Goal: Transaction & Acquisition: Purchase product/service

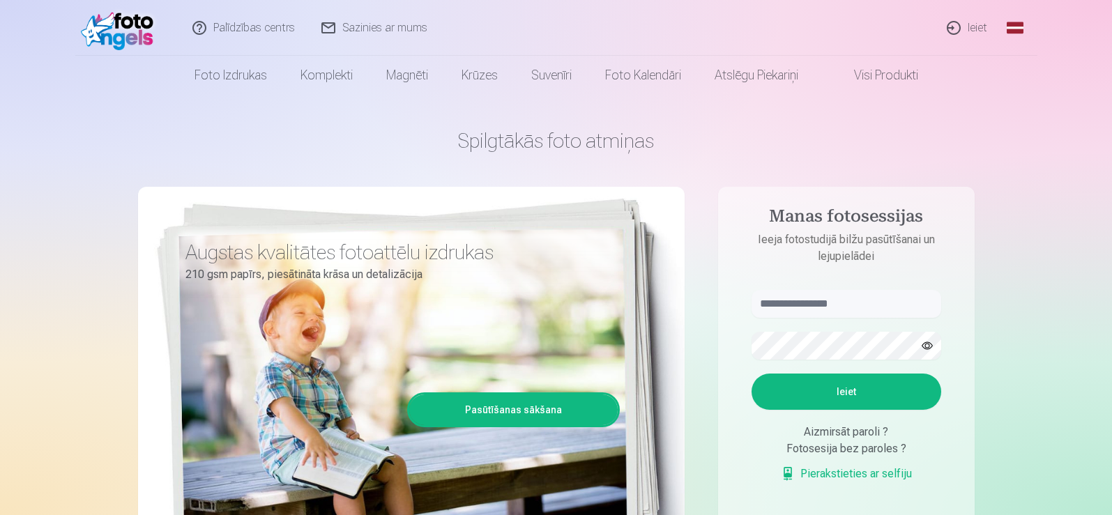
click at [976, 29] on link "Ieiet" at bounding box center [967, 28] width 67 height 56
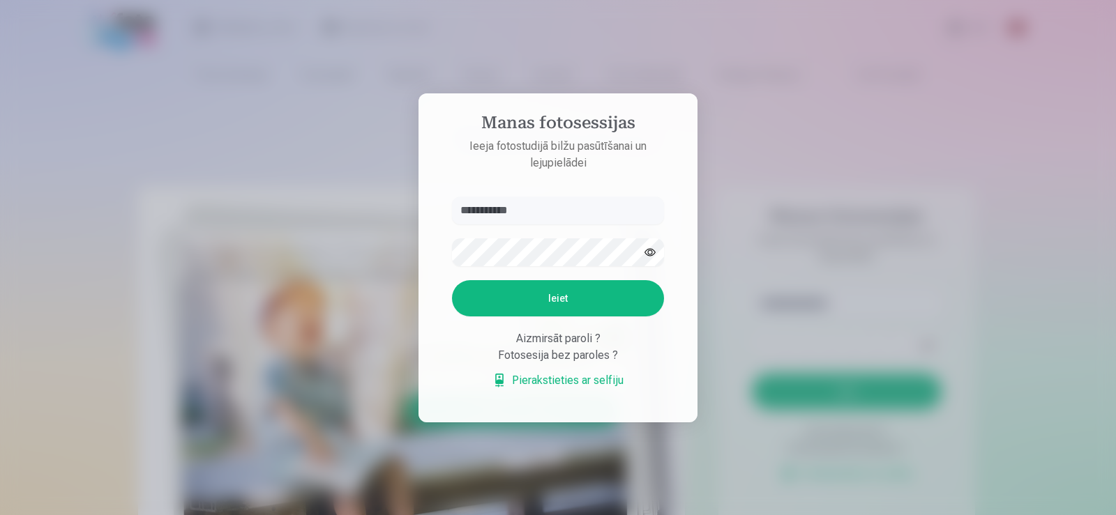
type input "**********"
click at [612, 291] on button "Ieiet" at bounding box center [558, 298] width 212 height 36
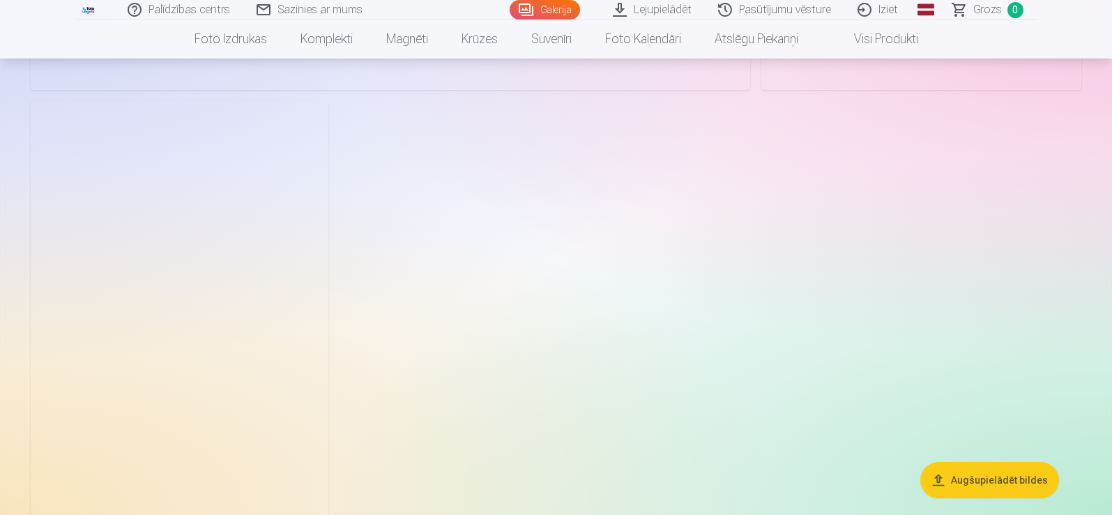
scroll to position [5411, 0]
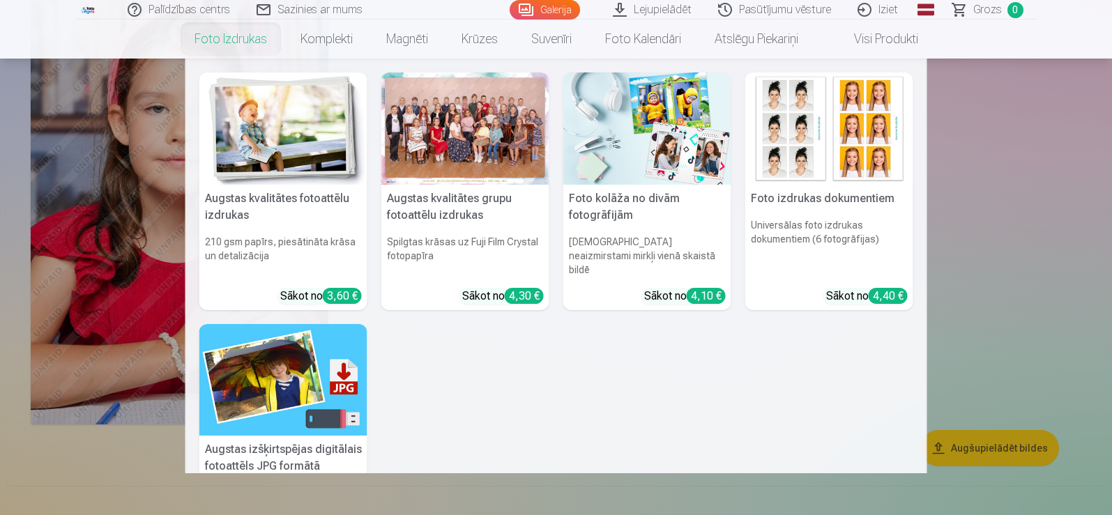
click at [465, 160] on div at bounding box center [465, 129] width 168 height 112
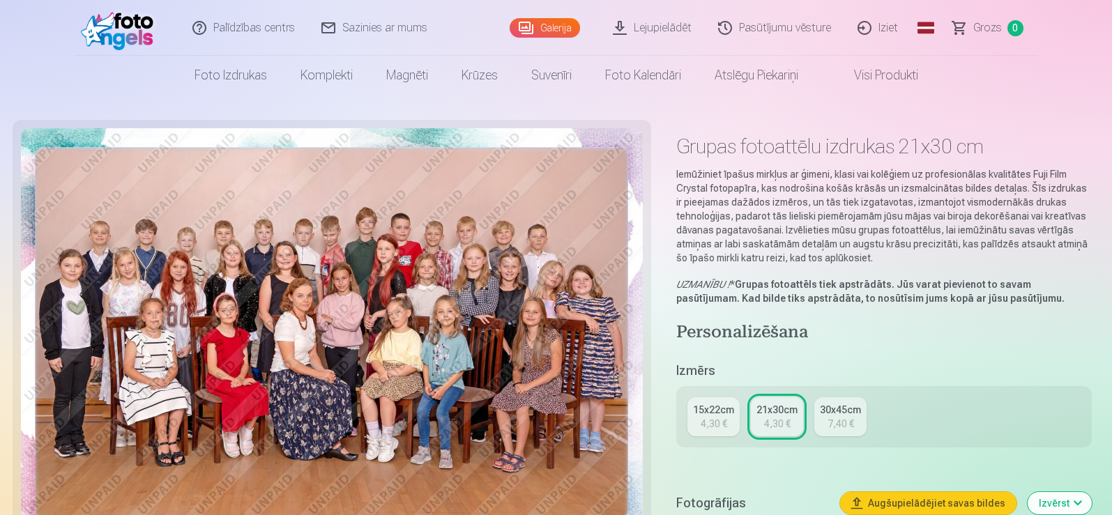
click at [718, 425] on div "4,30 €" at bounding box center [714, 424] width 26 height 14
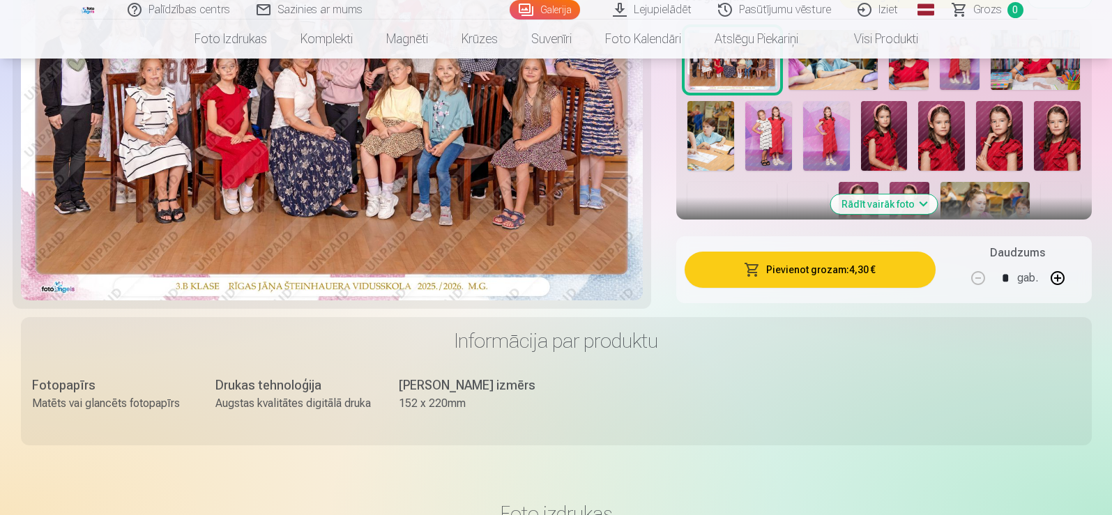
scroll to position [488, 0]
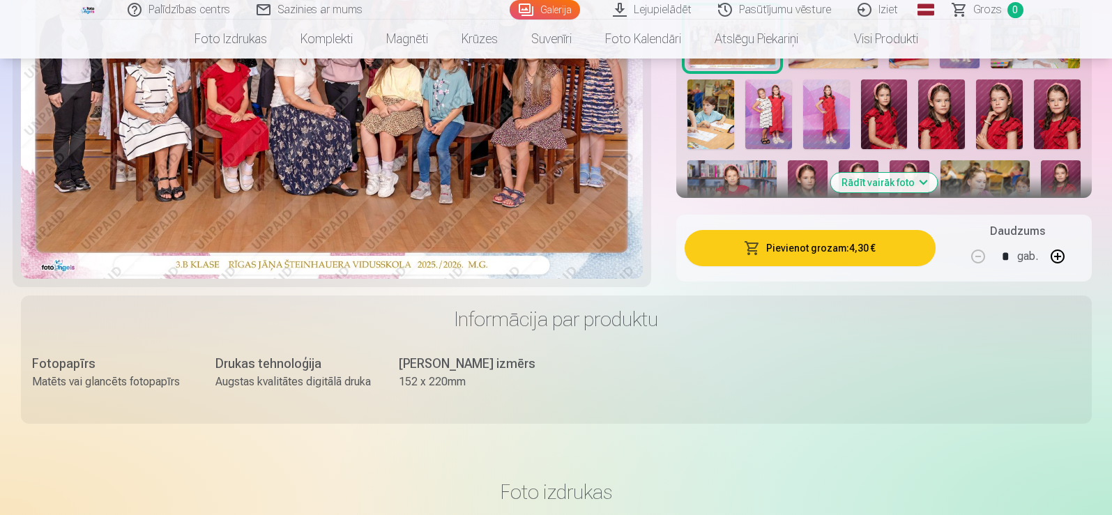
click at [849, 258] on button "Pievienot grozam : 4,30 €" at bounding box center [810, 248] width 250 height 36
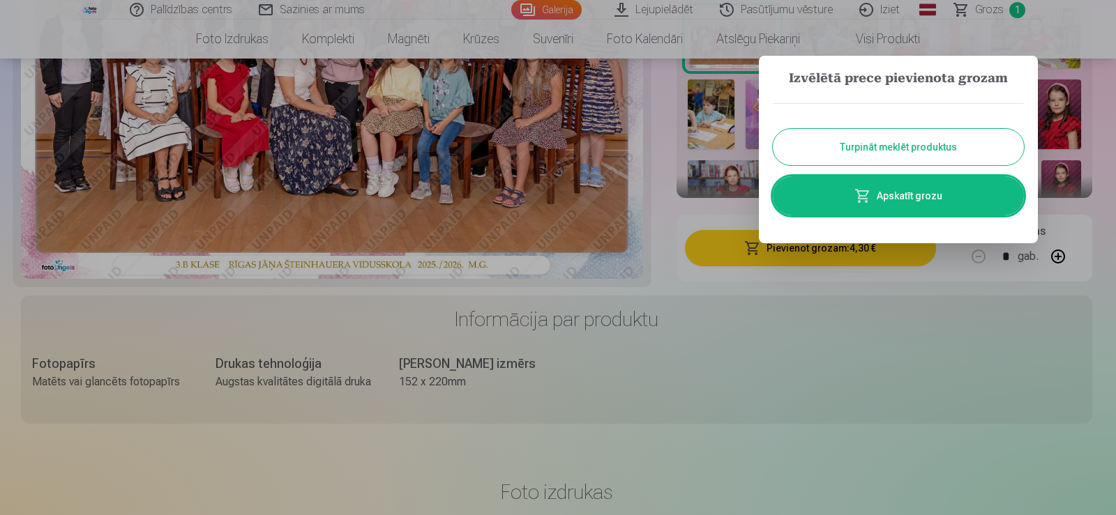
click at [853, 155] on button "Turpināt meklēt produktus" at bounding box center [898, 147] width 251 height 36
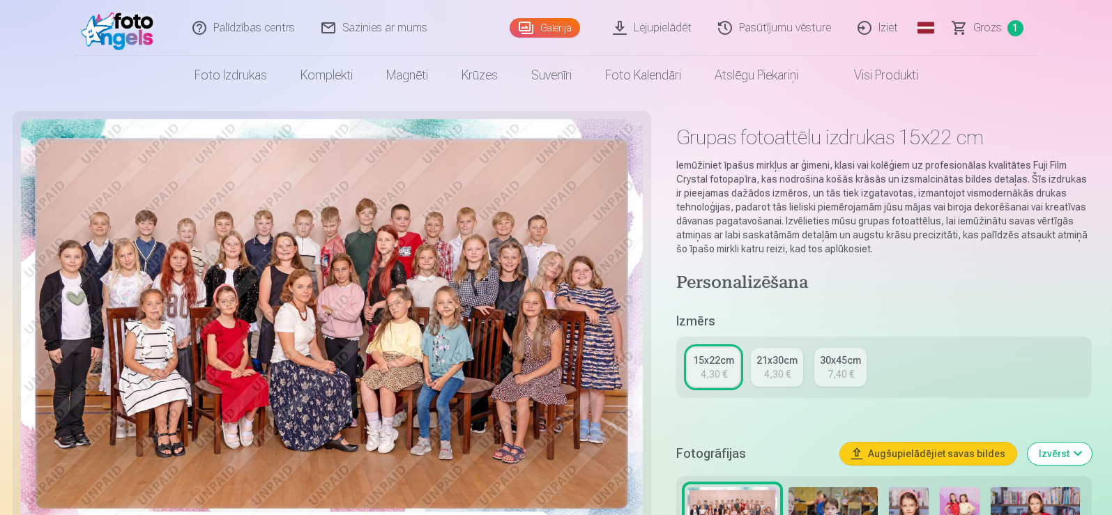
scroll to position [0, 0]
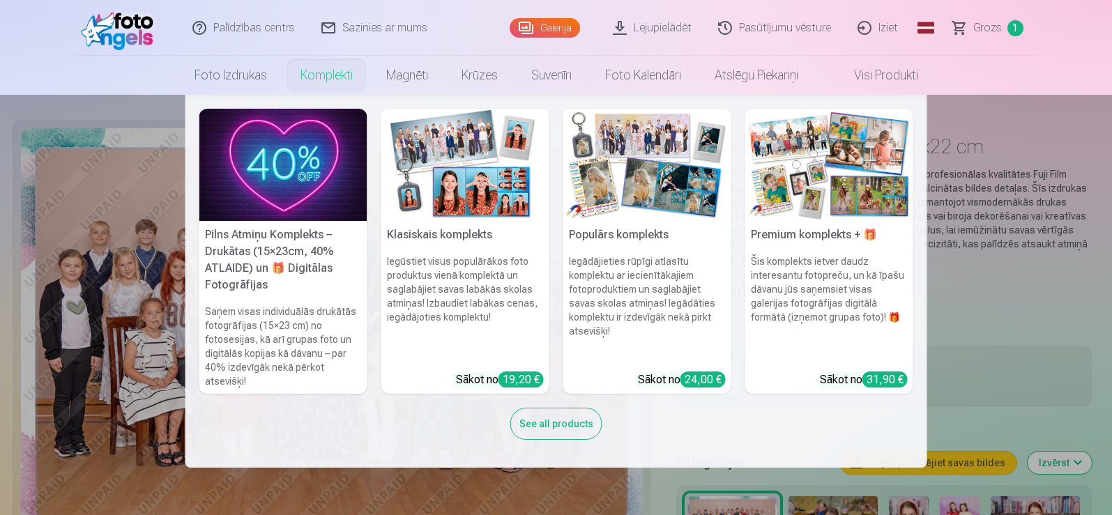
click at [559, 433] on div "See all products" at bounding box center [556, 424] width 92 height 32
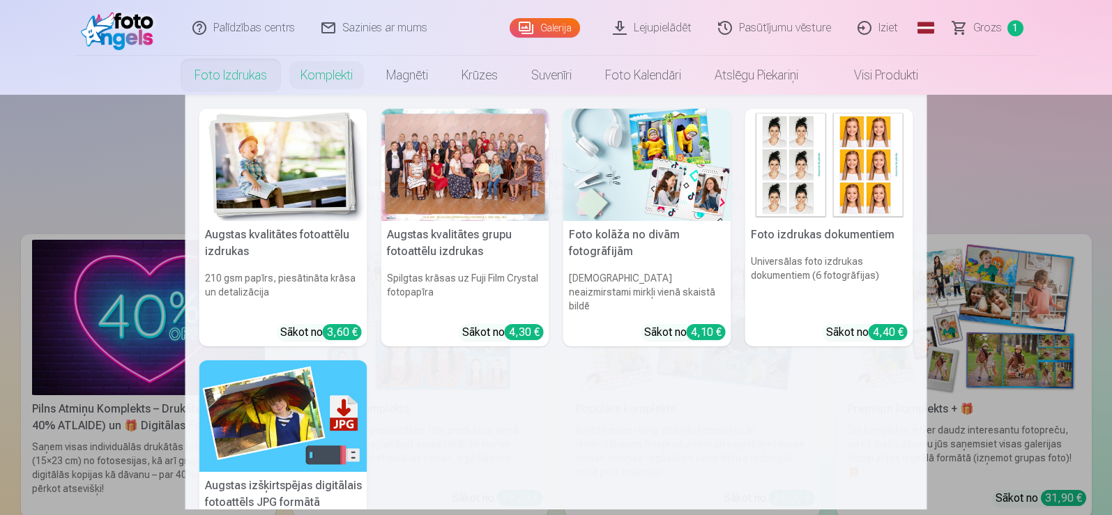
click at [238, 68] on link "Foto izdrukas" at bounding box center [231, 75] width 106 height 39
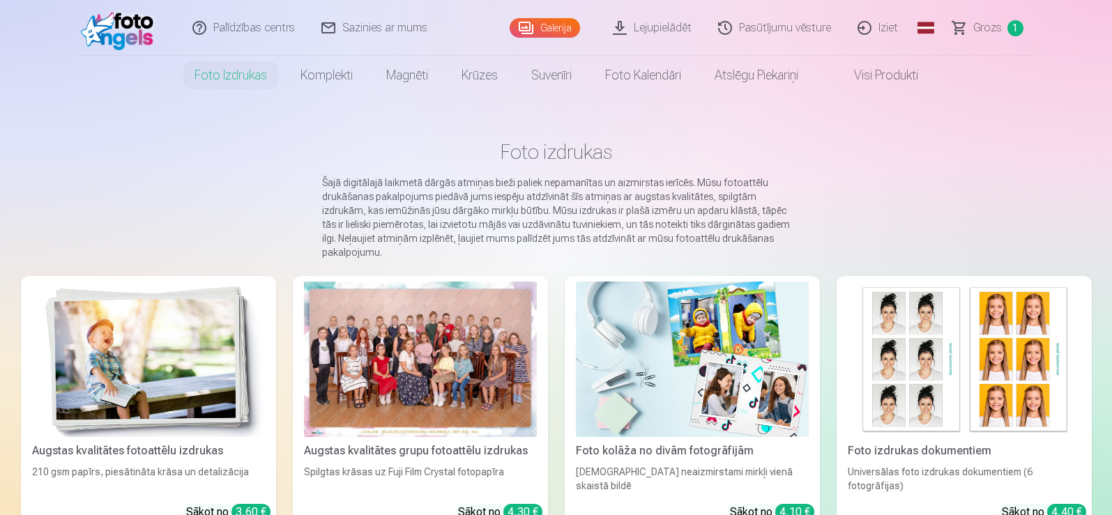
click at [695, 340] on img at bounding box center [692, 359] width 233 height 155
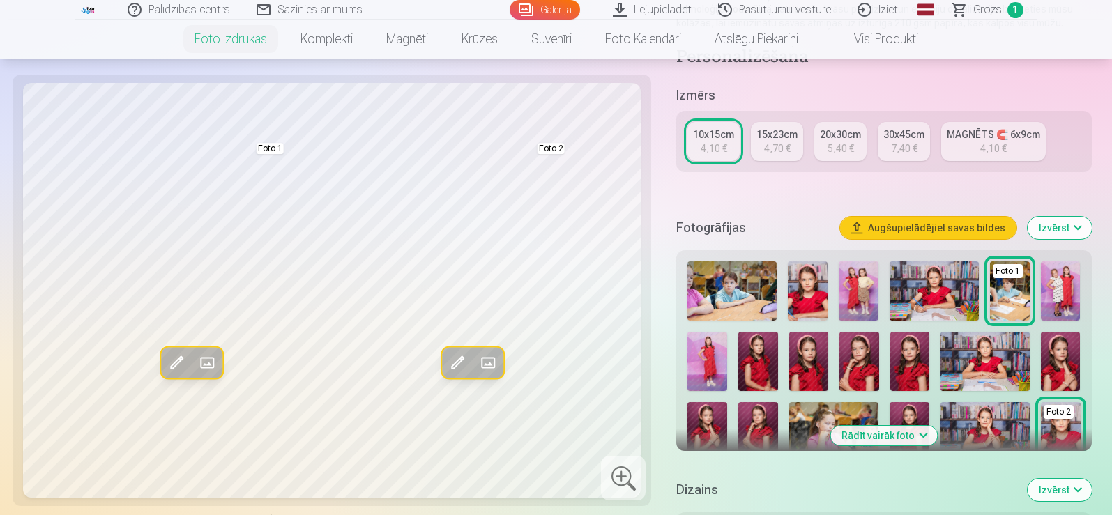
scroll to position [139, 0]
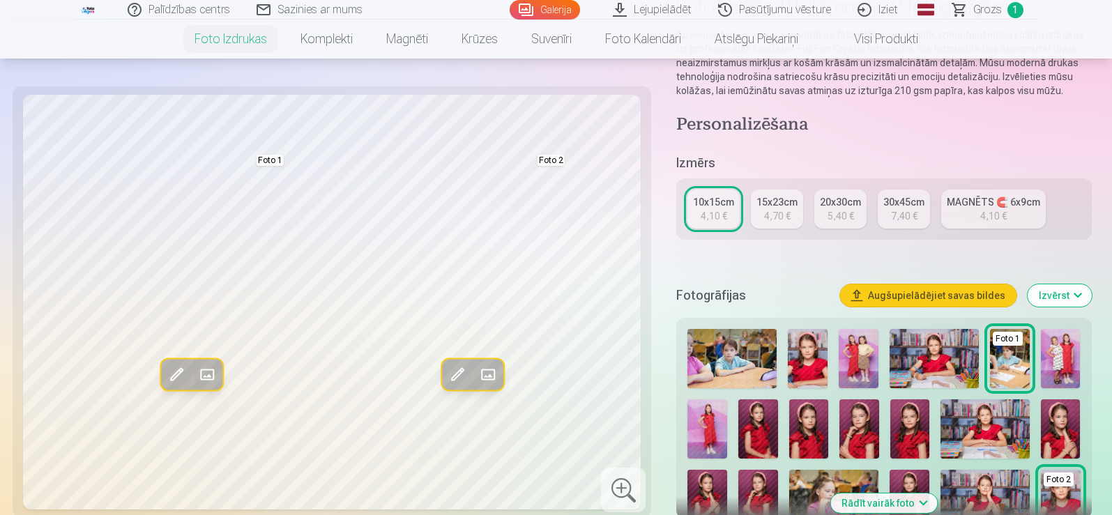
click at [778, 208] on div "15x23cm" at bounding box center [777, 202] width 41 height 14
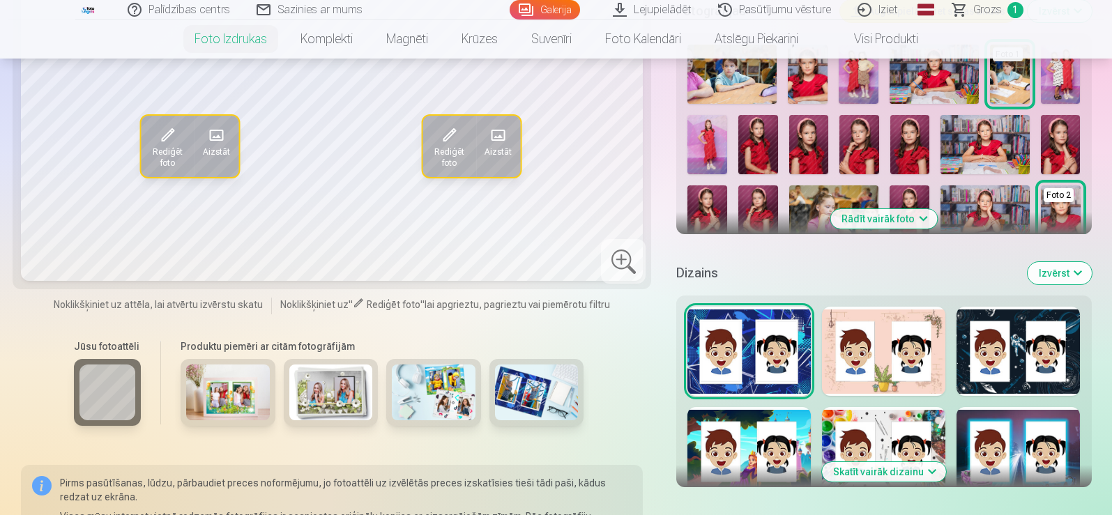
scroll to position [488, 0]
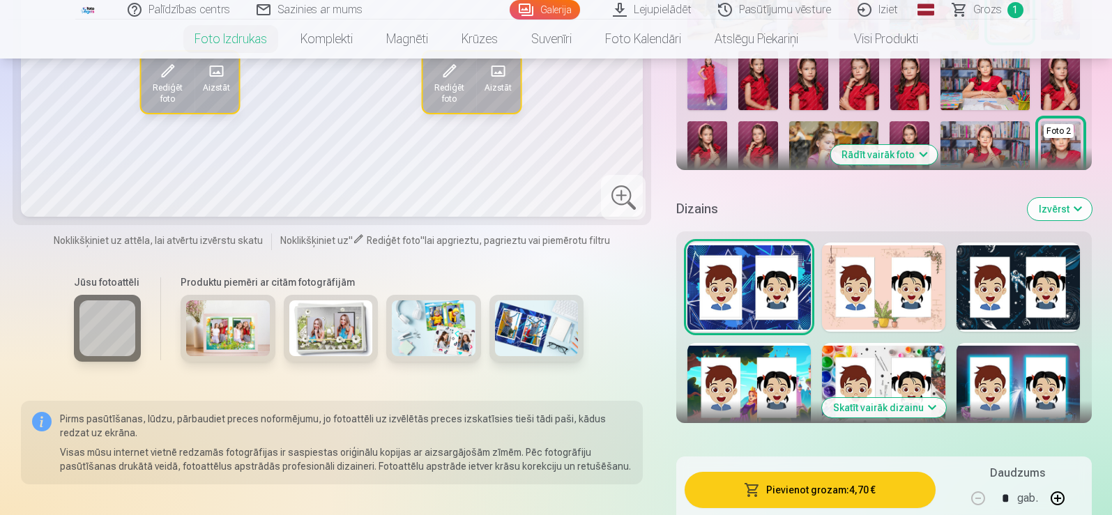
click at [927, 416] on button "Skatīt vairāk dizainu" at bounding box center [884, 408] width 124 height 20
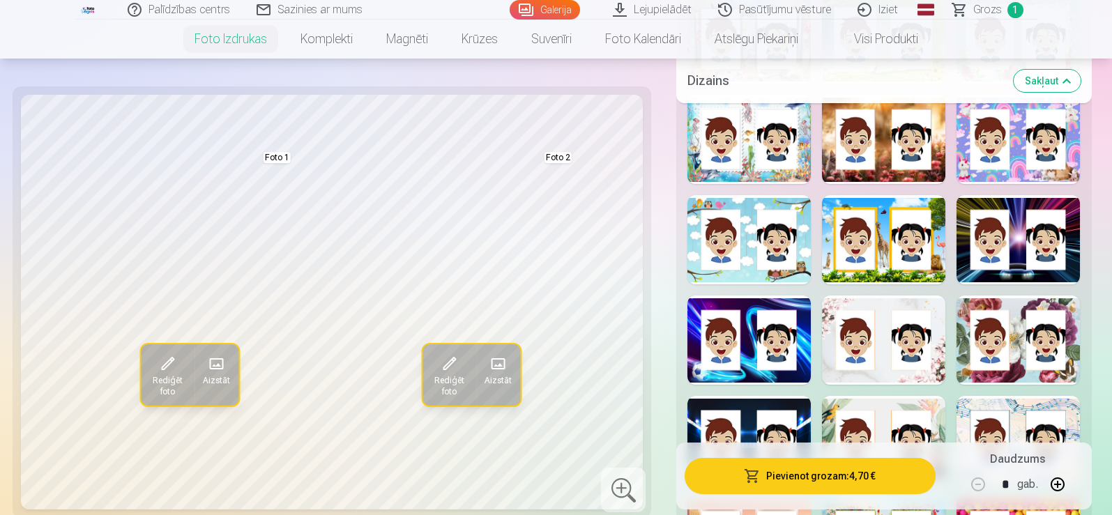
scroll to position [1046, 0]
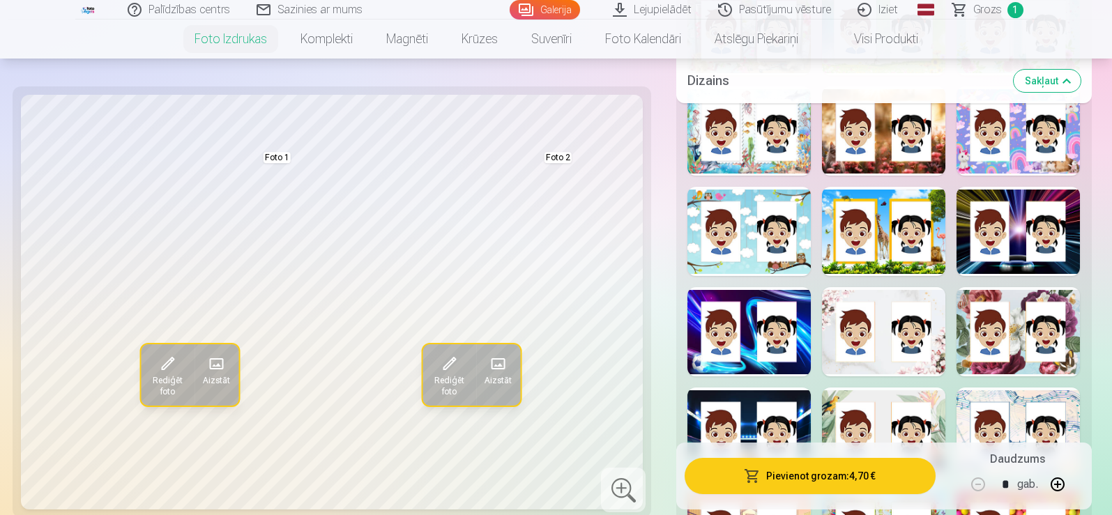
click at [906, 354] on div at bounding box center [883, 331] width 123 height 89
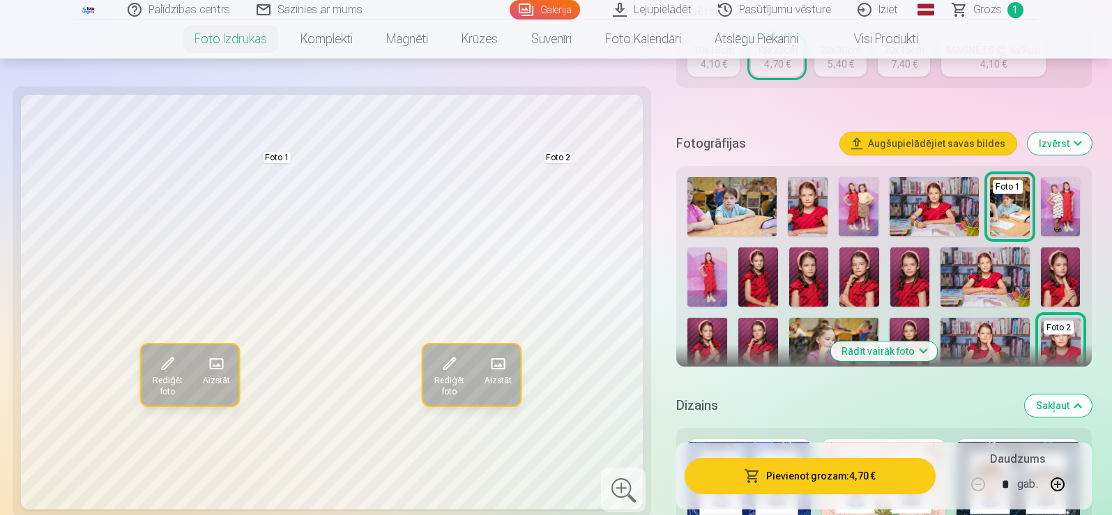
scroll to position [279, 0]
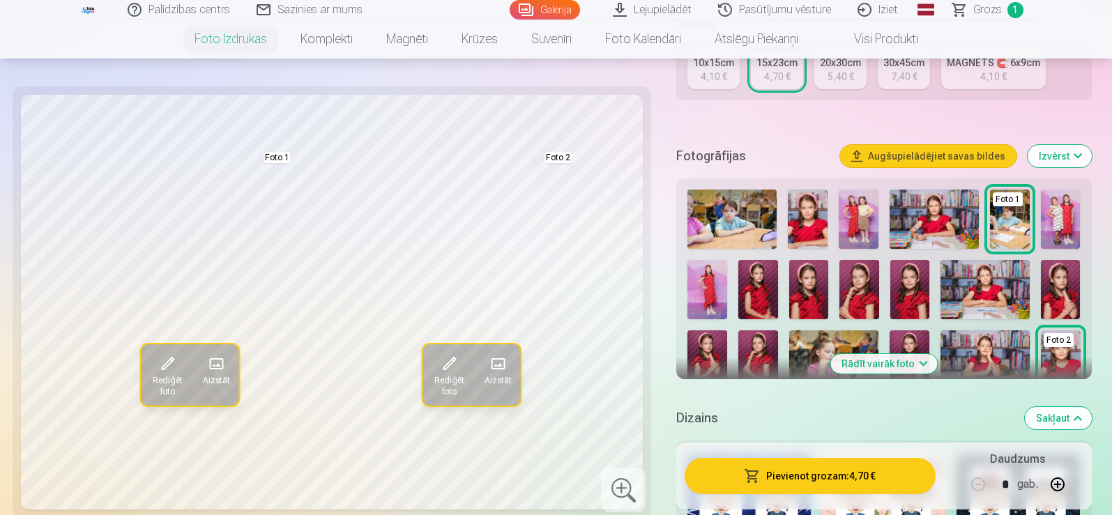
click at [810, 304] on img at bounding box center [809, 289] width 40 height 59
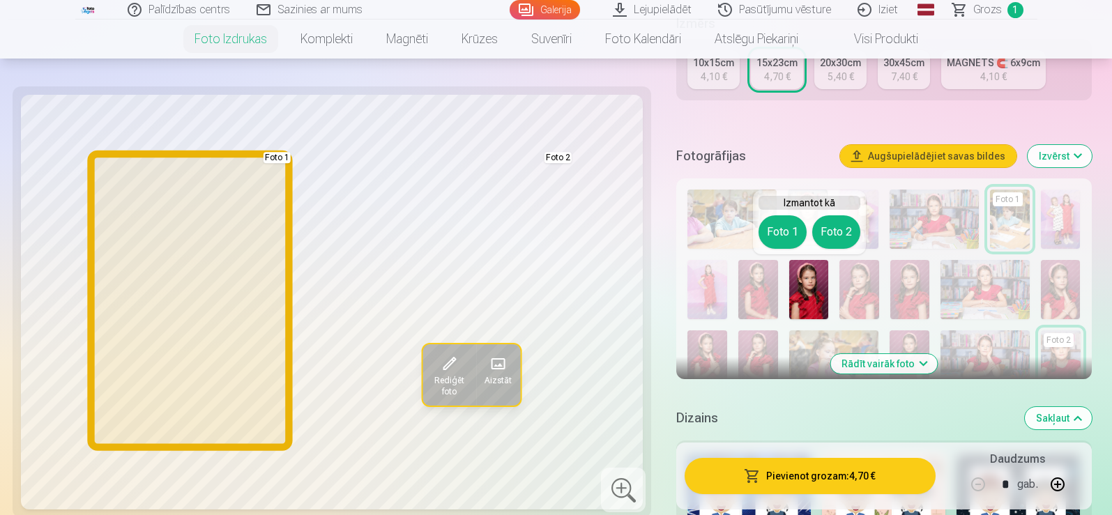
click at [788, 233] on button "Foto 1" at bounding box center [783, 231] width 48 height 33
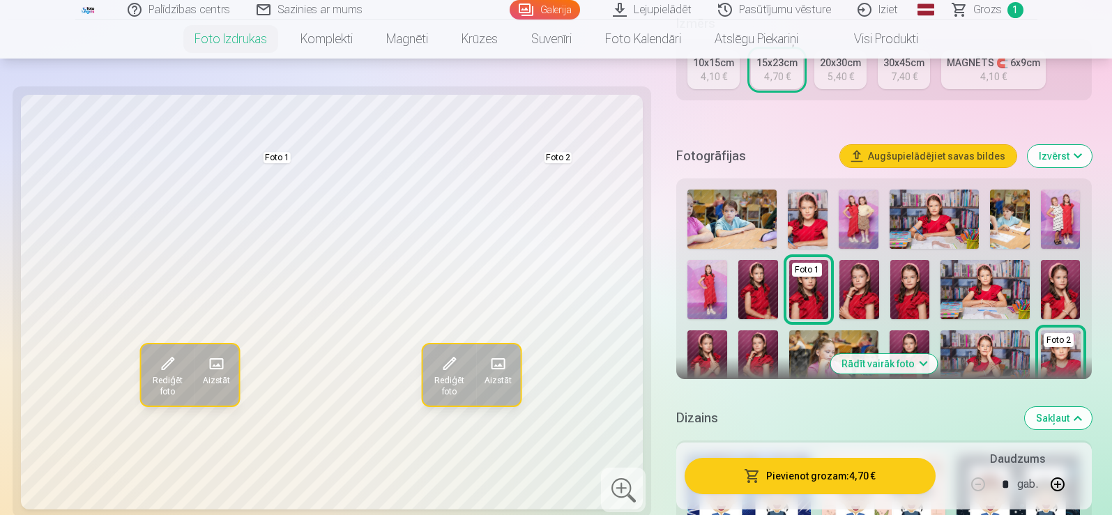
scroll to position [307, 0]
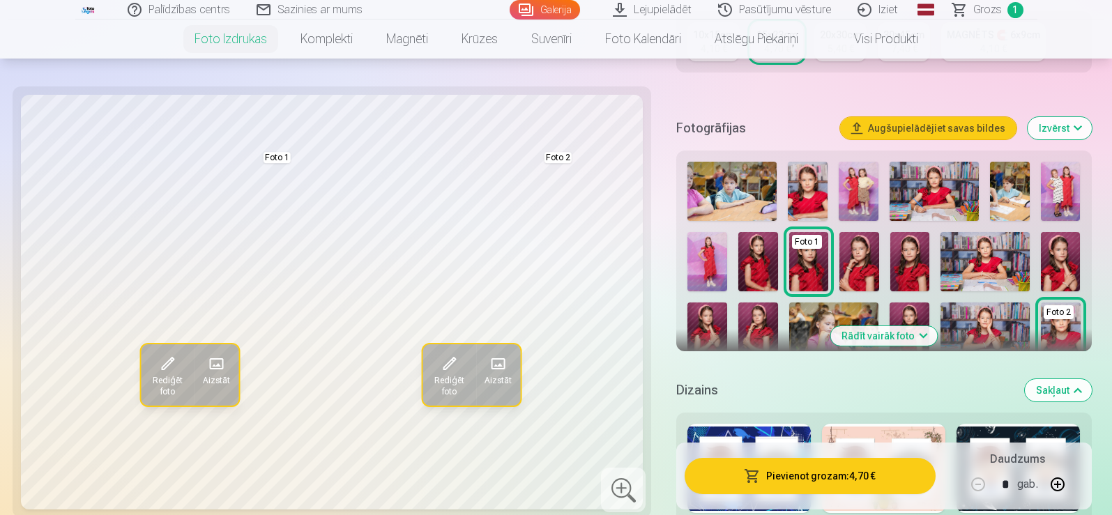
click at [924, 337] on button "Rādīt vairāk foto" at bounding box center [883, 336] width 107 height 20
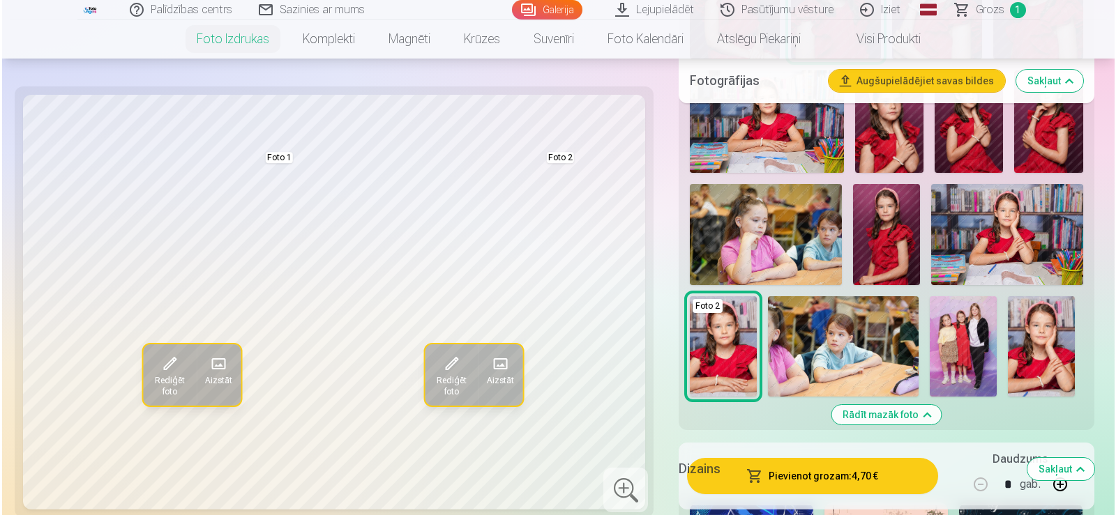
scroll to position [837, 0]
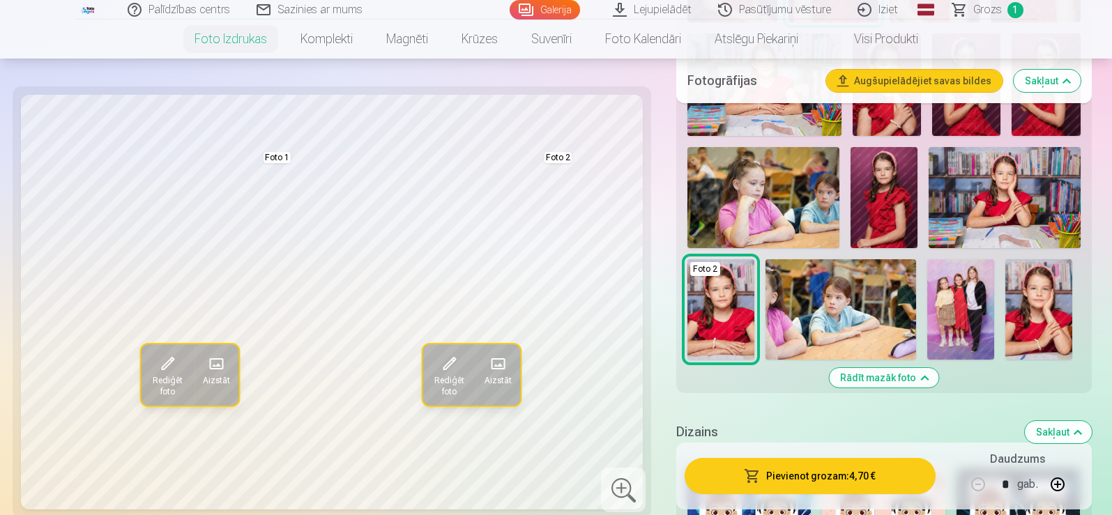
click at [781, 479] on button "Pievienot grozam : 4,70 €" at bounding box center [810, 476] width 250 height 36
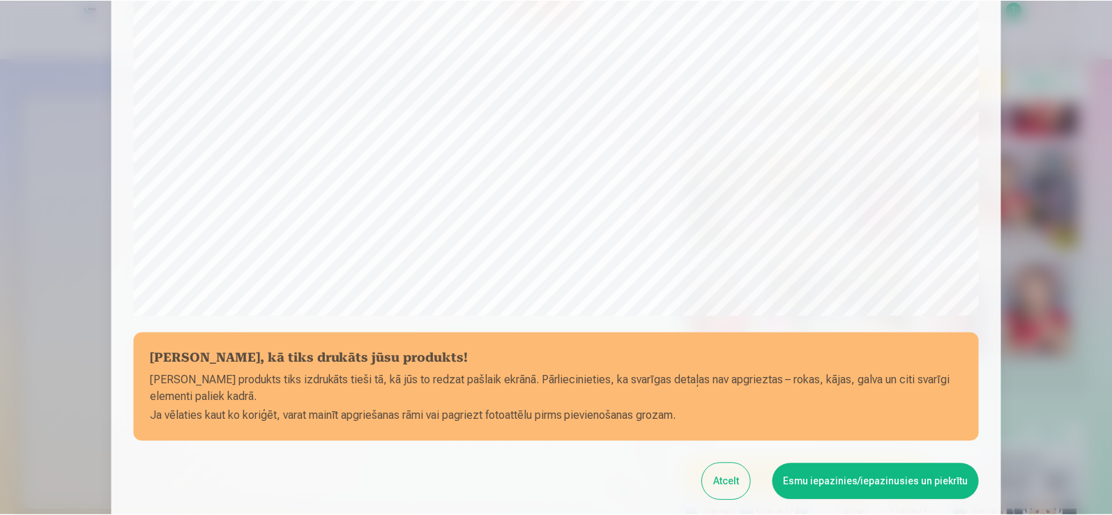
scroll to position [377, 0]
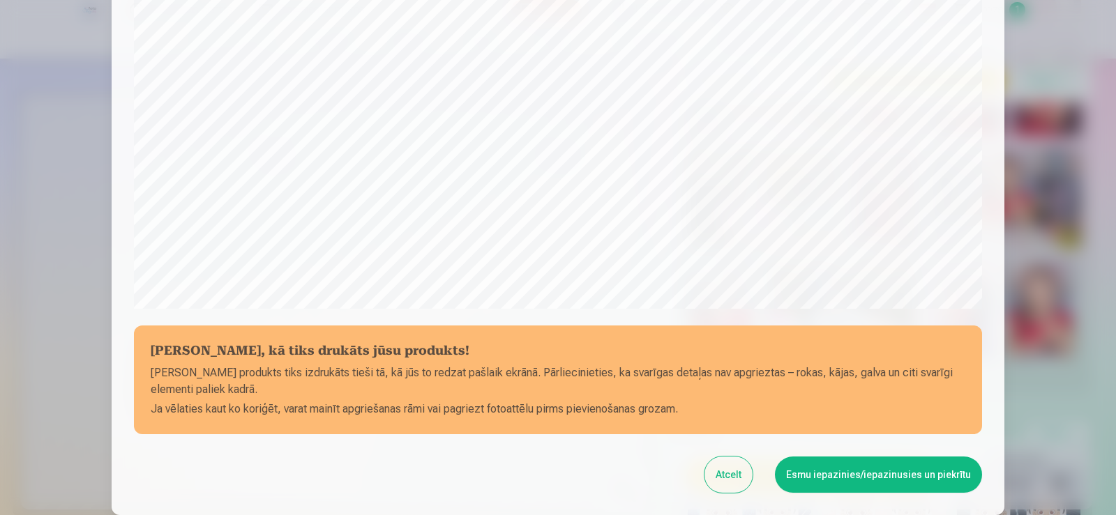
click at [949, 478] on button "Esmu iepazinies/iepazinusies un piekrītu" at bounding box center [878, 475] width 207 height 36
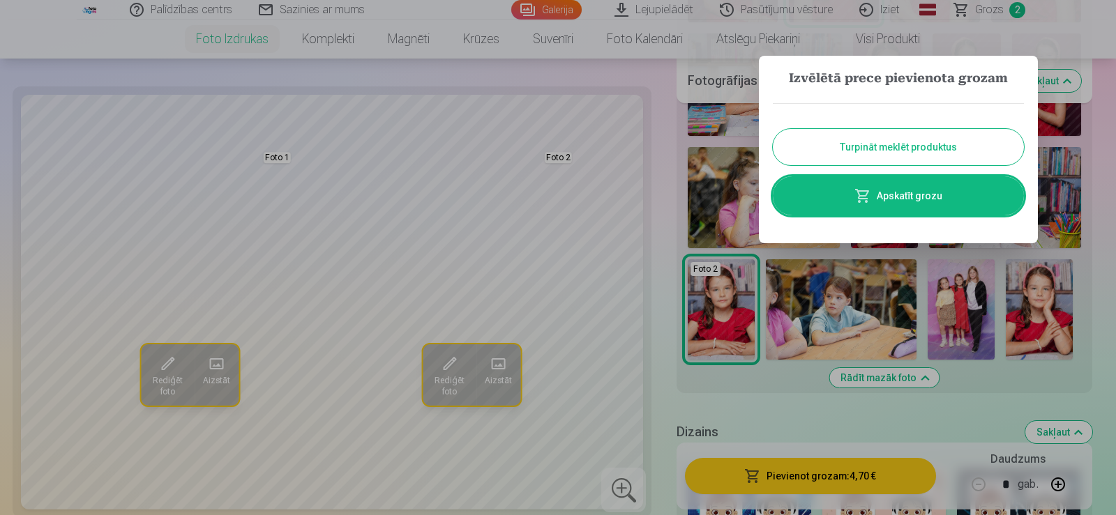
click at [1010, 143] on button "Turpināt meklēt produktus" at bounding box center [898, 147] width 251 height 36
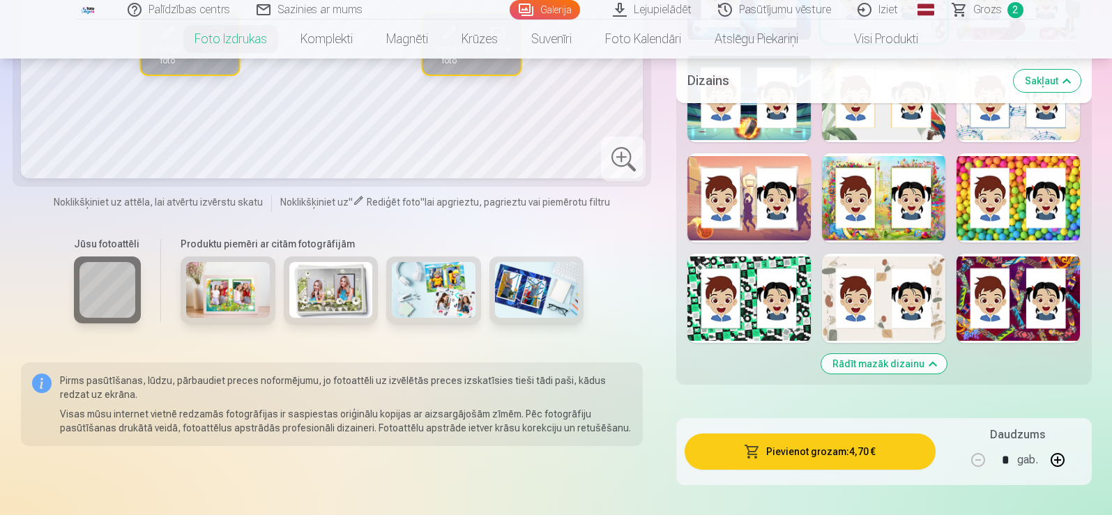
scroll to position [1980, 0]
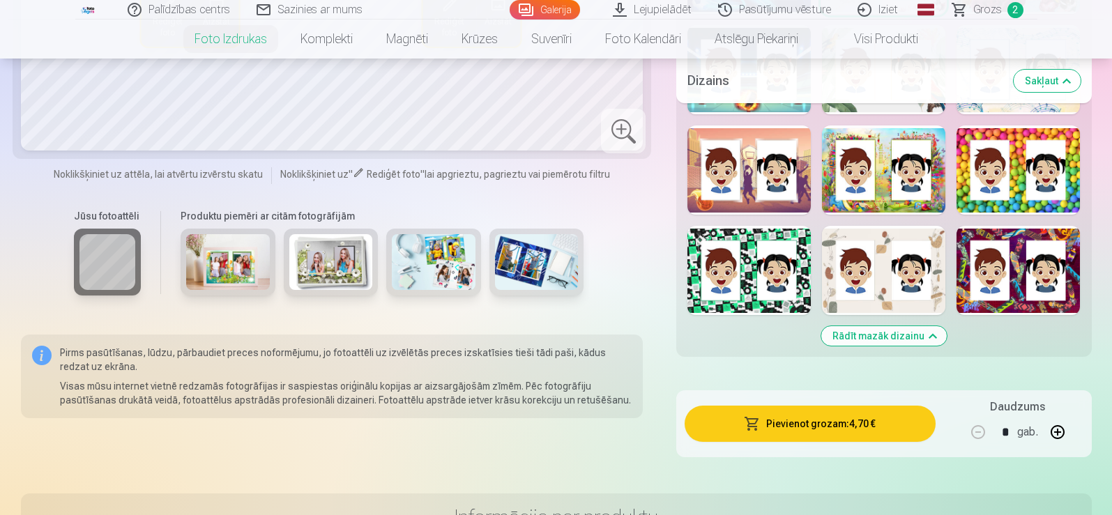
click at [938, 337] on button "Rādīt mazāk dizainu" at bounding box center [884, 336] width 126 height 20
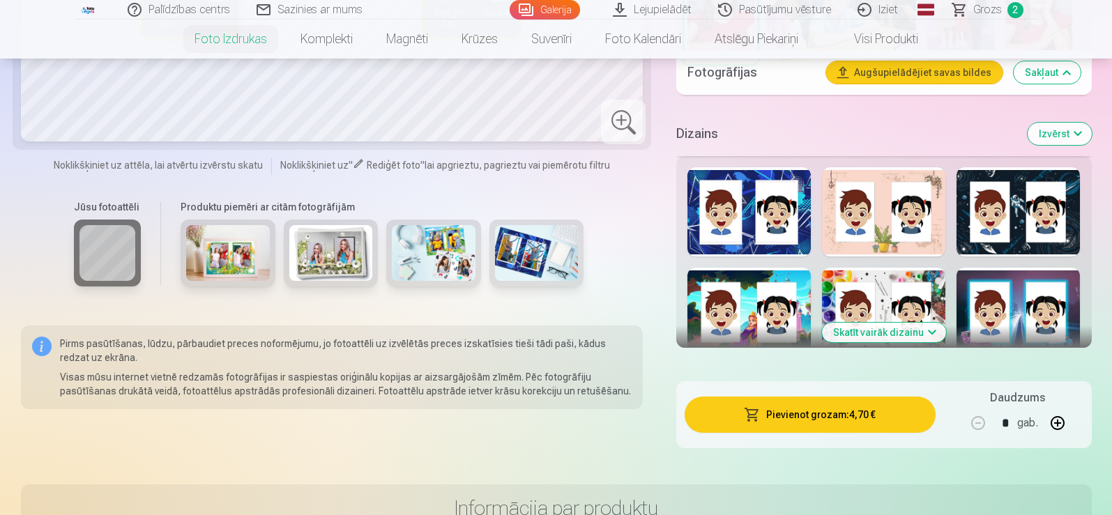
scroll to position [1116, 0]
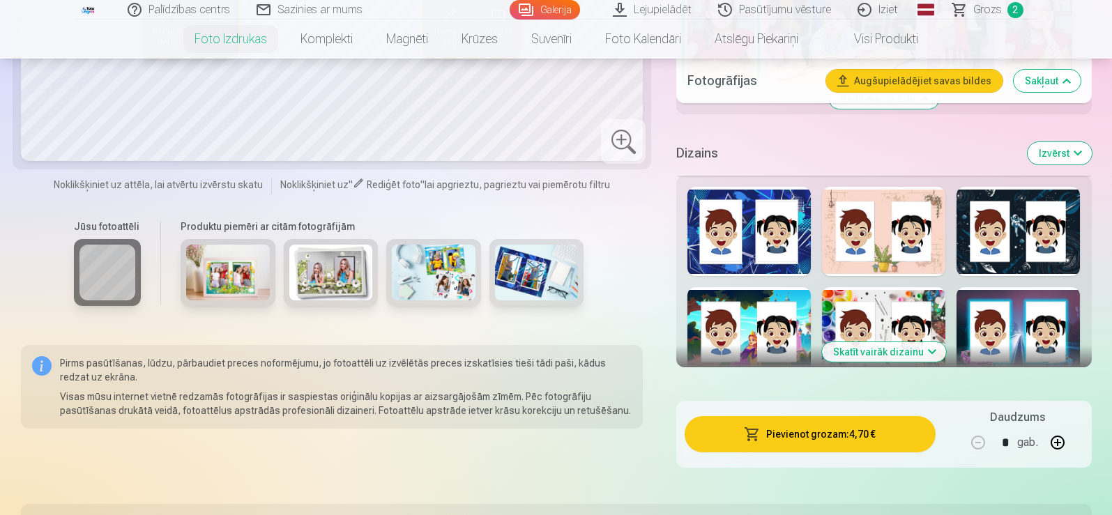
click at [251, 284] on img at bounding box center [228, 273] width 84 height 56
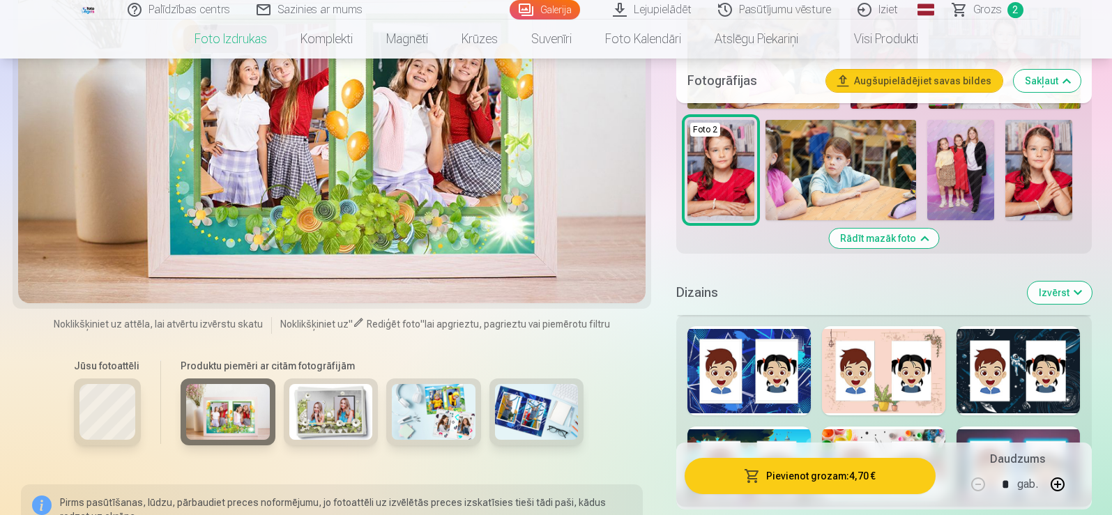
scroll to position [948, 0]
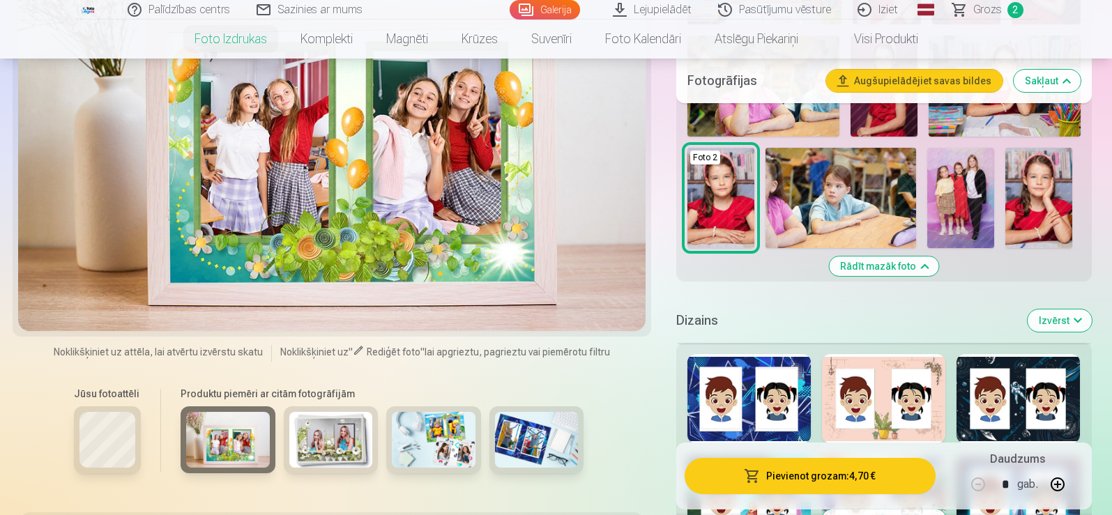
click at [430, 455] on img at bounding box center [434, 440] width 84 height 56
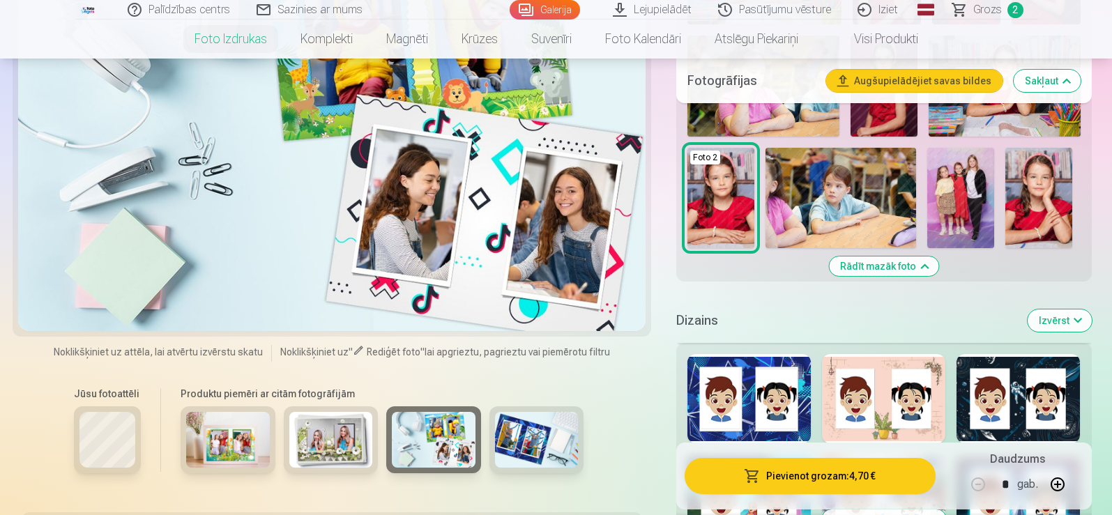
click at [556, 438] on img at bounding box center [537, 440] width 84 height 56
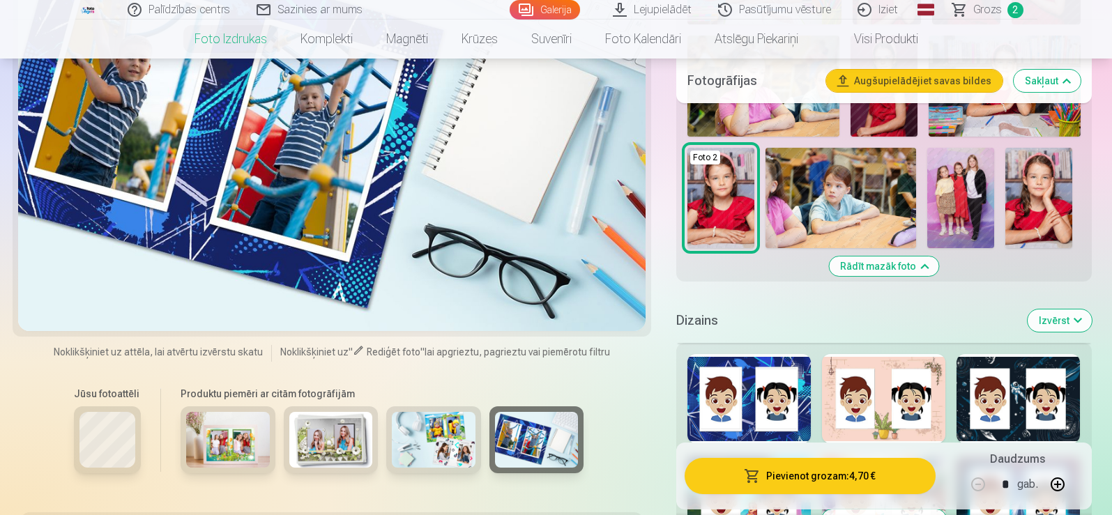
click at [1075, 326] on button "Izvērst" at bounding box center [1060, 321] width 64 height 22
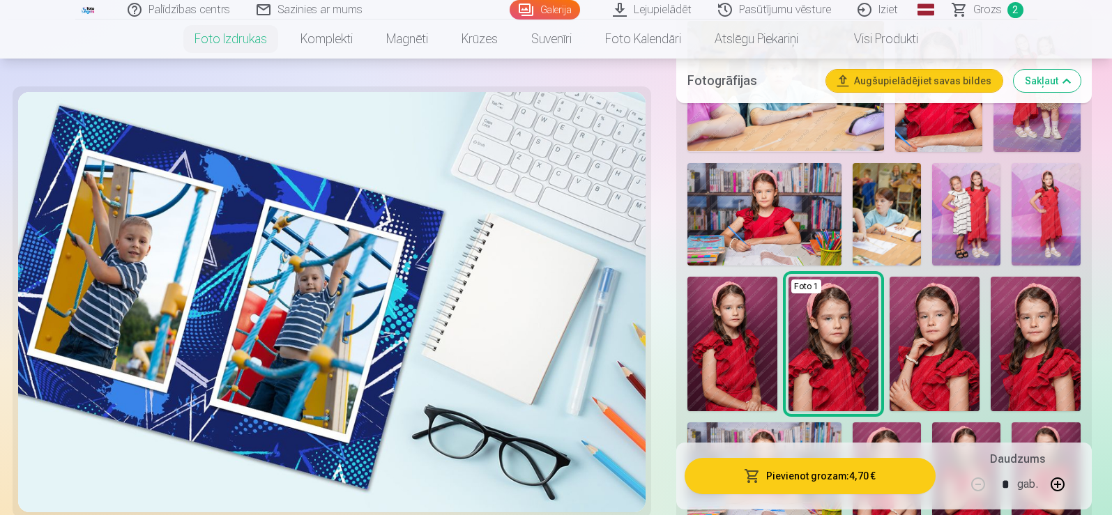
scroll to position [446, 0]
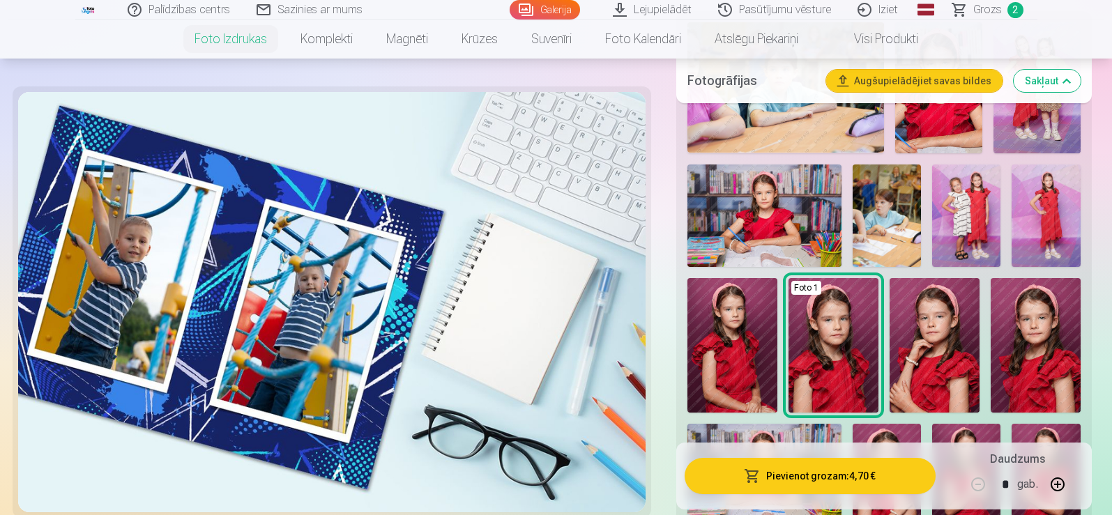
click at [961, 259] on img at bounding box center [966, 216] width 68 height 103
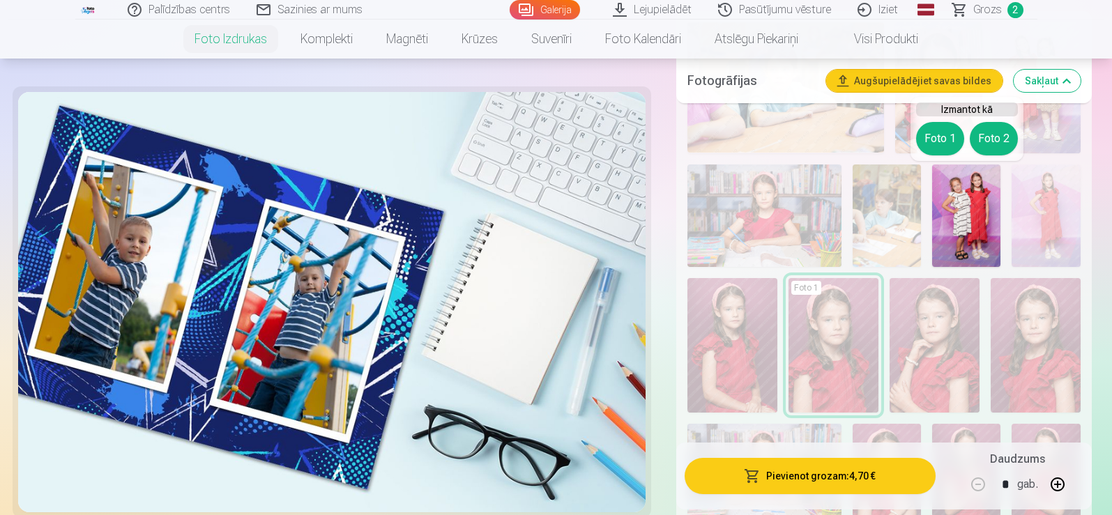
click at [938, 141] on button "Foto 1" at bounding box center [940, 138] width 48 height 33
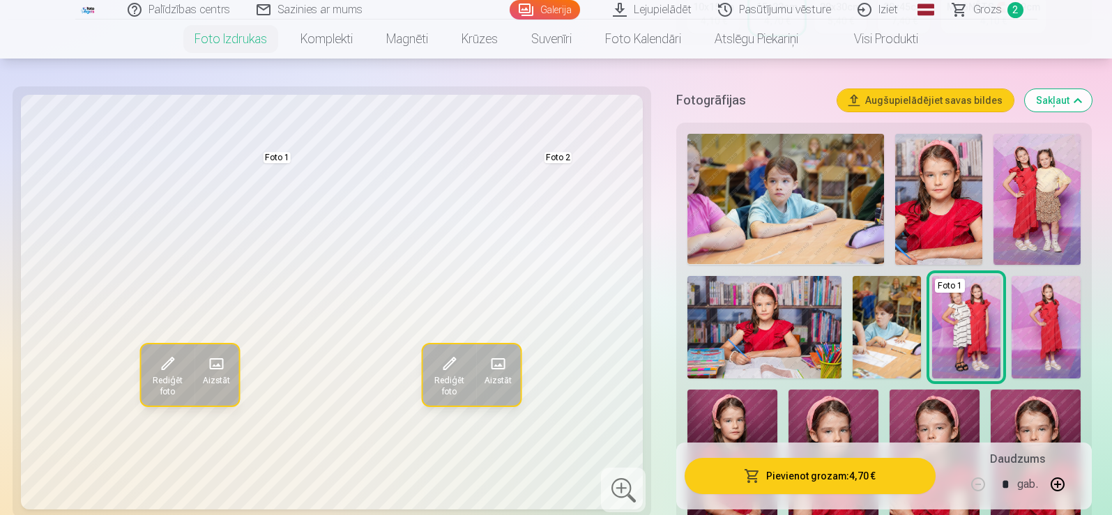
scroll to position [307, 0]
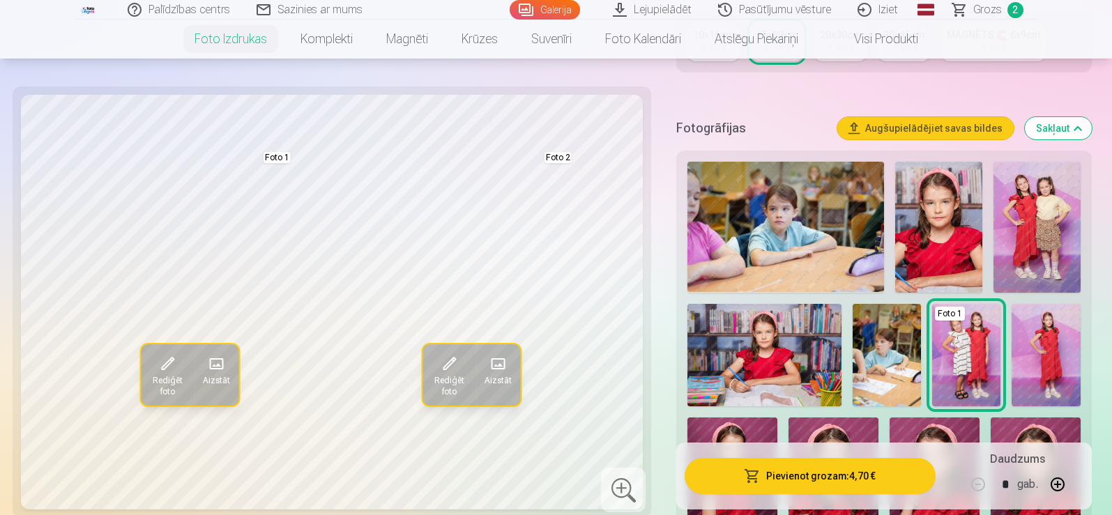
click at [1054, 208] on img at bounding box center [1037, 227] width 87 height 131
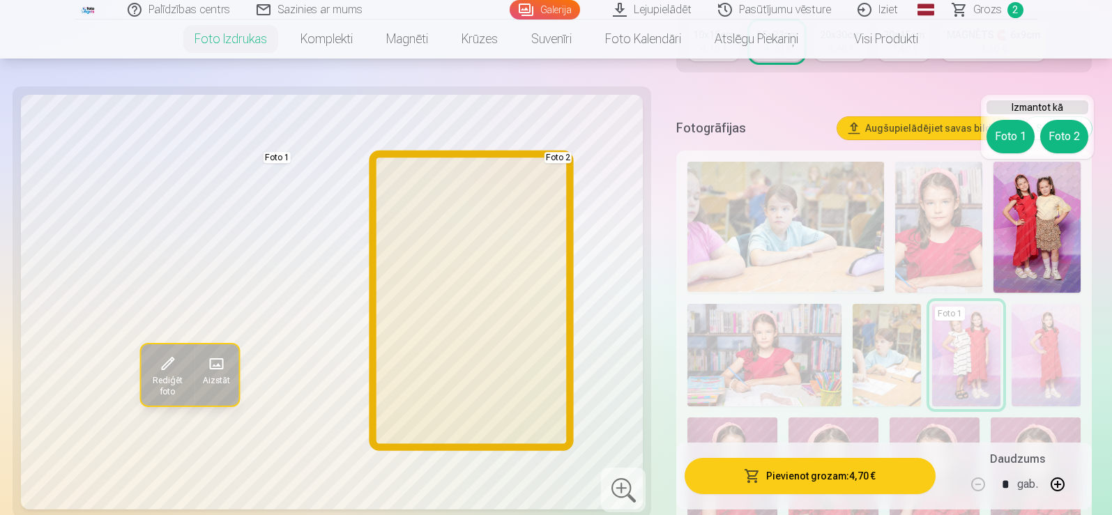
click at [1061, 135] on button "Foto 2" at bounding box center [1064, 136] width 48 height 33
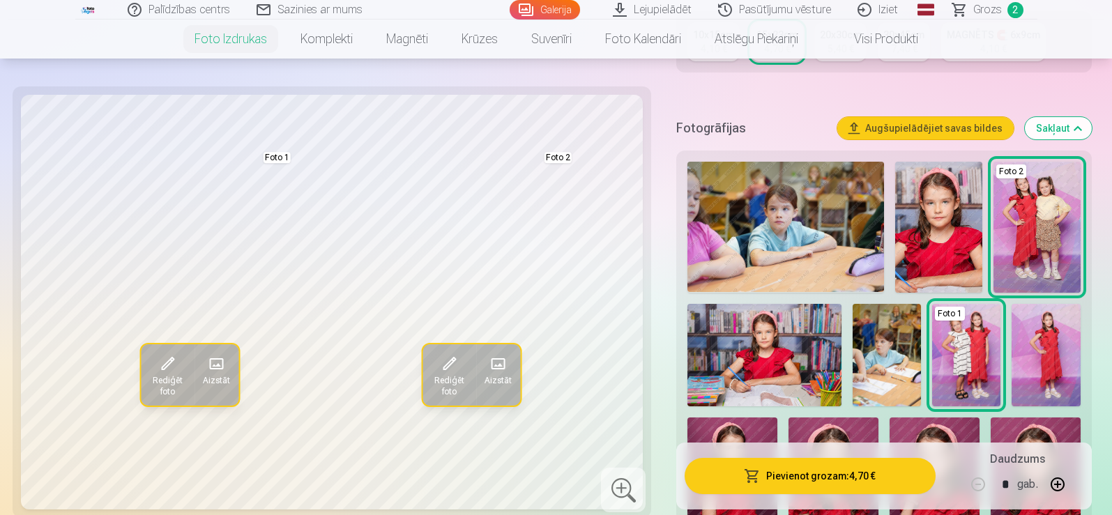
drag, startPoint x: 1061, startPoint y: 135, endPoint x: 1052, endPoint y: 427, distance: 291.6
click at [1052, 427] on div "Fotogrāfijas Augšupielādējiet savas bildes Sakļaut Foto 2 Foto 1 Rādīt mazāk fo…" at bounding box center [883, 514] width 415 height 817
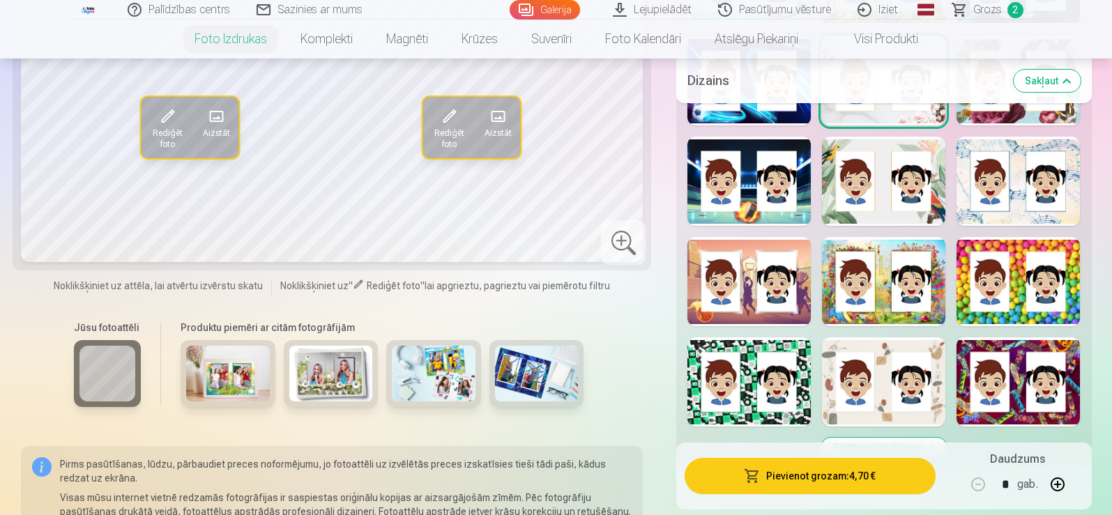
scroll to position [1897, 0]
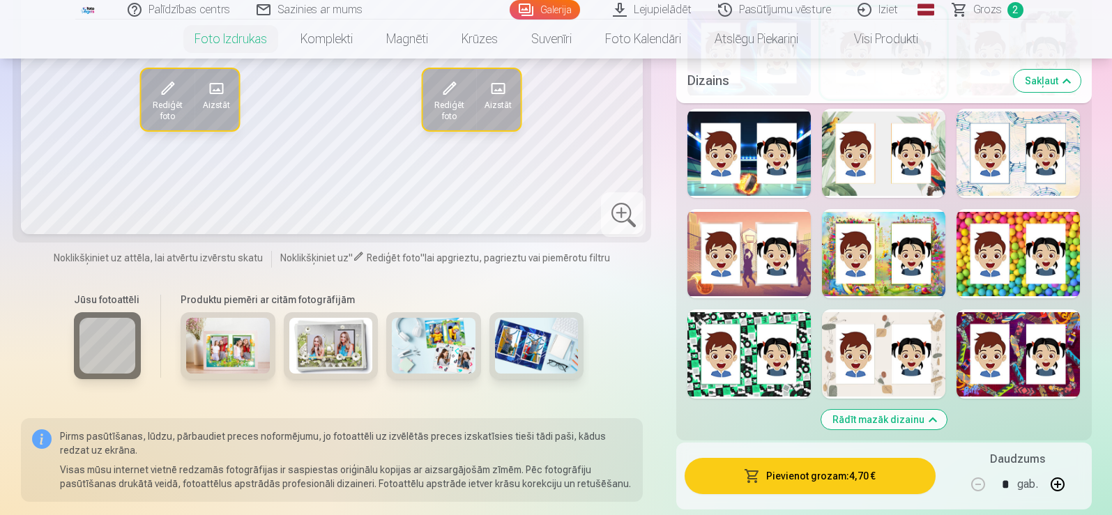
click at [1018, 269] on div at bounding box center [1018, 253] width 123 height 89
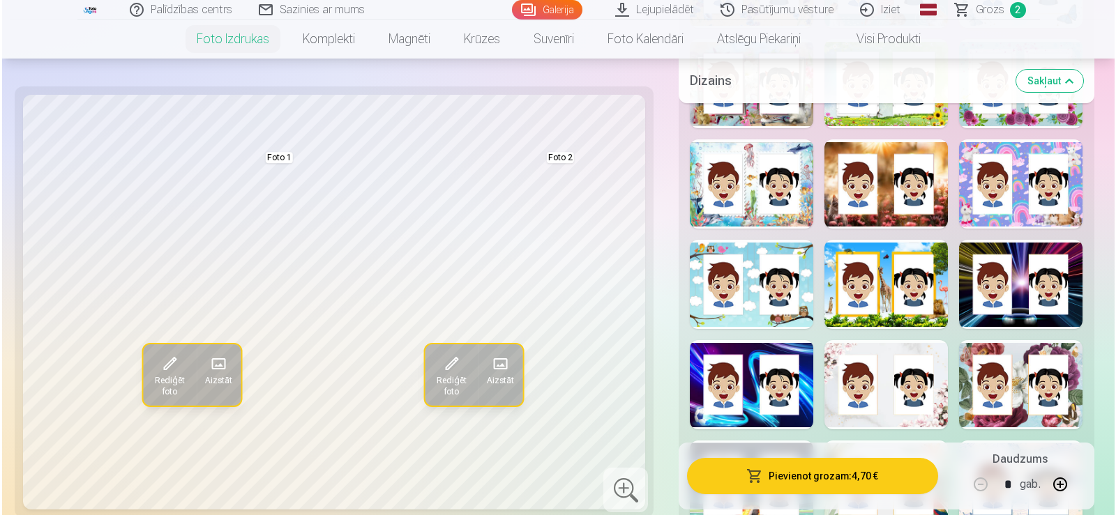
scroll to position [1534, 0]
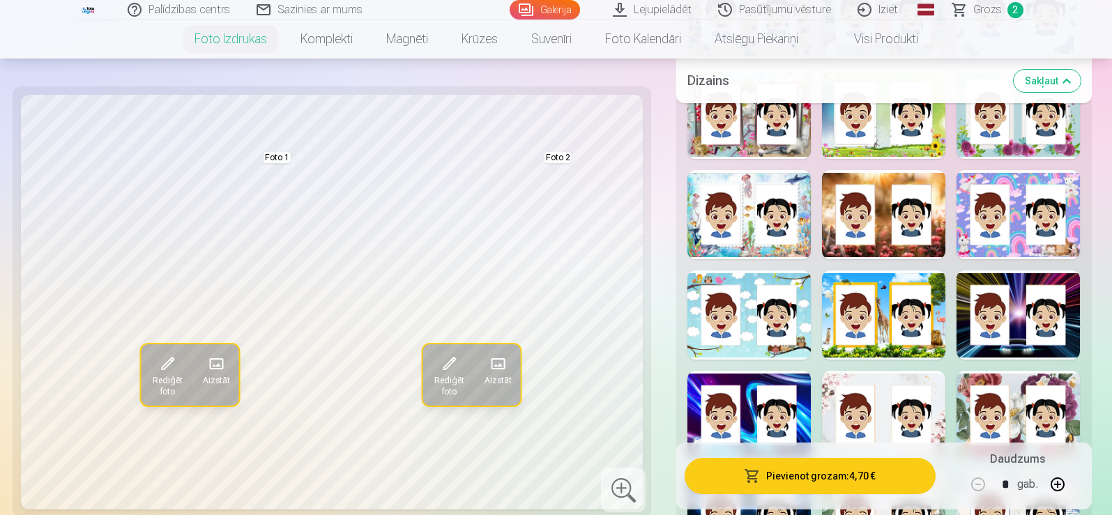
click at [798, 303] on div at bounding box center [749, 315] width 123 height 89
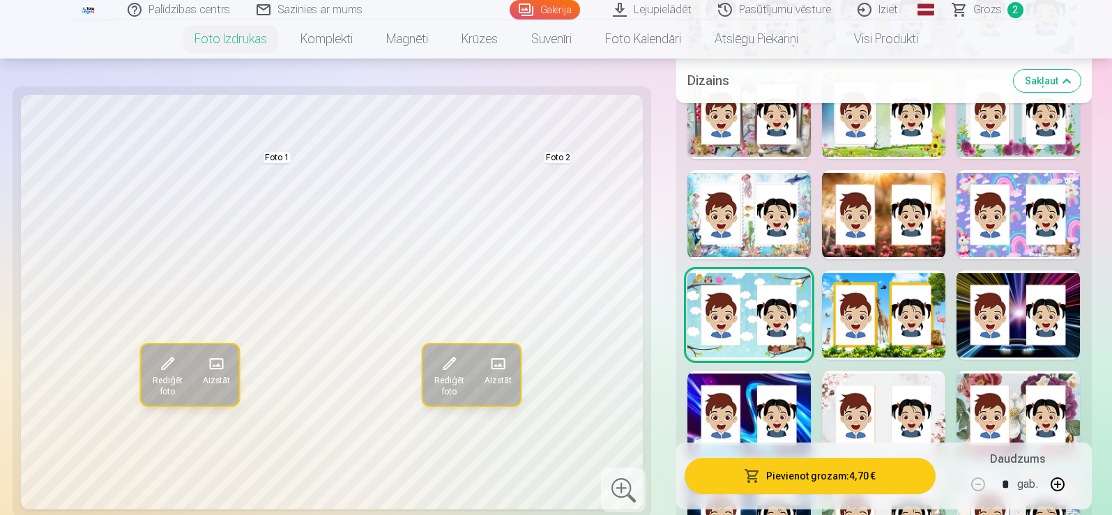
click at [799, 478] on button "Pievienot grozam : 4,70 €" at bounding box center [810, 476] width 250 height 36
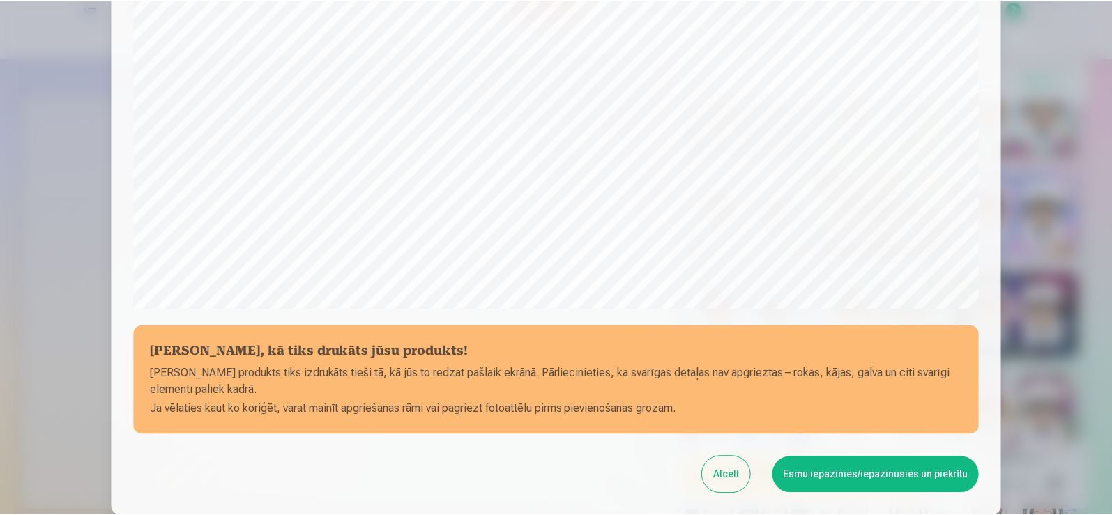
scroll to position [405, 0]
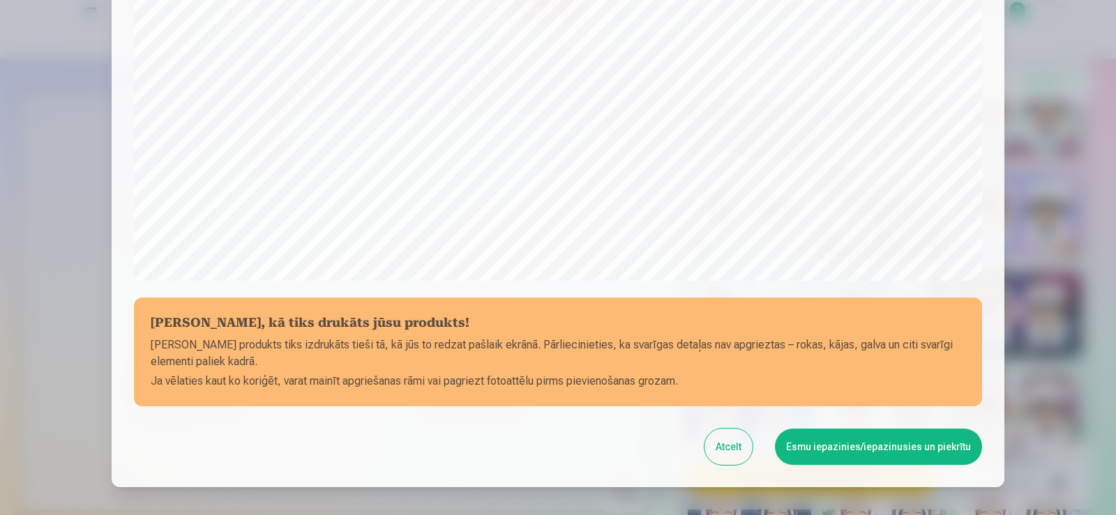
click at [927, 453] on button "Esmu iepazinies/iepazinusies un piekrītu" at bounding box center [878, 447] width 207 height 36
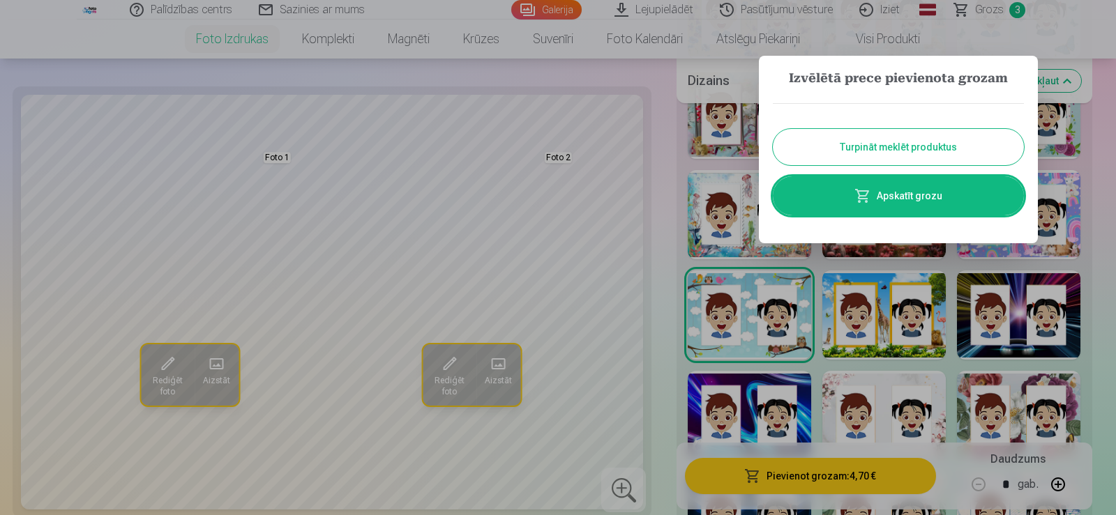
click at [1111, 503] on div at bounding box center [558, 257] width 1116 height 515
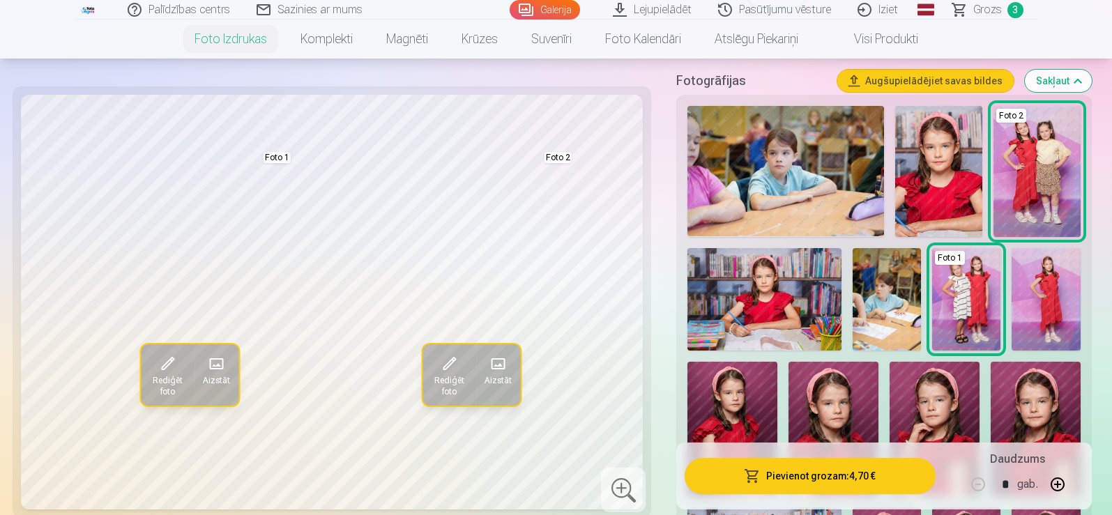
scroll to position [335, 0]
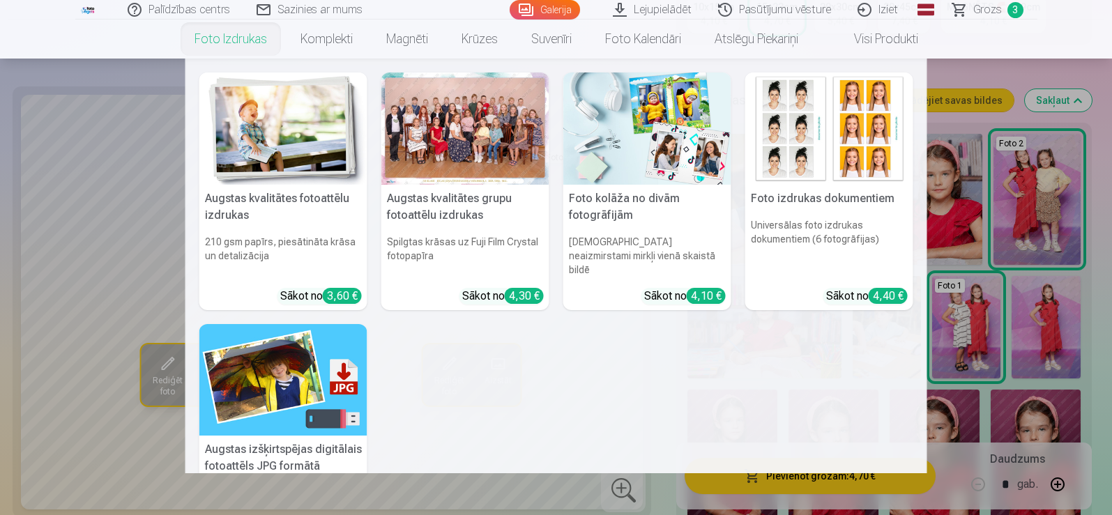
click at [254, 46] on link "Foto izdrukas" at bounding box center [231, 39] width 106 height 39
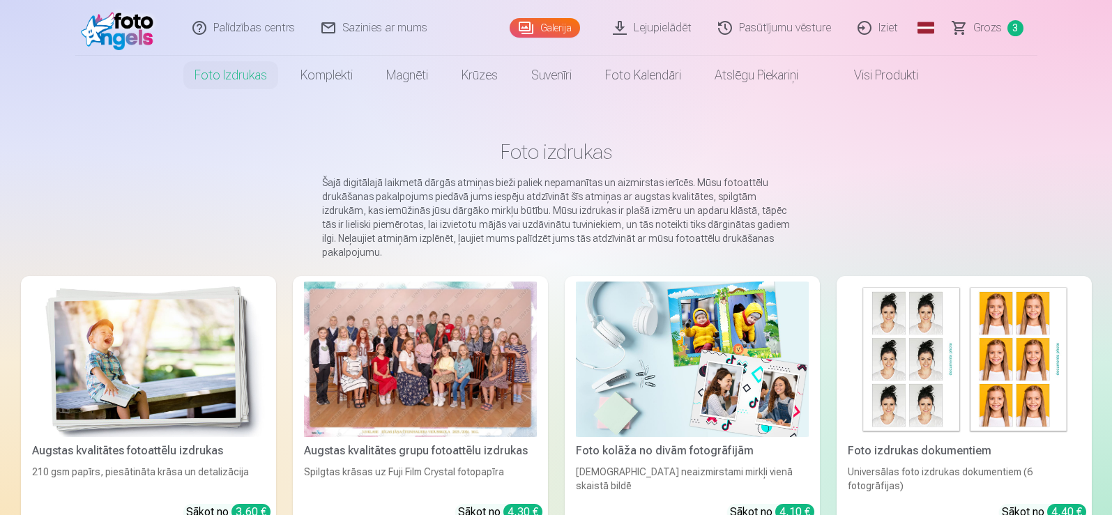
click at [569, 25] on link "Galerija" at bounding box center [545, 28] width 70 height 20
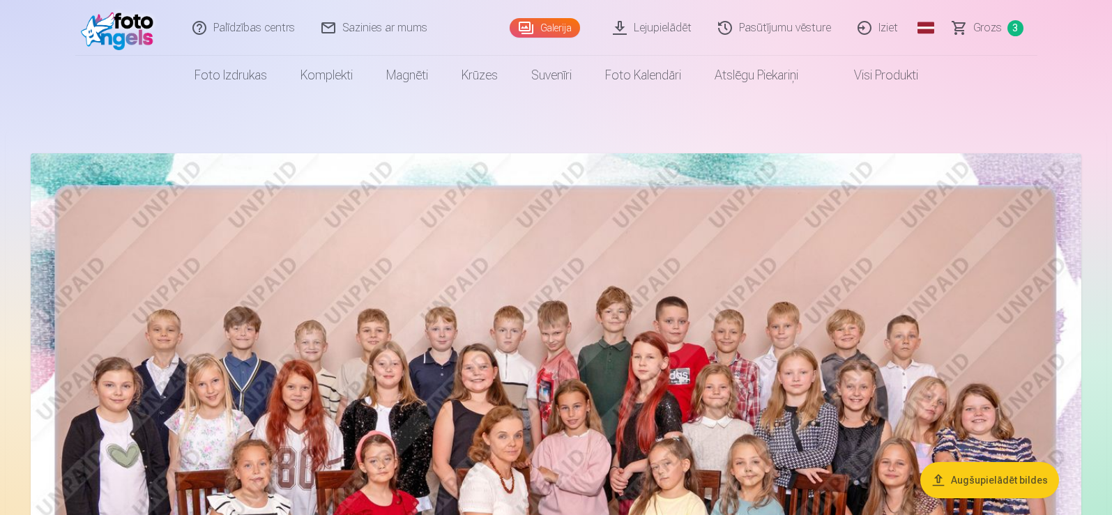
click at [658, 32] on link "Lejupielādēt" at bounding box center [652, 28] width 105 height 56
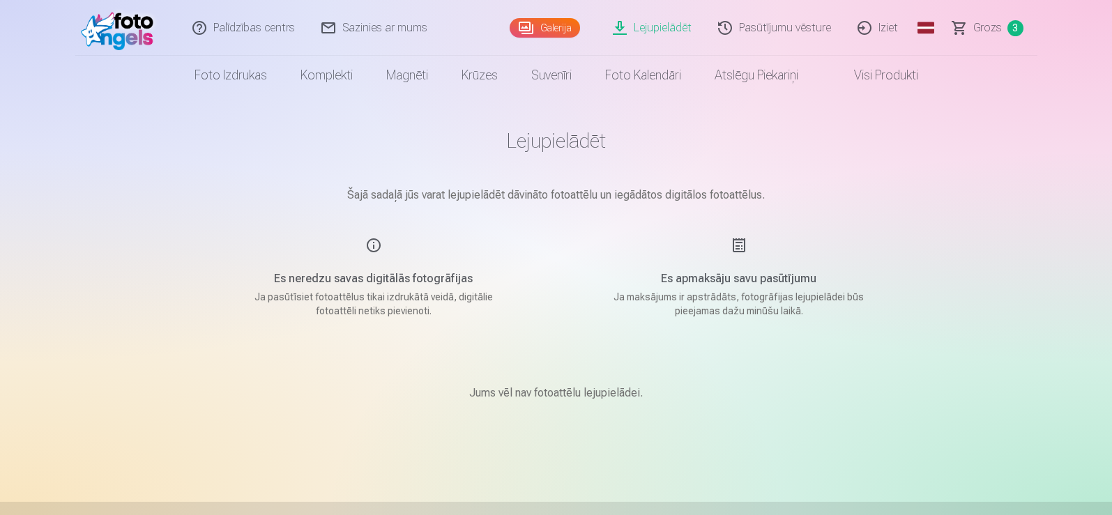
click at [568, 29] on link "Galerija" at bounding box center [545, 28] width 70 height 20
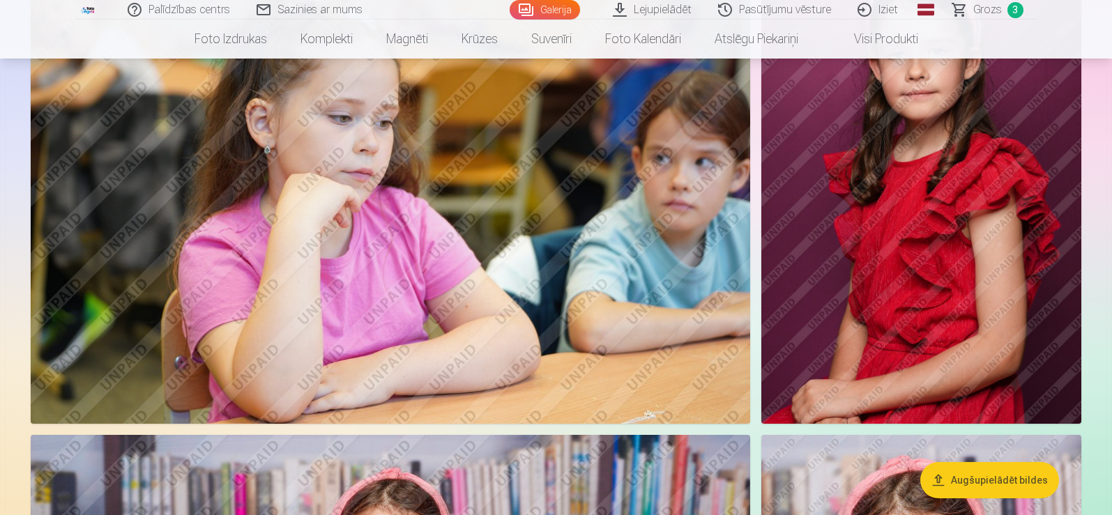
scroll to position [3975, 0]
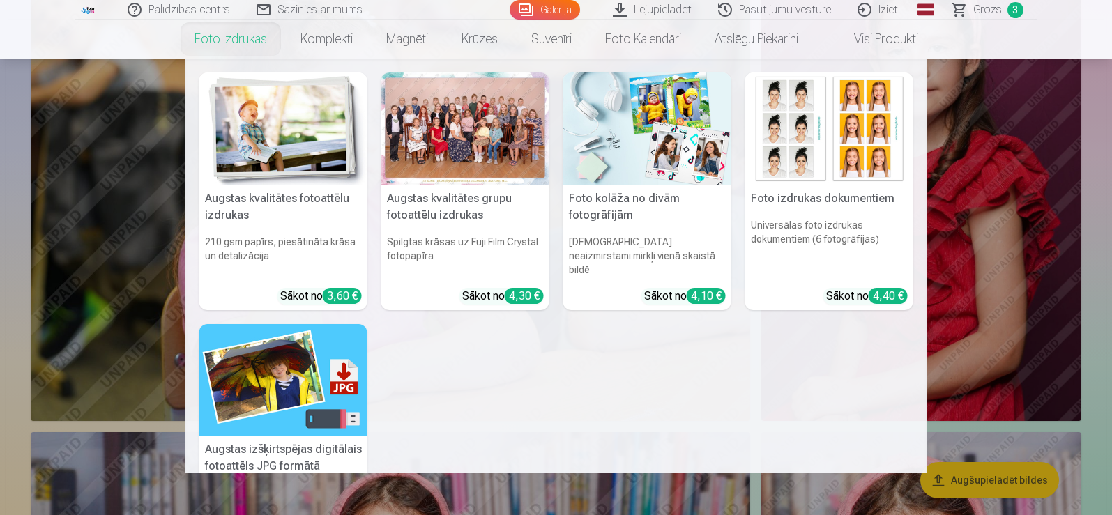
click at [272, 158] on img at bounding box center [283, 129] width 168 height 112
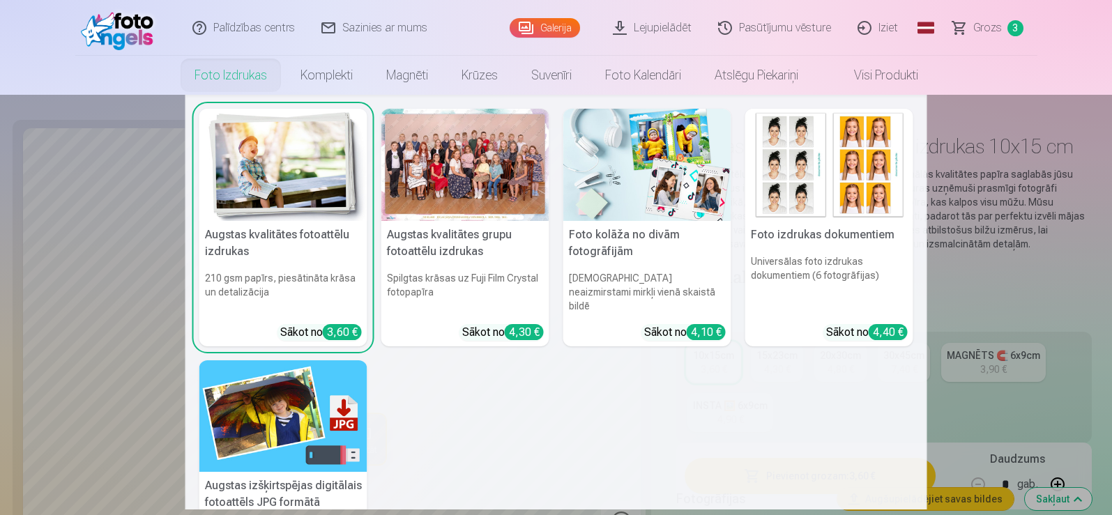
click at [639, 150] on img at bounding box center [647, 165] width 168 height 112
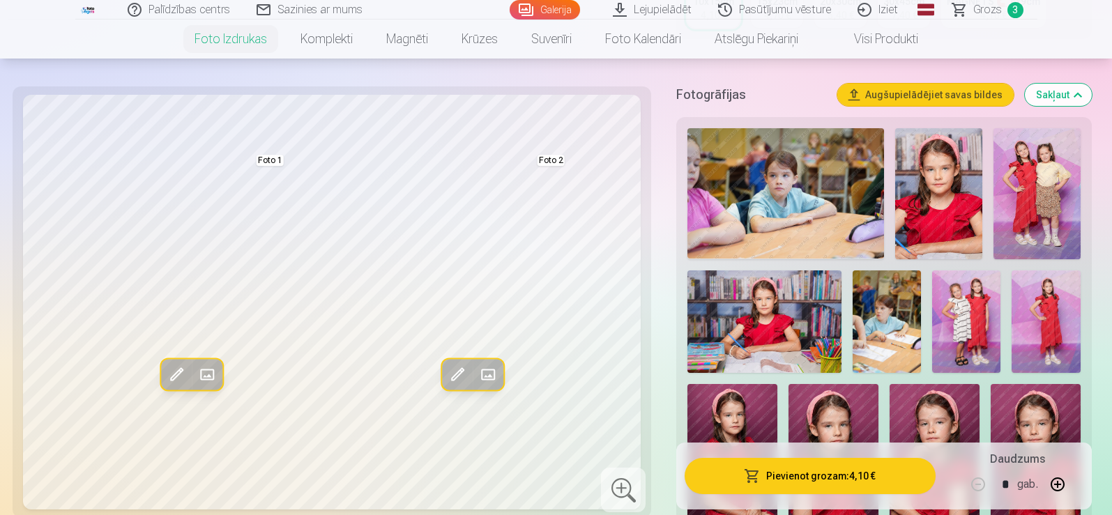
scroll to position [349, 0]
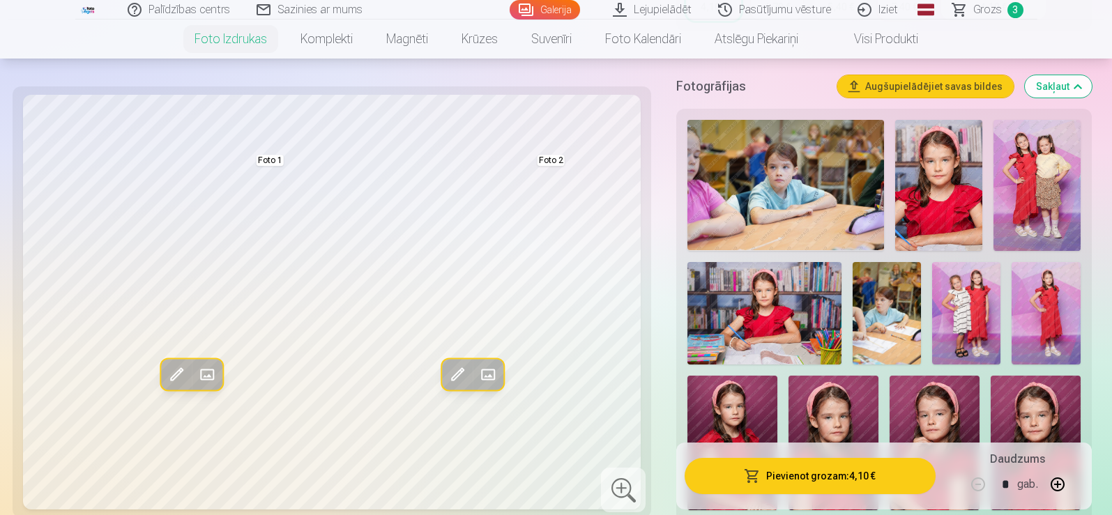
click at [455, 381] on span at bounding box center [457, 374] width 22 height 22
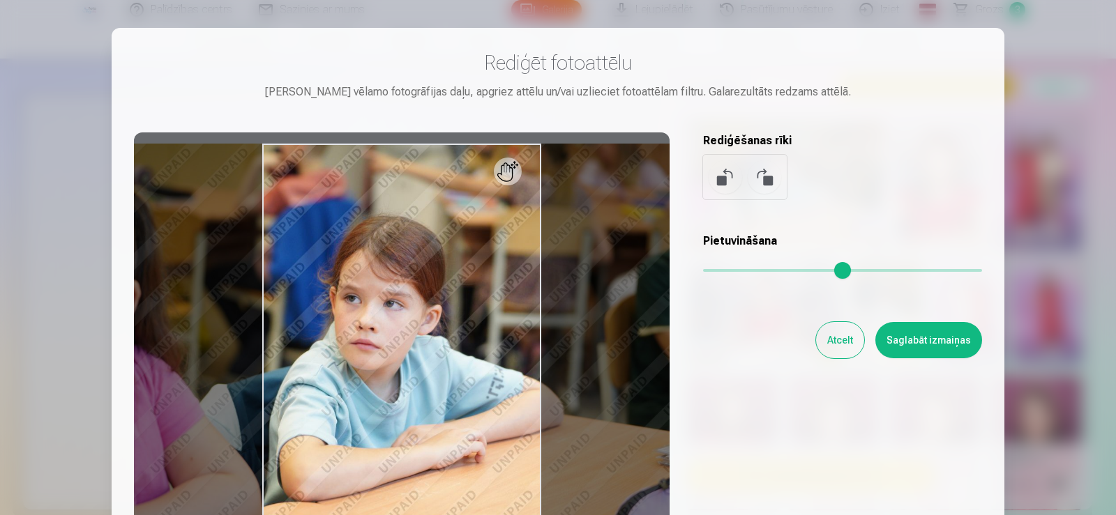
click at [774, 181] on button at bounding box center [763, 176] width 33 height 33
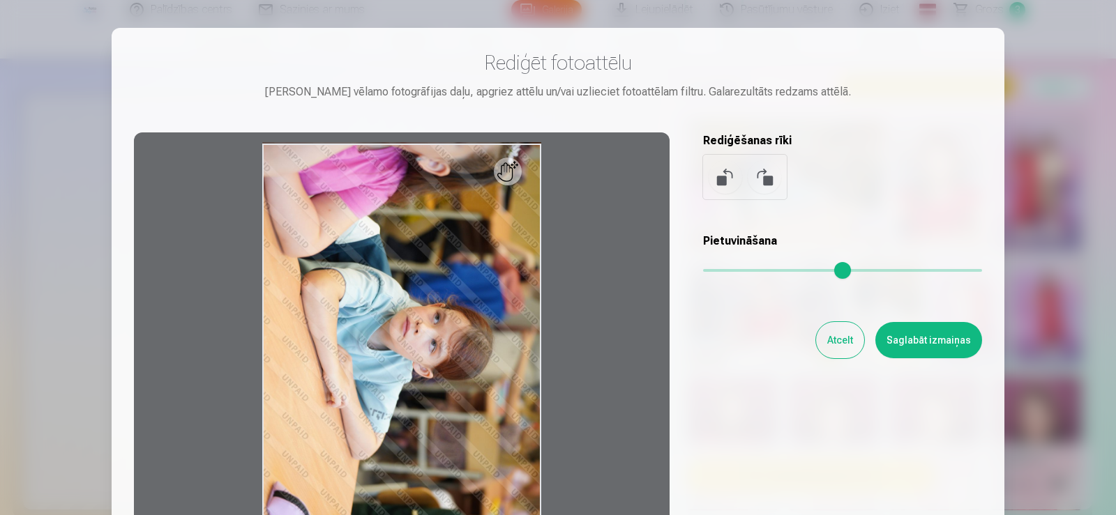
click at [774, 181] on button at bounding box center [763, 176] width 33 height 33
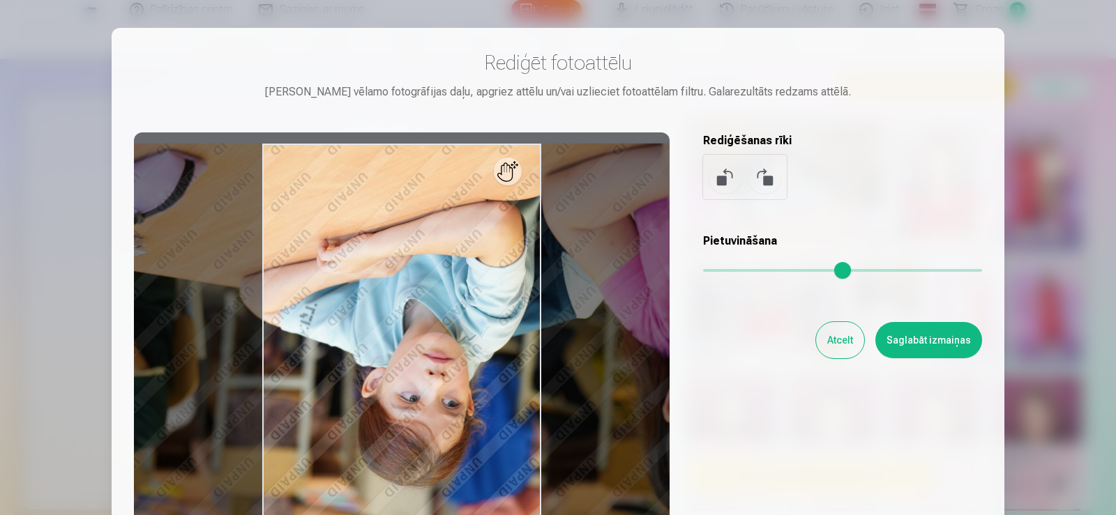
click at [774, 181] on button at bounding box center [763, 176] width 33 height 33
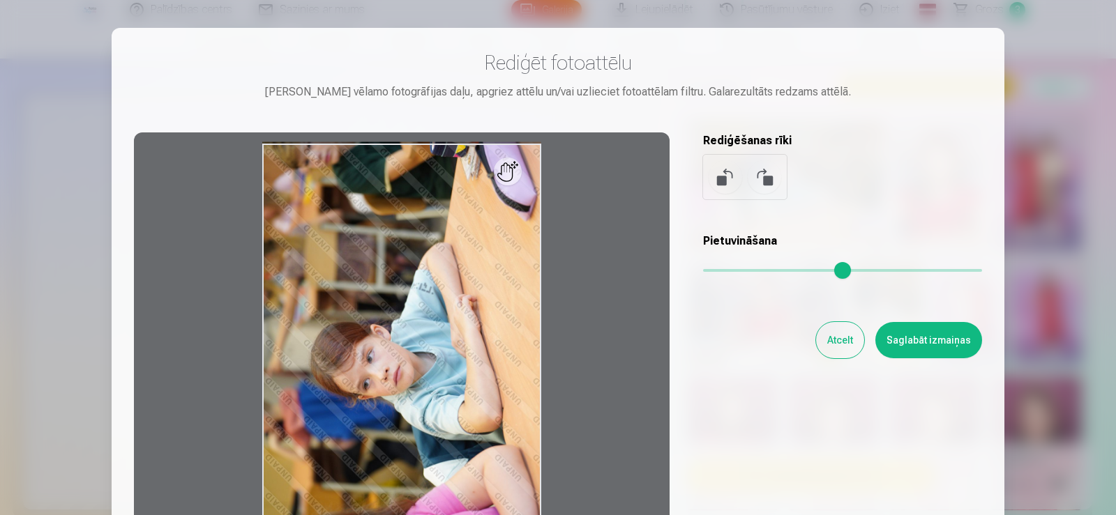
click at [774, 181] on button at bounding box center [763, 176] width 33 height 33
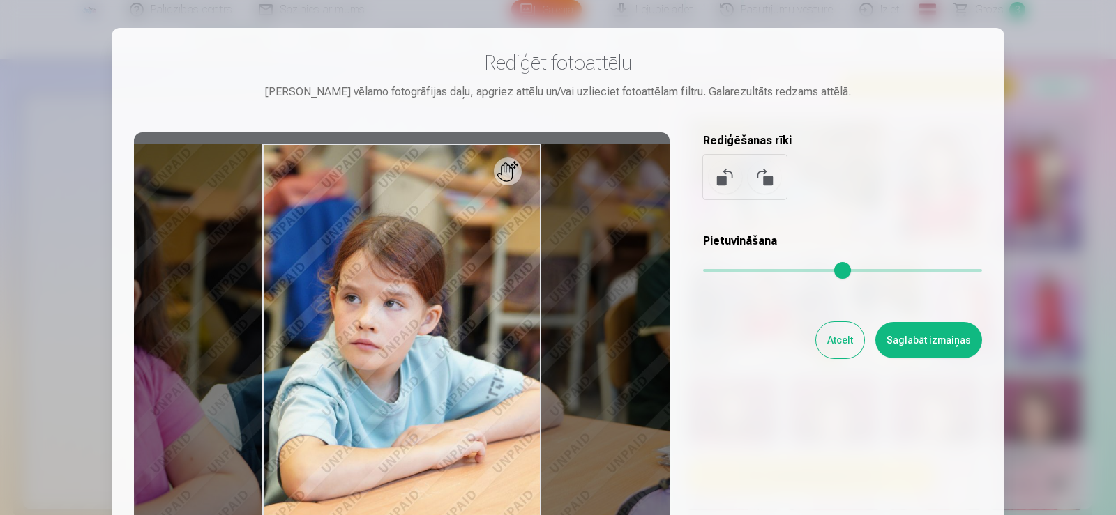
click at [717, 187] on button at bounding box center [724, 176] width 33 height 33
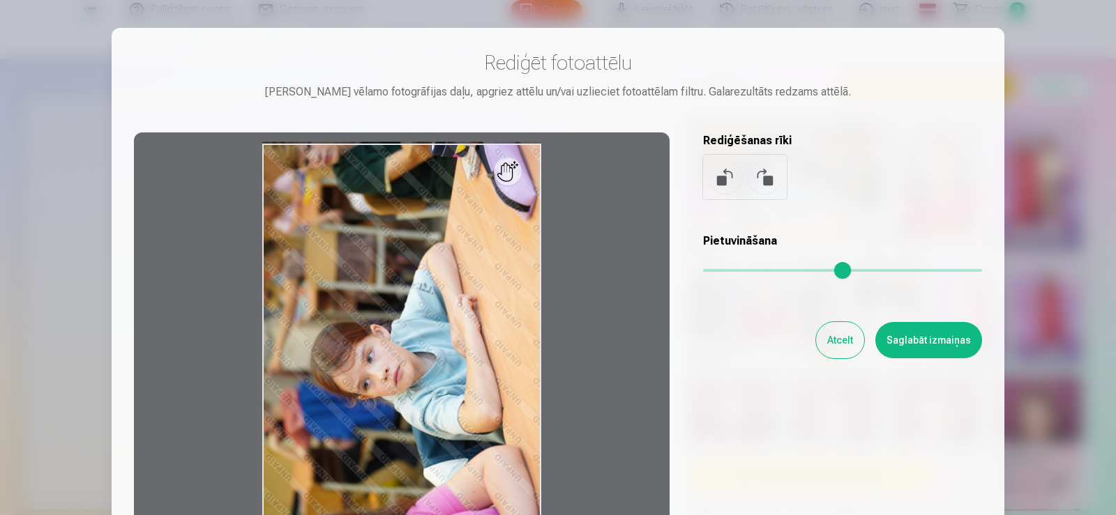
click at [910, 335] on button "Saglabāt izmaiņas" at bounding box center [928, 340] width 107 height 36
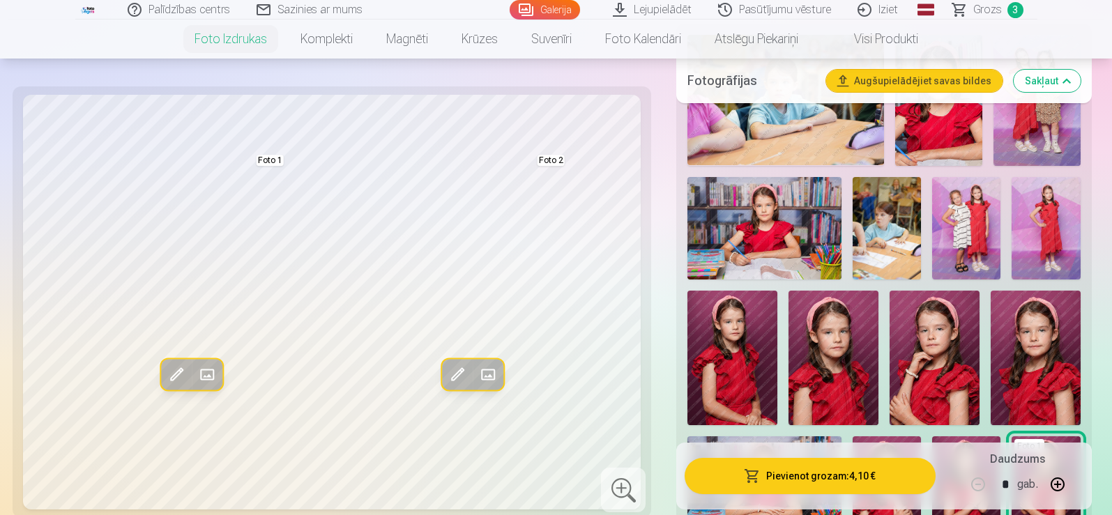
scroll to position [628, 0]
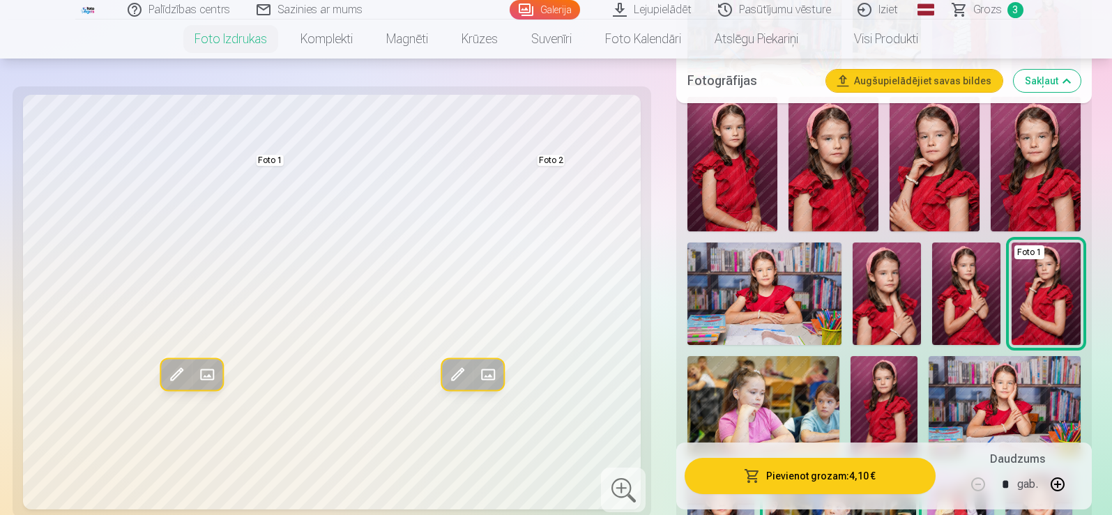
click at [777, 303] on img at bounding box center [765, 294] width 154 height 103
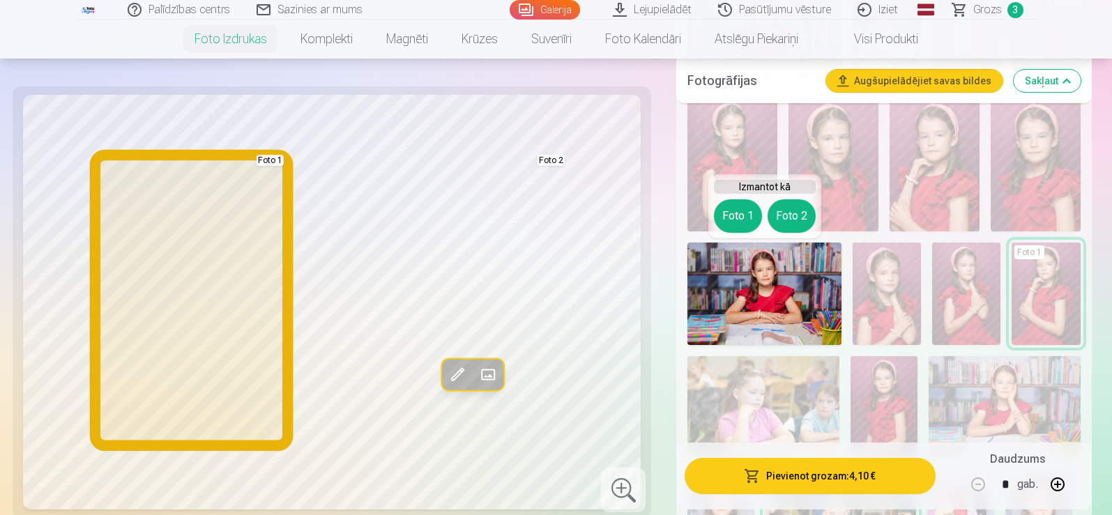
click at [743, 220] on button "Foto 1" at bounding box center [738, 215] width 48 height 33
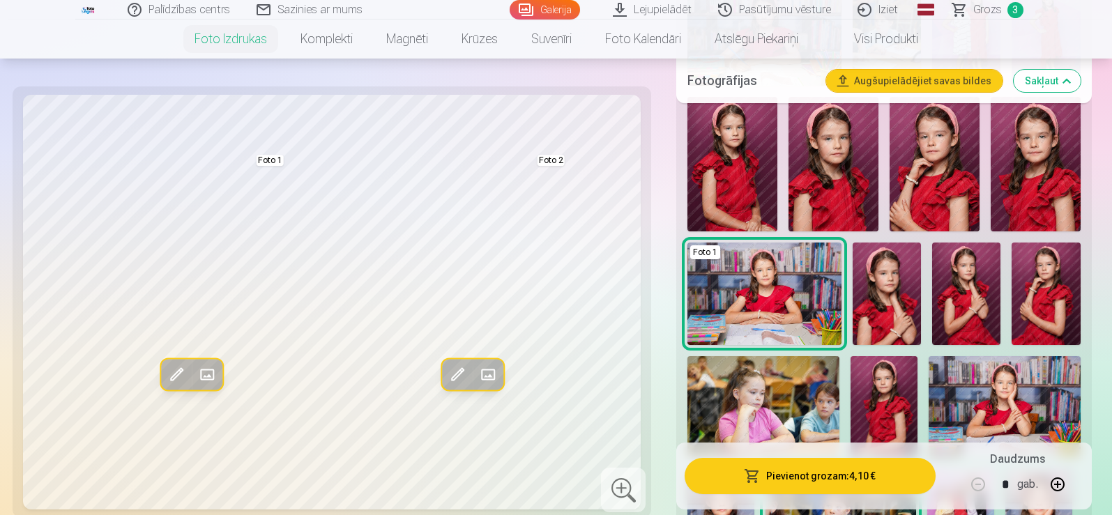
click at [174, 372] on span at bounding box center [176, 374] width 22 height 22
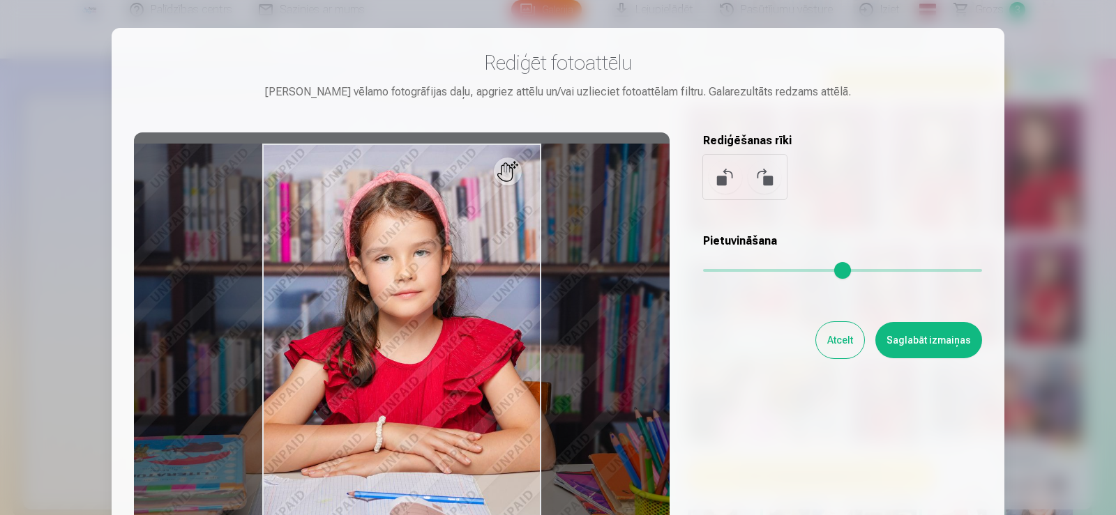
click at [716, 181] on button at bounding box center [724, 176] width 33 height 33
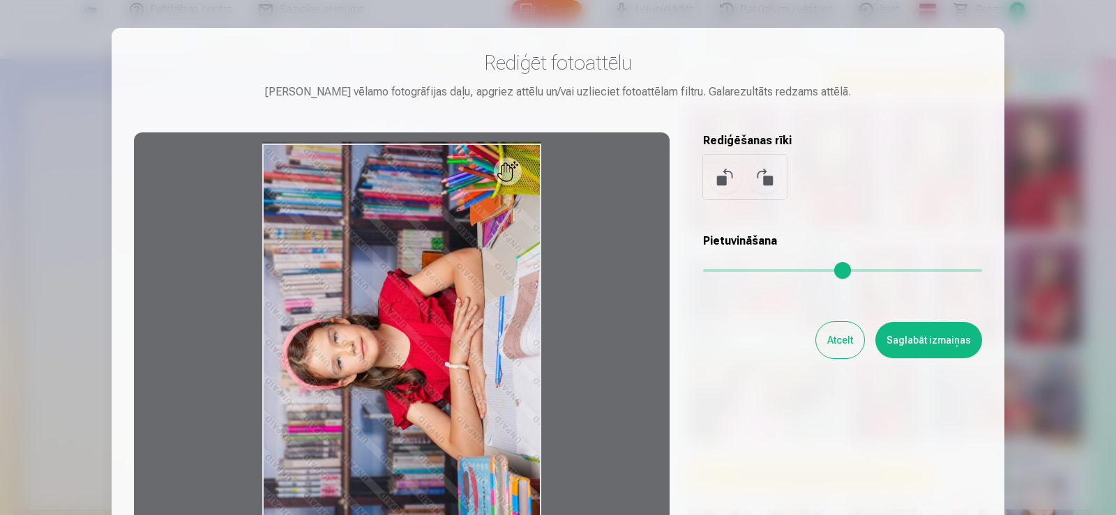
click at [958, 340] on button "Saglabāt izmaiņas" at bounding box center [928, 340] width 107 height 36
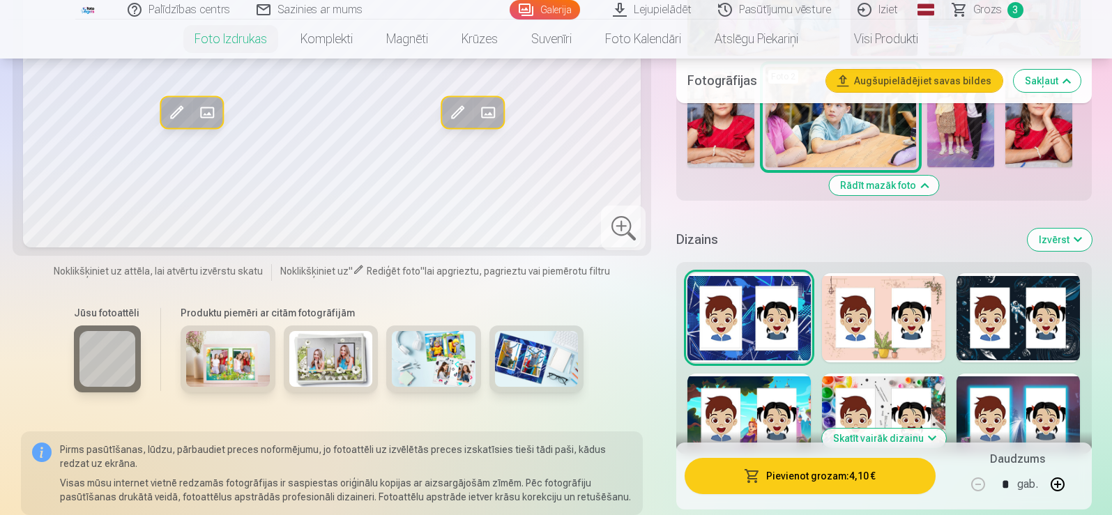
scroll to position [1020, 0]
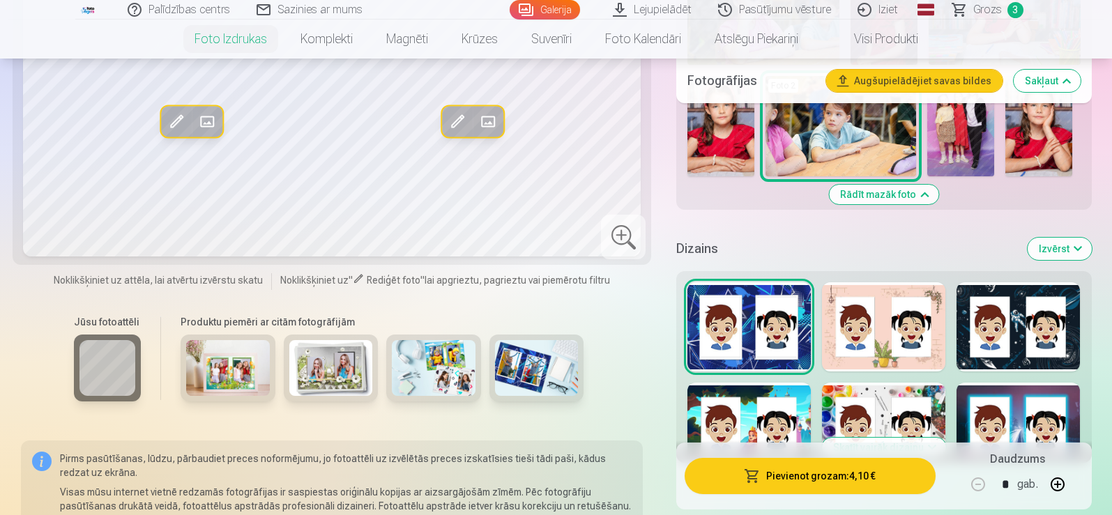
click at [1025, 357] on div at bounding box center [1018, 326] width 123 height 89
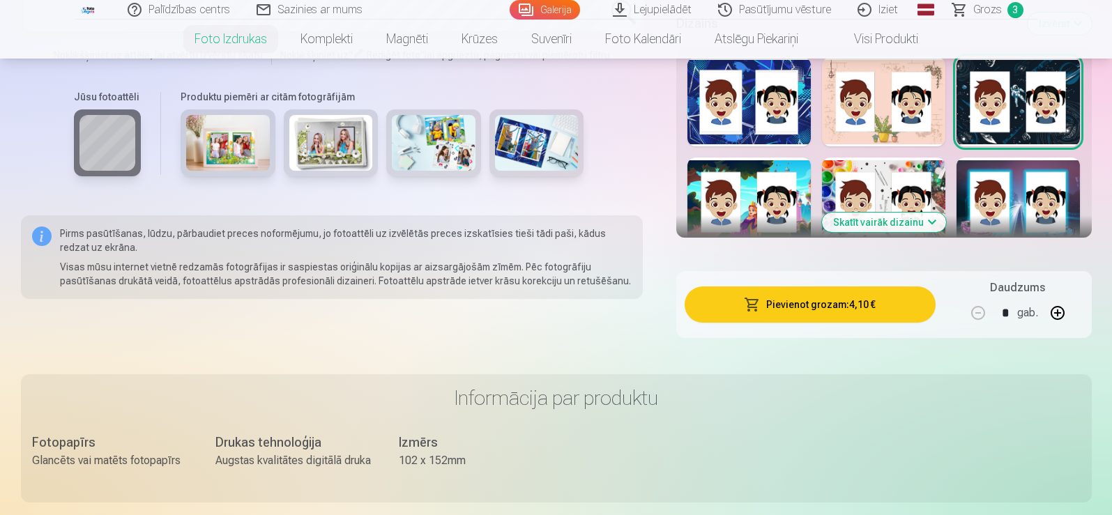
scroll to position [1262, 0]
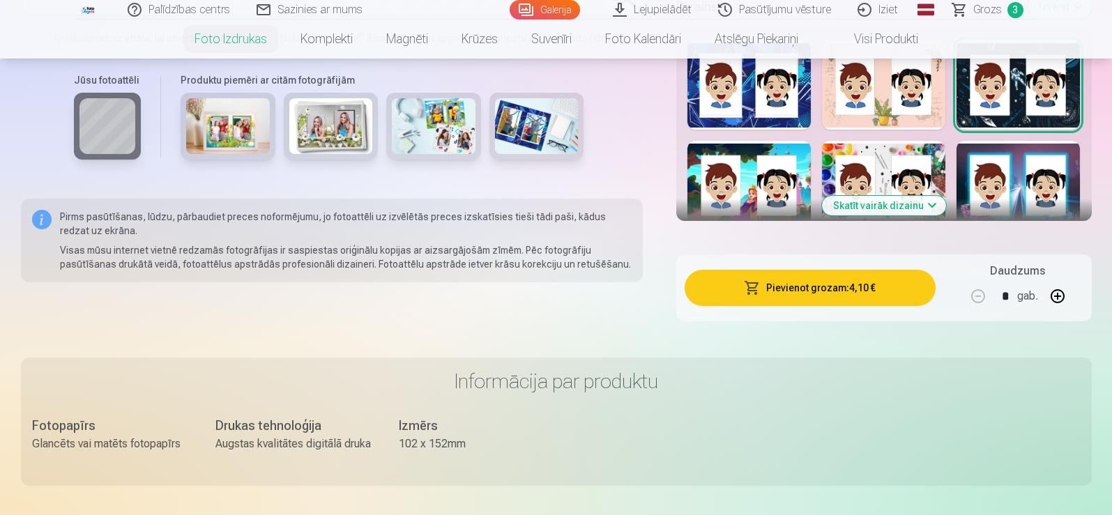
click at [920, 202] on button "Skatīt vairāk dizainu" at bounding box center [884, 206] width 124 height 20
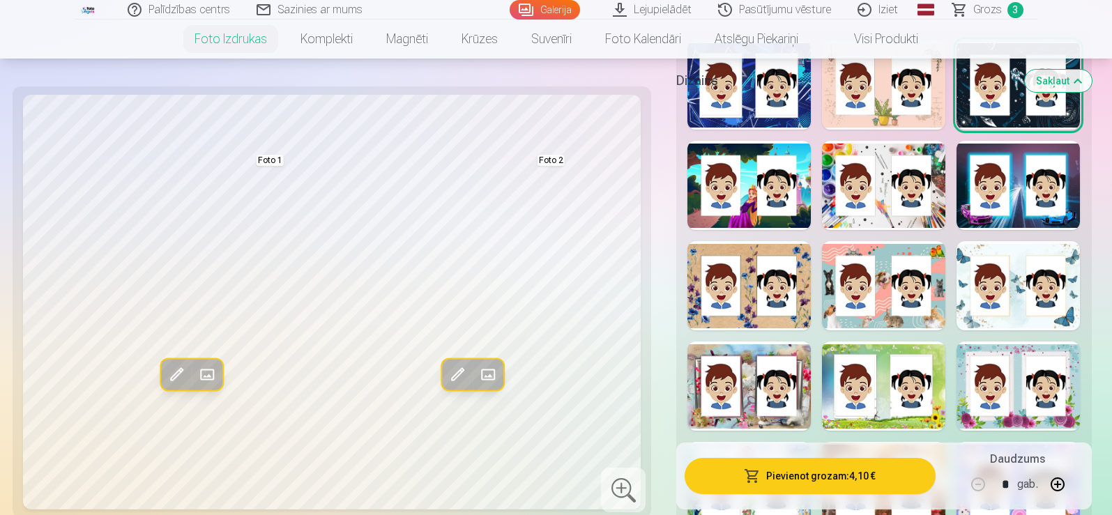
click at [1064, 314] on div at bounding box center [1018, 285] width 123 height 89
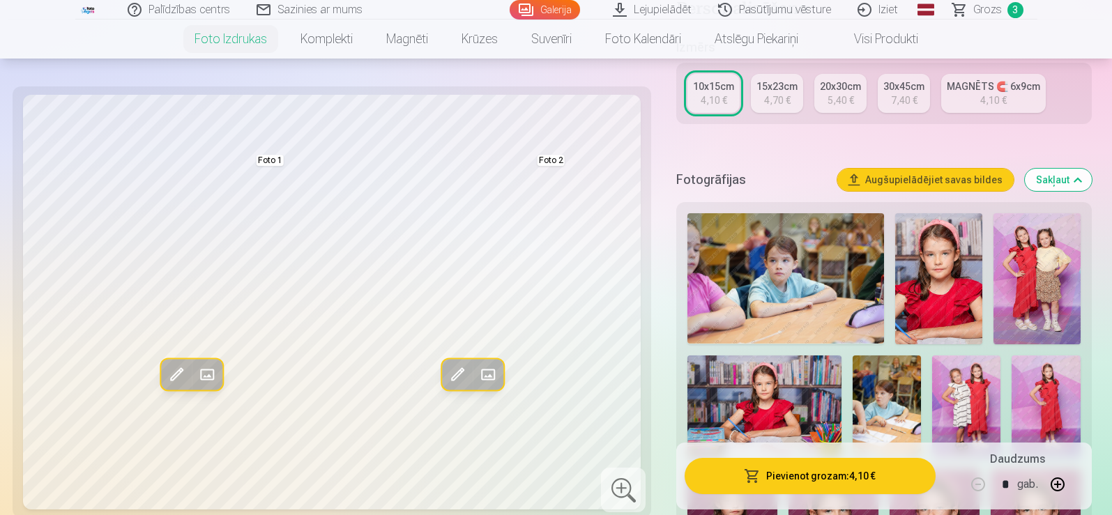
scroll to position [226, 0]
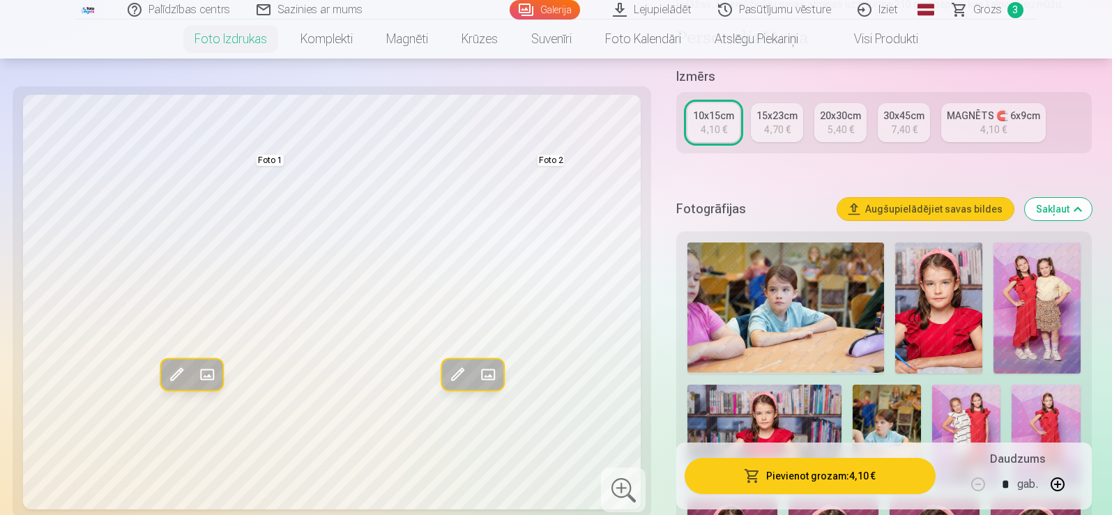
click at [771, 132] on div "4,70 €" at bounding box center [777, 130] width 26 height 14
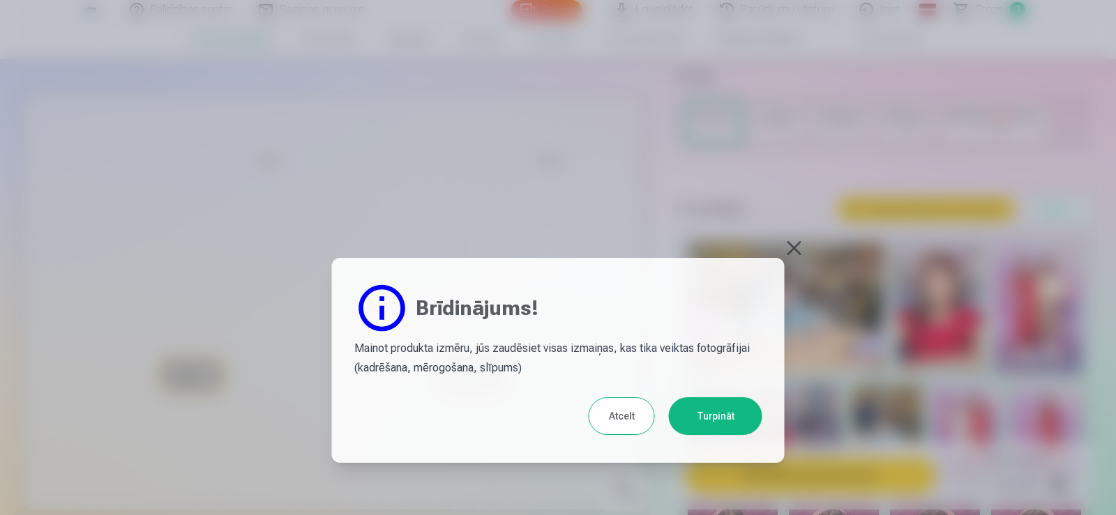
click at [739, 415] on button "Turpināt" at bounding box center [715, 416] width 93 height 38
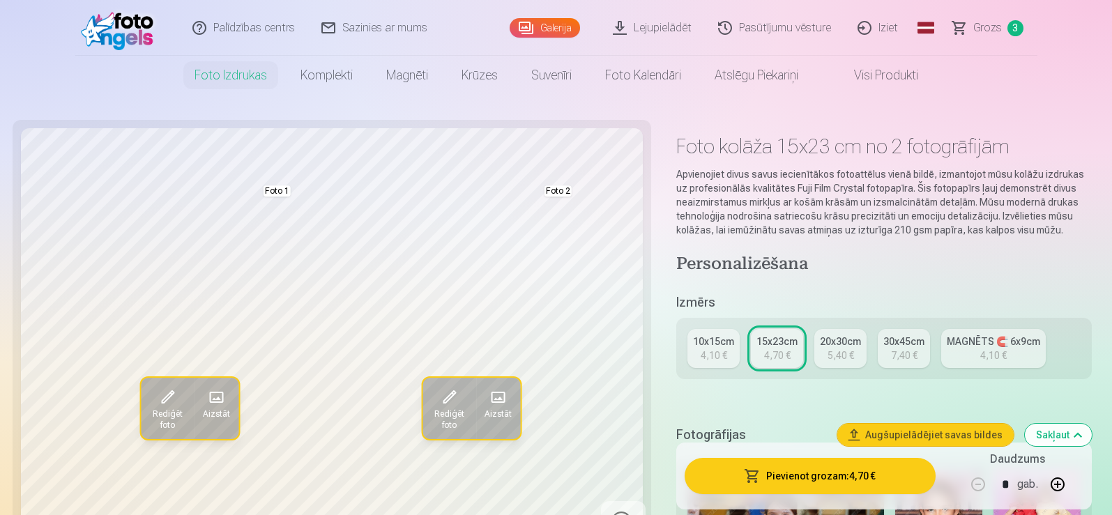
click at [455, 393] on span at bounding box center [449, 397] width 22 height 22
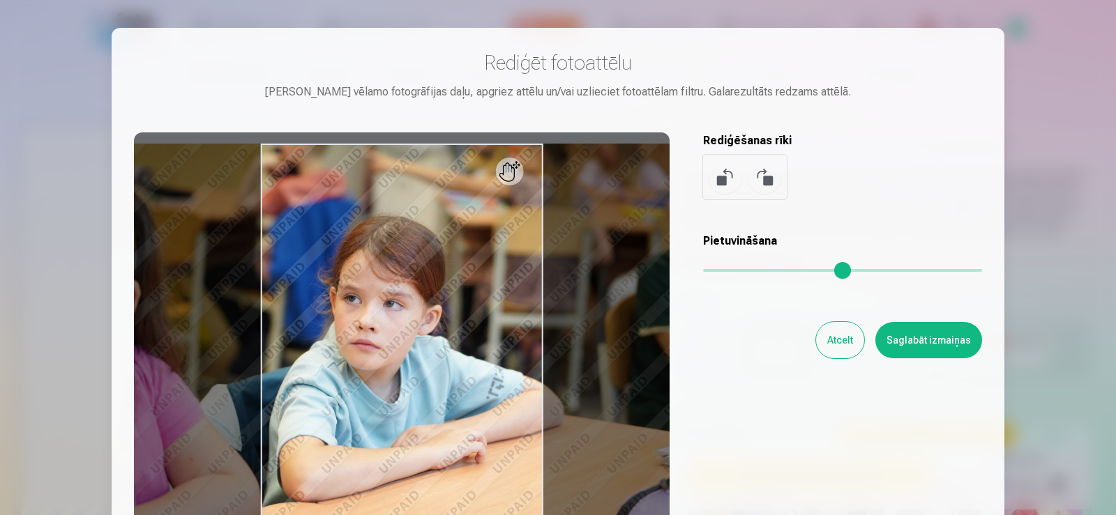
click at [766, 183] on button at bounding box center [763, 176] width 33 height 33
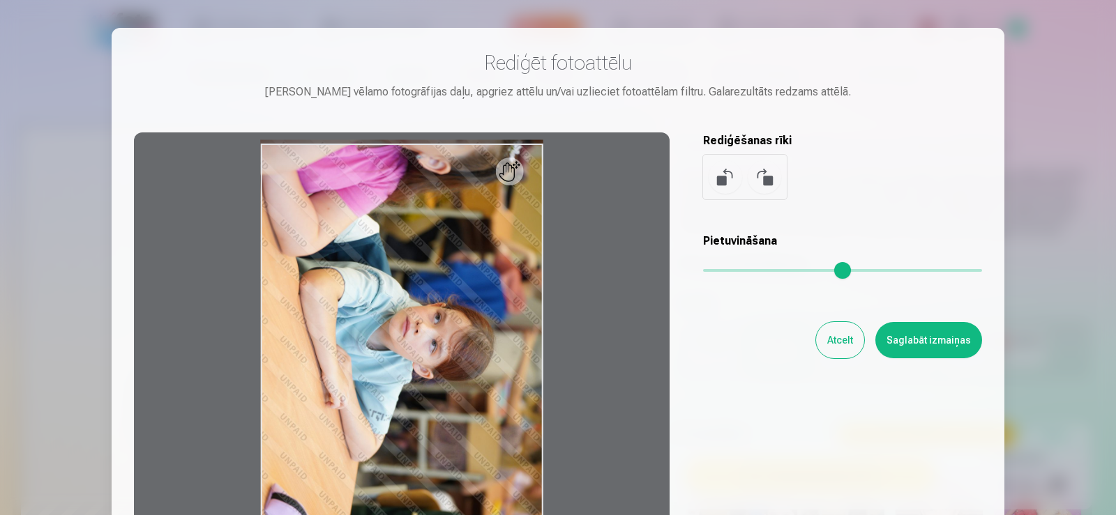
click at [766, 183] on button at bounding box center [763, 176] width 33 height 33
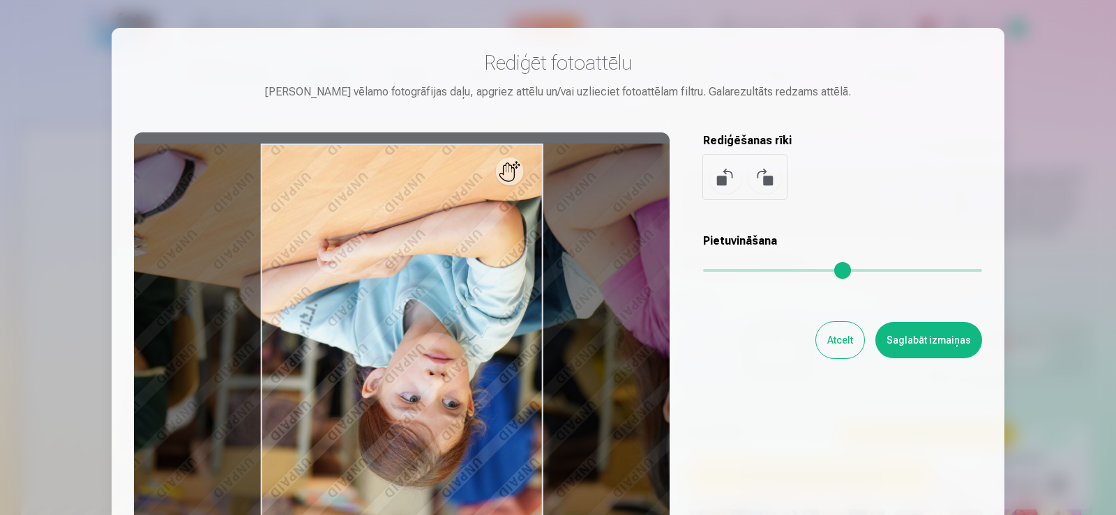
click at [766, 183] on button at bounding box center [763, 176] width 33 height 33
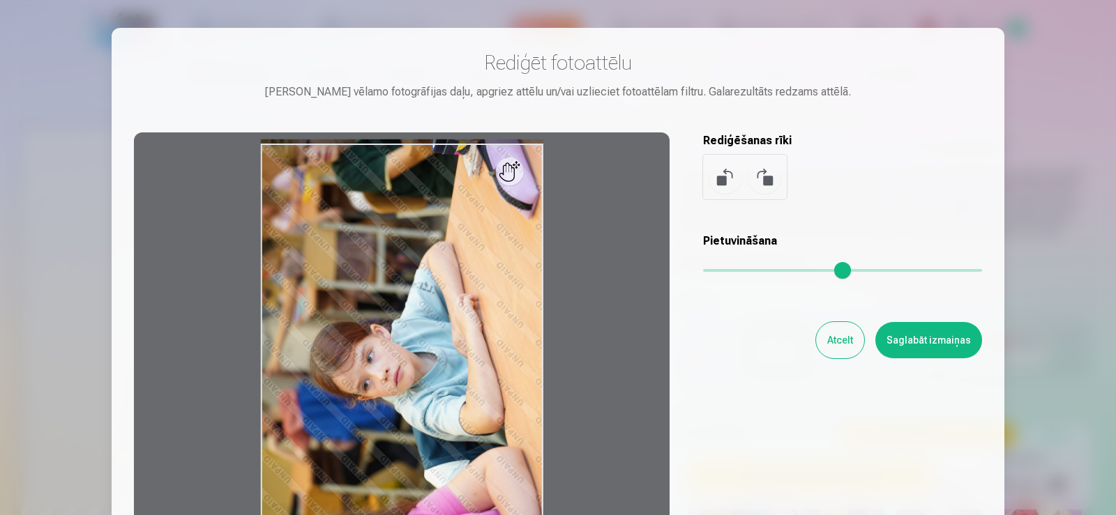
click at [935, 351] on button "Saglabāt izmaiņas" at bounding box center [928, 340] width 107 height 36
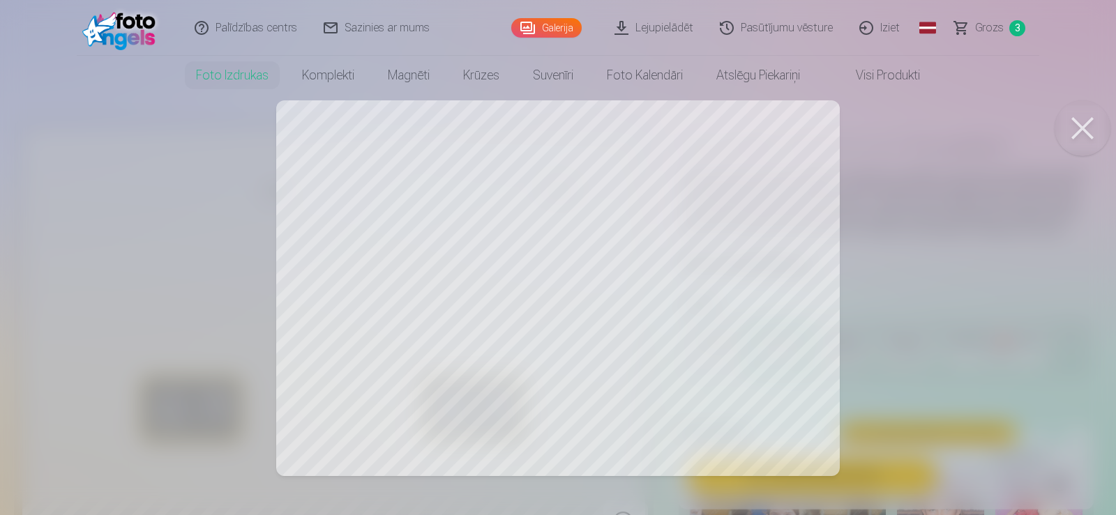
click at [1072, 148] on button at bounding box center [1082, 128] width 56 height 56
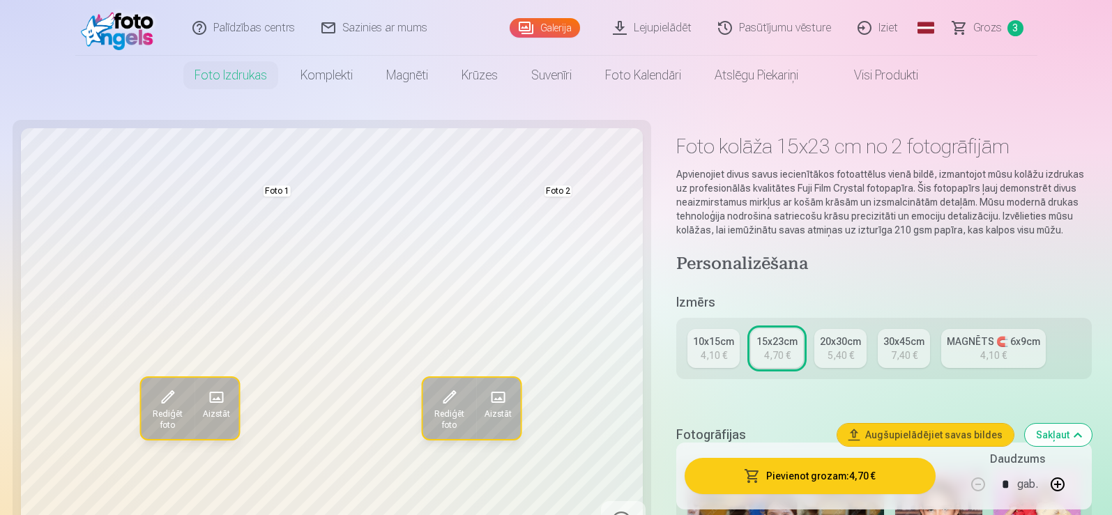
click at [165, 404] on span at bounding box center [168, 397] width 22 height 22
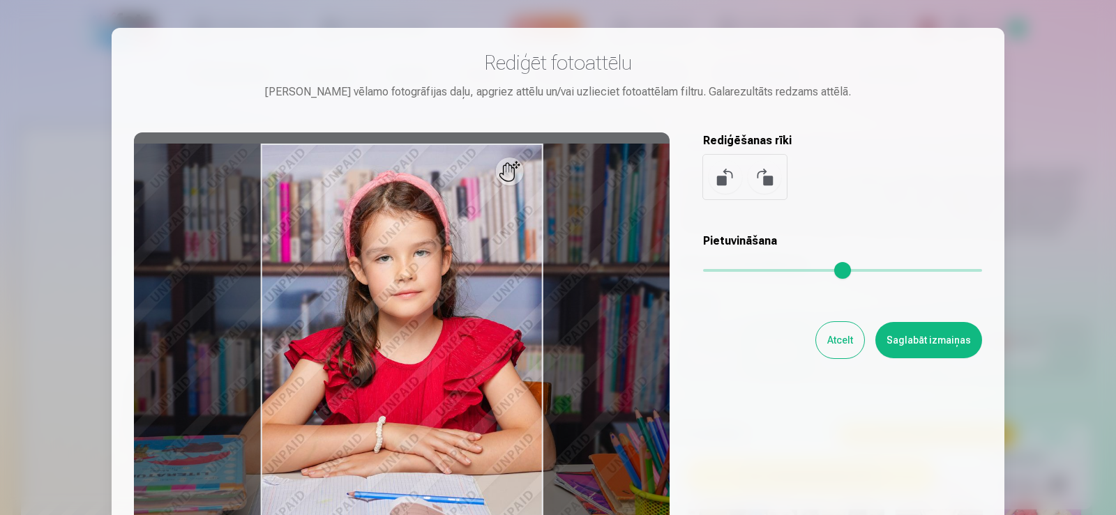
click at [725, 172] on button at bounding box center [724, 176] width 33 height 33
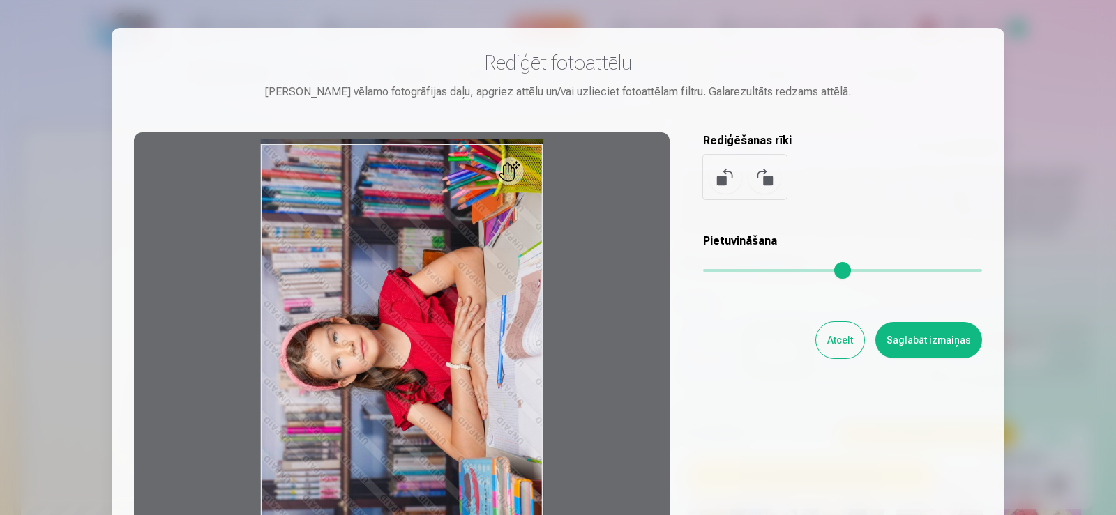
click at [912, 338] on button "Saglabāt izmaiņas" at bounding box center [928, 340] width 107 height 36
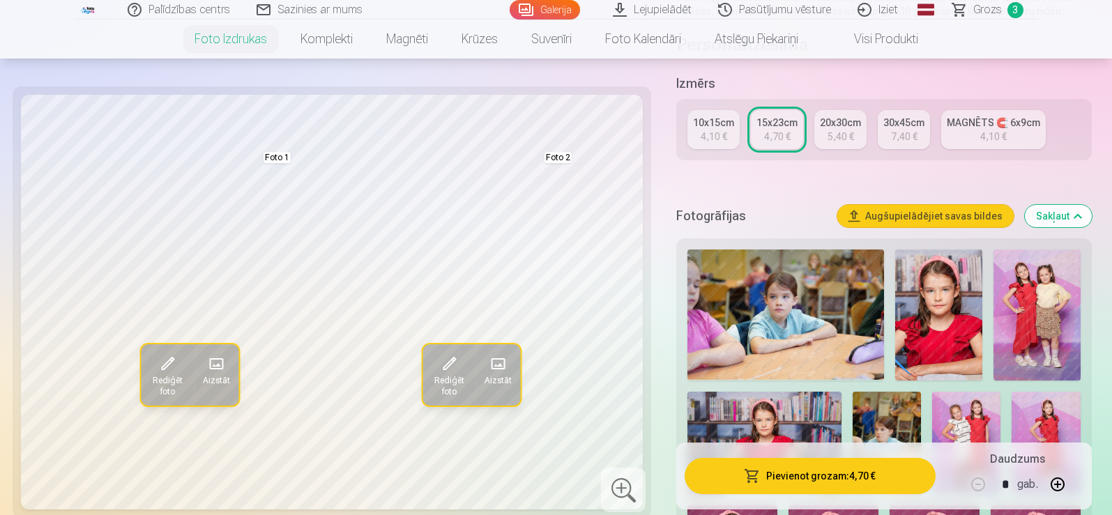
scroll to position [247, 0]
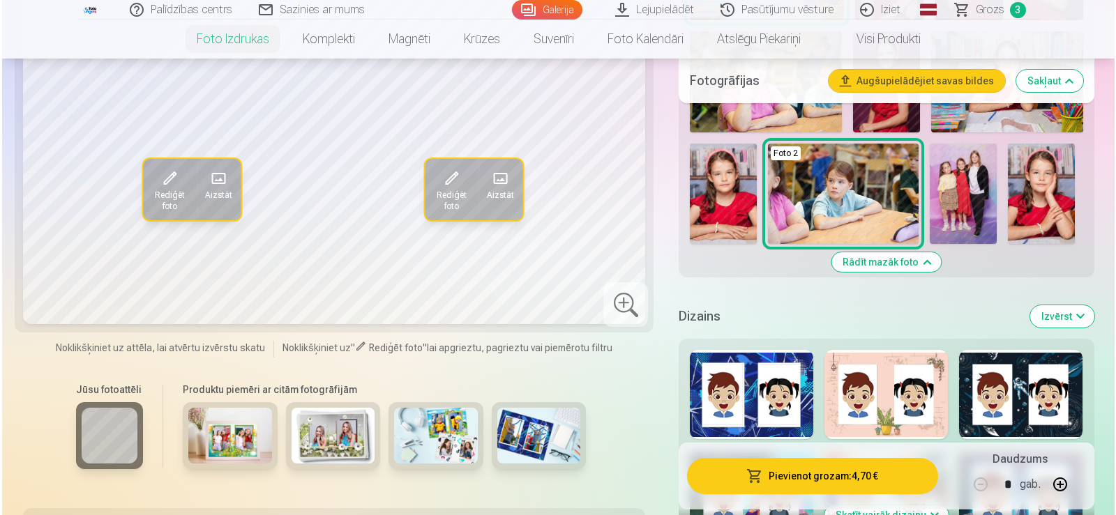
scroll to position [1014, 0]
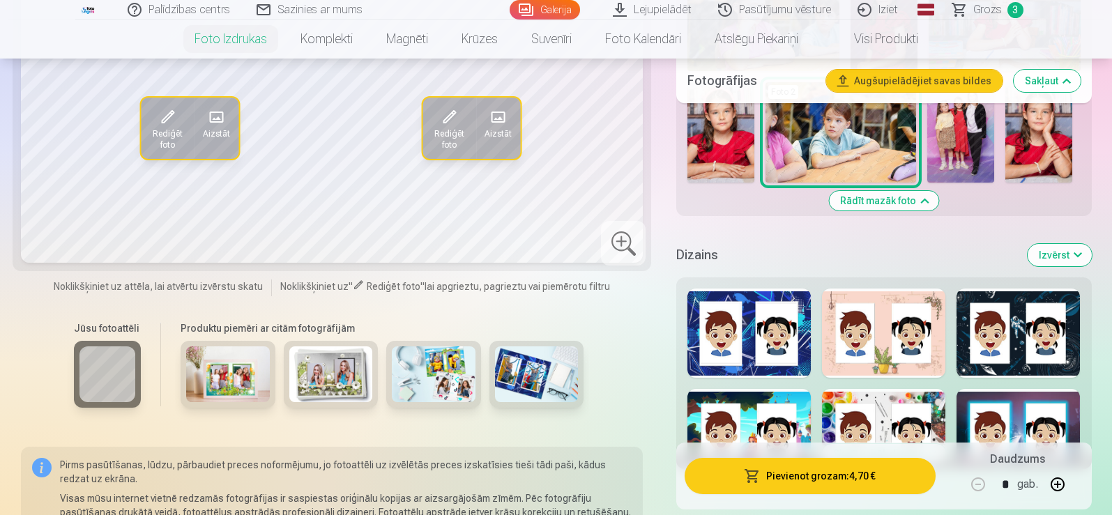
click at [850, 477] on button "Pievienot grozam : 4,70 €" at bounding box center [810, 476] width 250 height 36
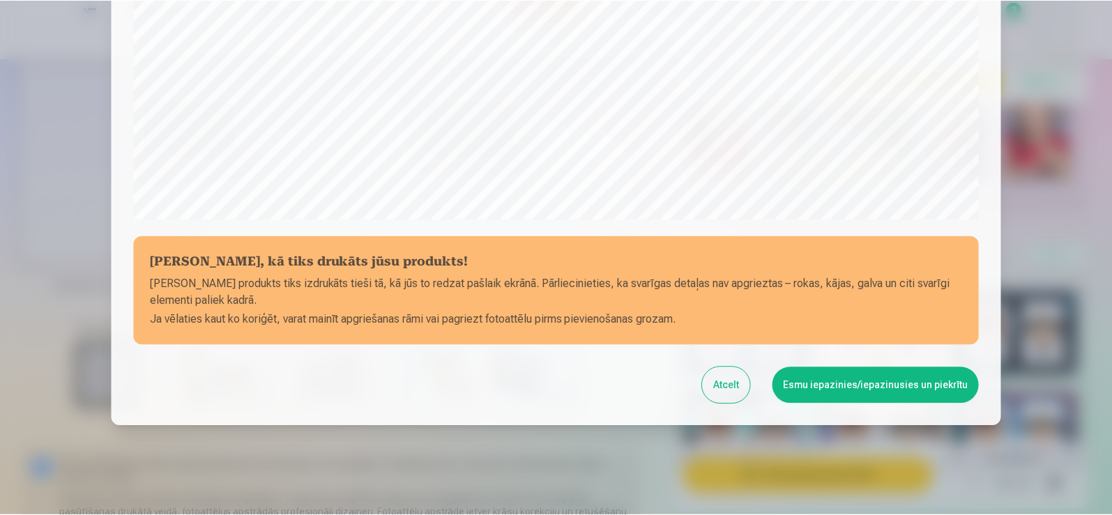
scroll to position [489, 0]
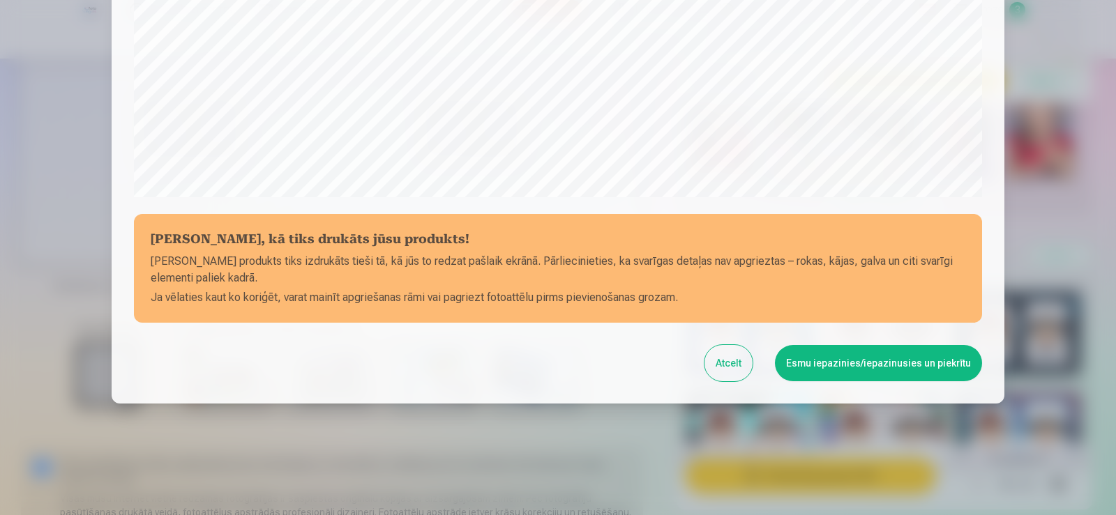
click at [1063, 291] on div at bounding box center [558, 257] width 1116 height 515
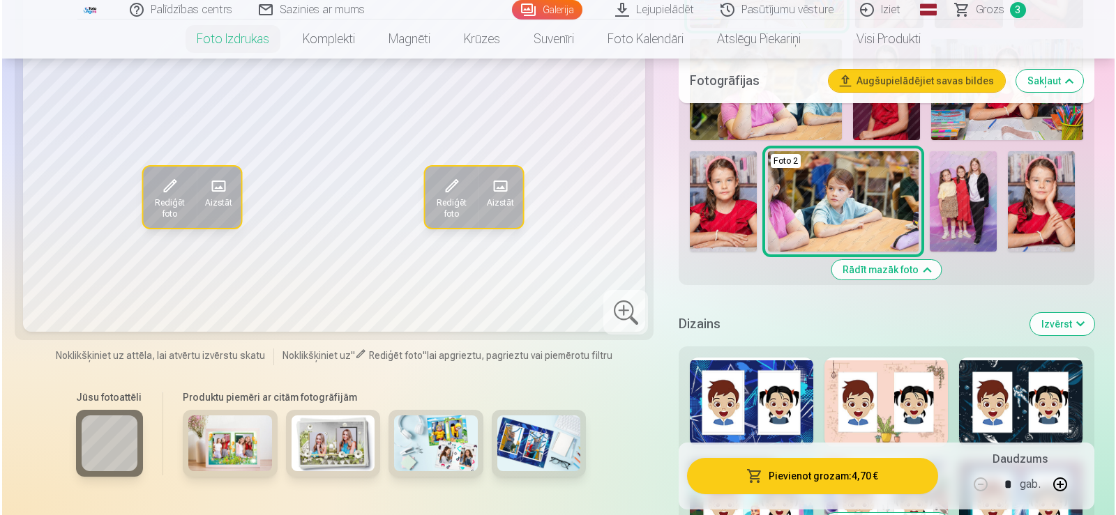
scroll to position [805, 0]
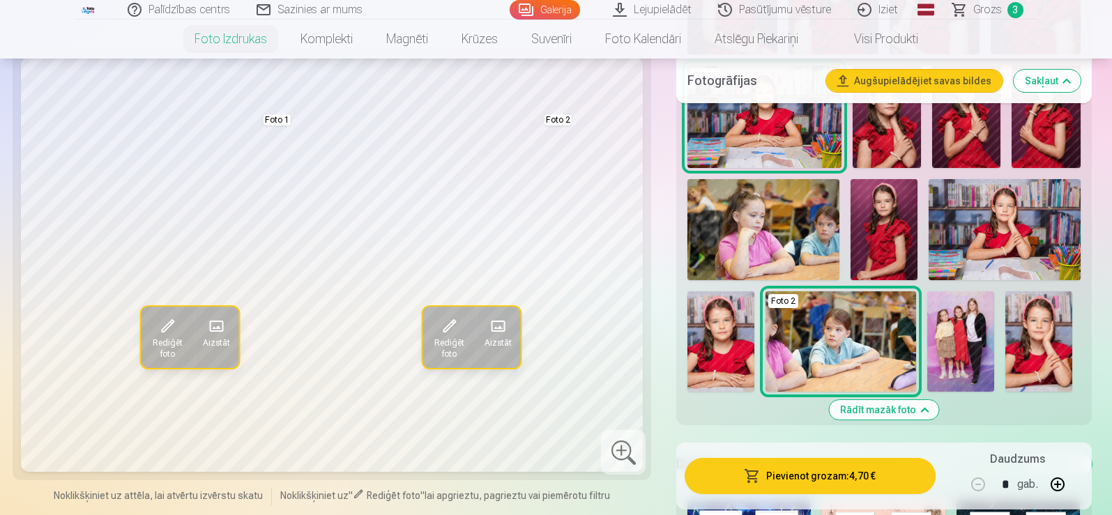
click at [802, 492] on button "Pievienot grozam : 4,70 €" at bounding box center [810, 476] width 250 height 36
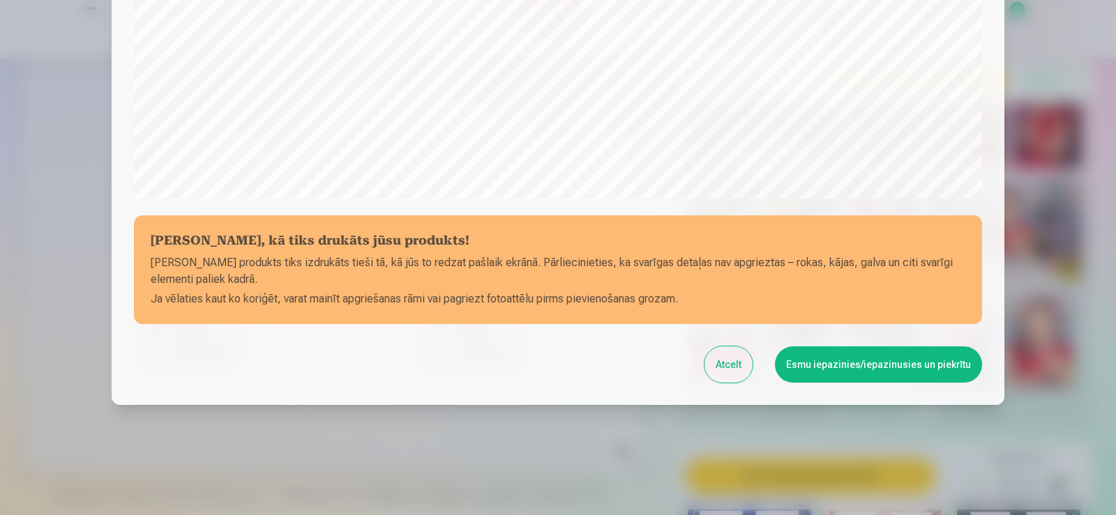
scroll to position [489, 0]
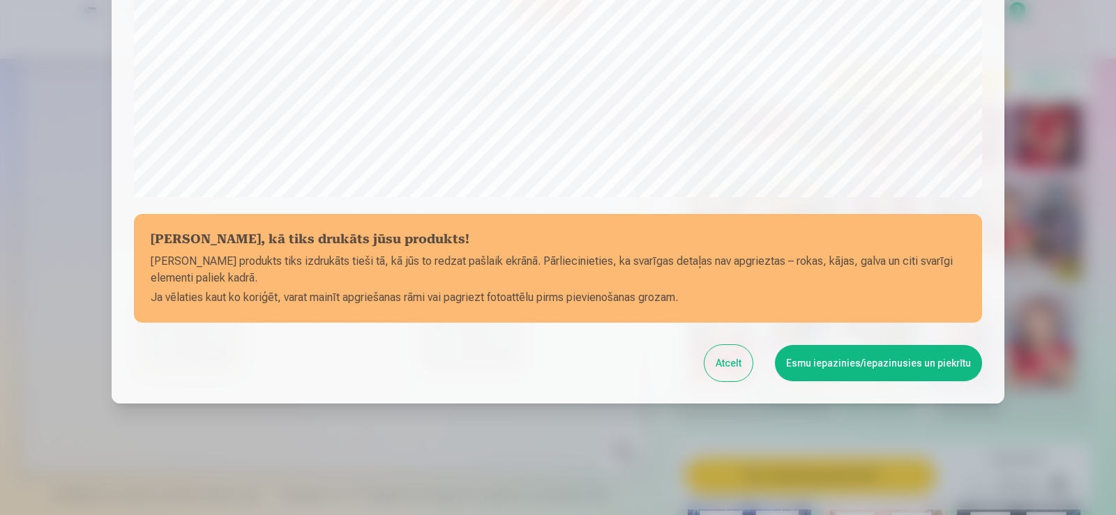
drag, startPoint x: 1054, startPoint y: 129, endPoint x: 1065, endPoint y: 215, distance: 87.3
click at [1065, 215] on div at bounding box center [558, 257] width 1116 height 515
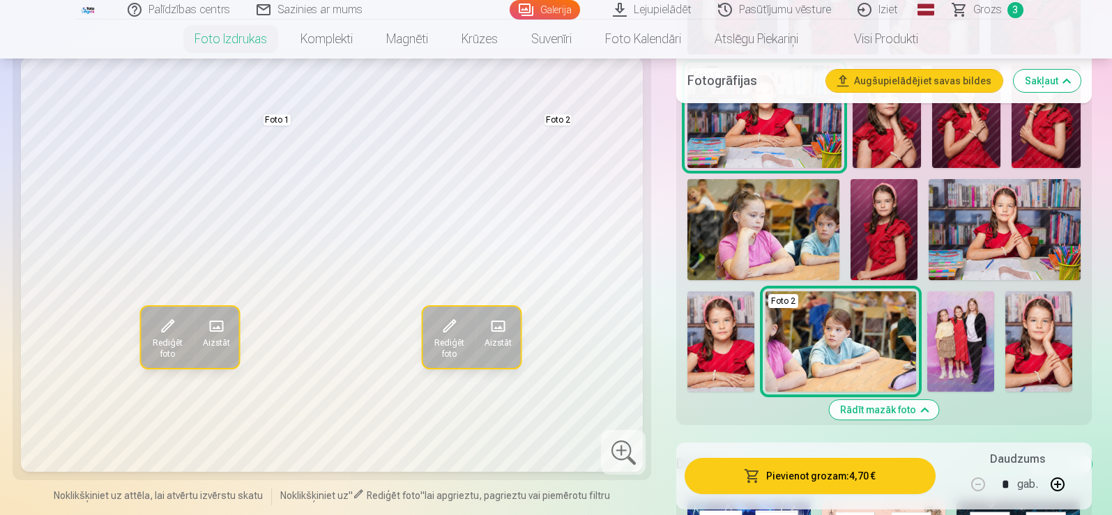
click at [834, 480] on button "Pievienot grozam : 4,70 €" at bounding box center [810, 476] width 250 height 36
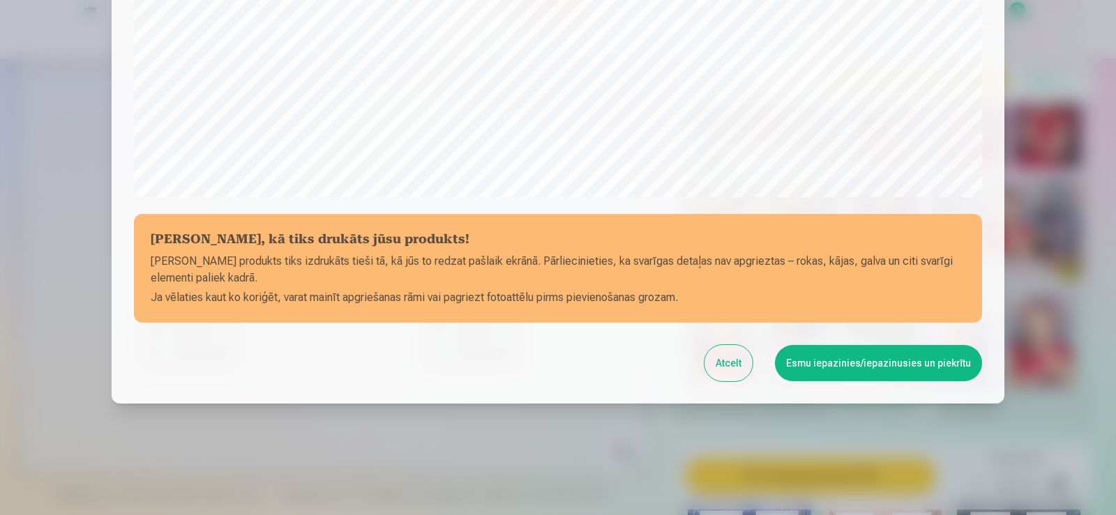
click at [860, 371] on button "Esmu iepazinies/iepazinusies un piekrītu" at bounding box center [878, 363] width 207 height 36
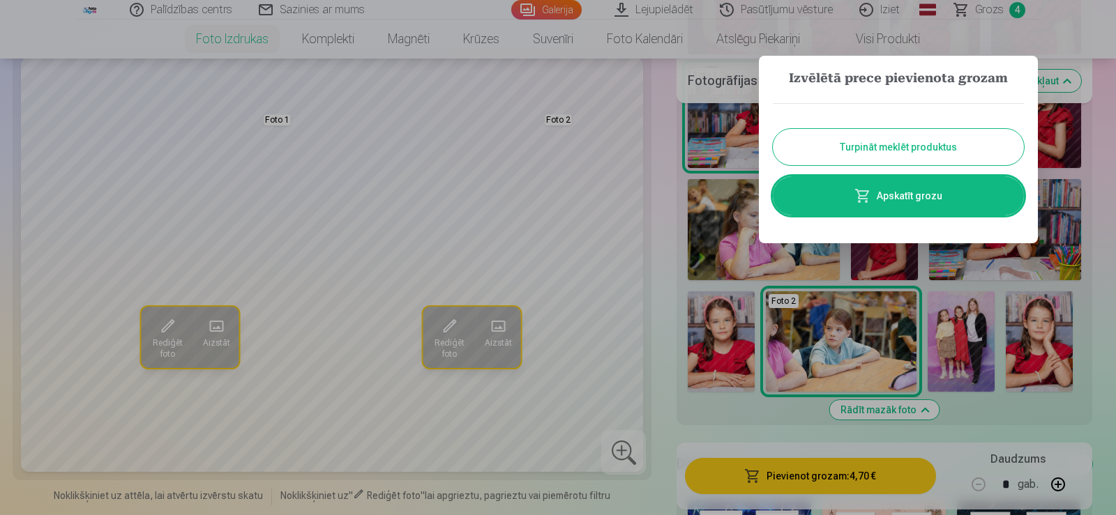
click at [945, 199] on link "Apskatīt grozu" at bounding box center [898, 195] width 251 height 39
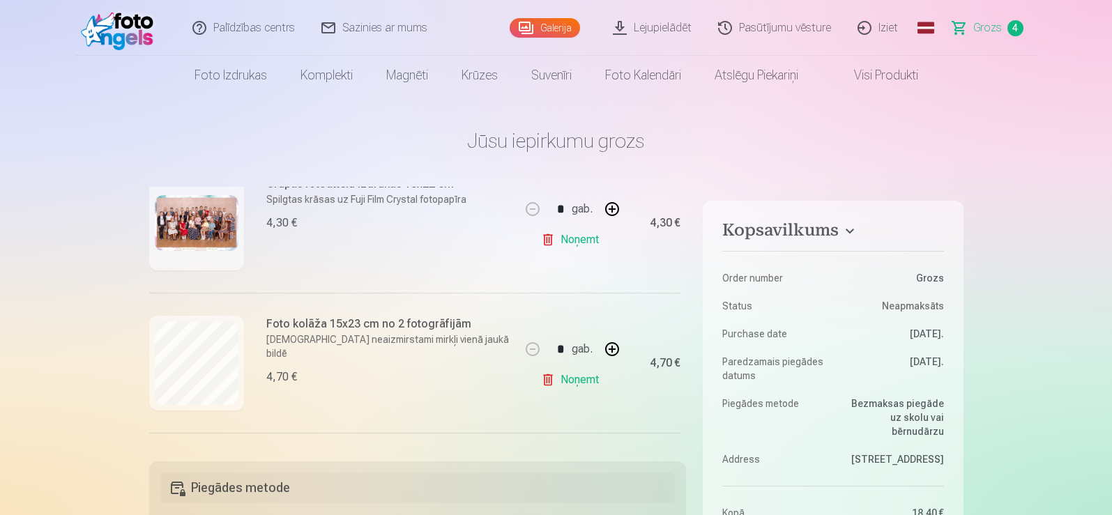
scroll to position [197, 0]
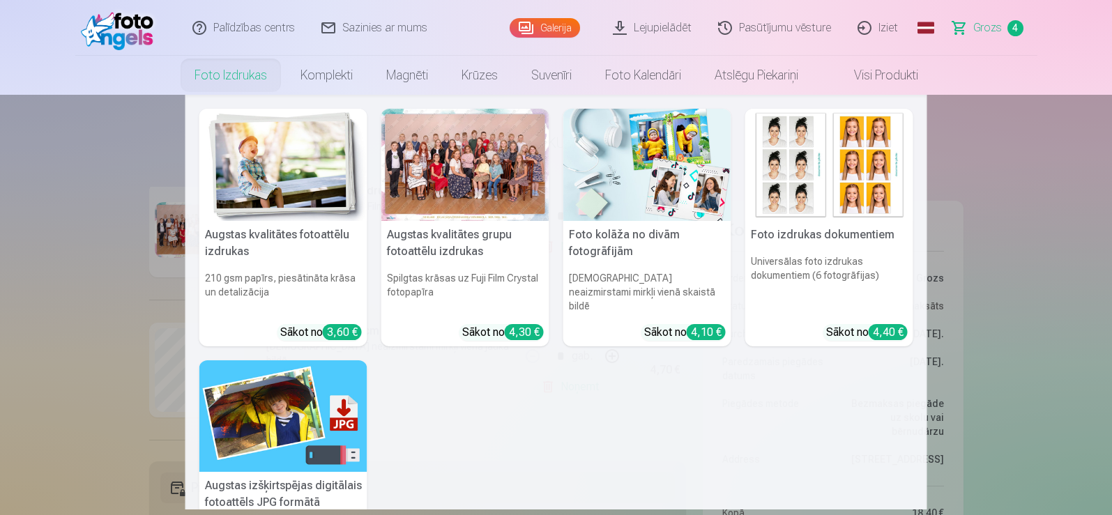
click at [235, 80] on link "Foto izdrukas" at bounding box center [231, 75] width 106 height 39
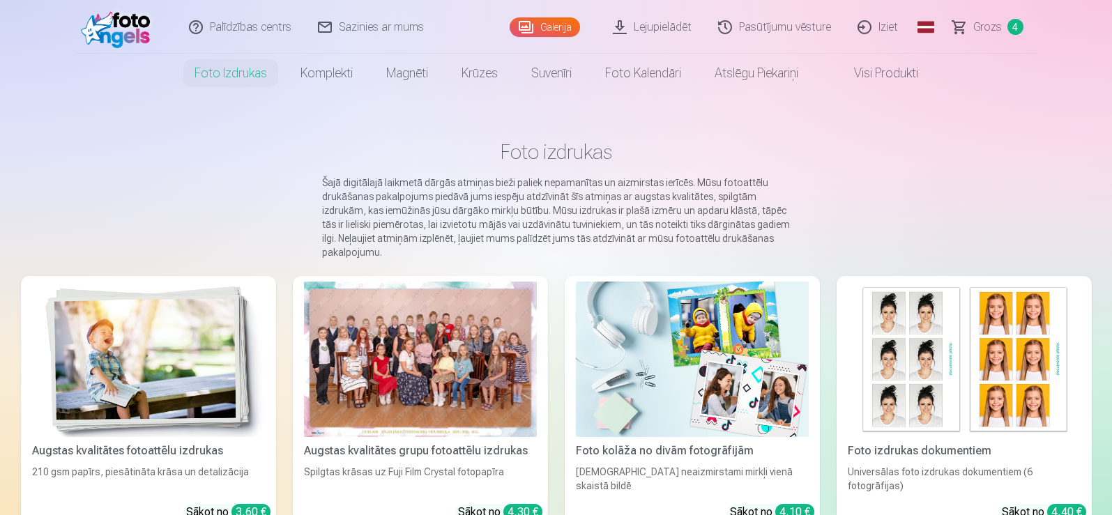
scroll to position [70, 0]
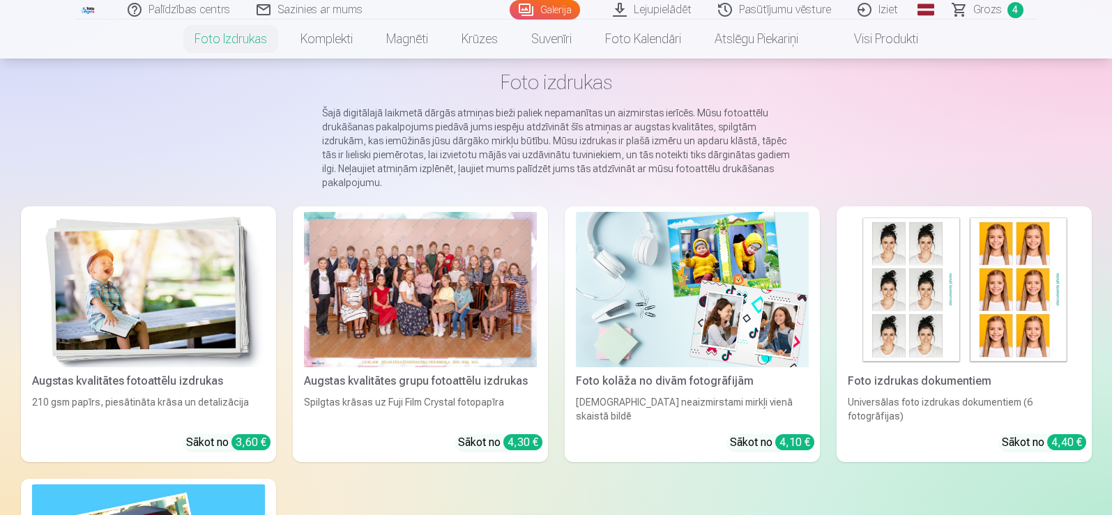
click at [191, 305] on img at bounding box center [148, 289] width 233 height 155
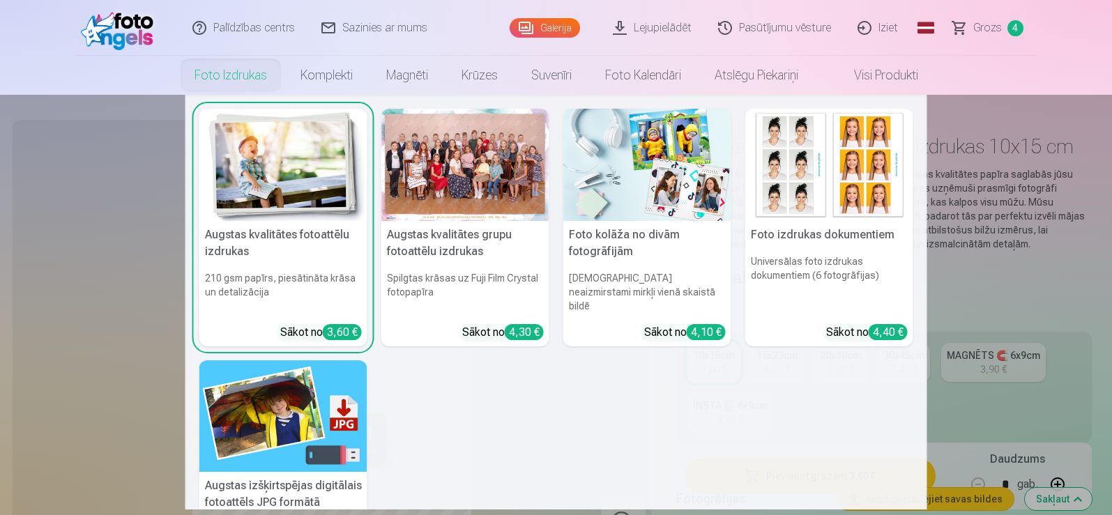
click at [214, 73] on link "Foto izdrukas" at bounding box center [231, 75] width 106 height 39
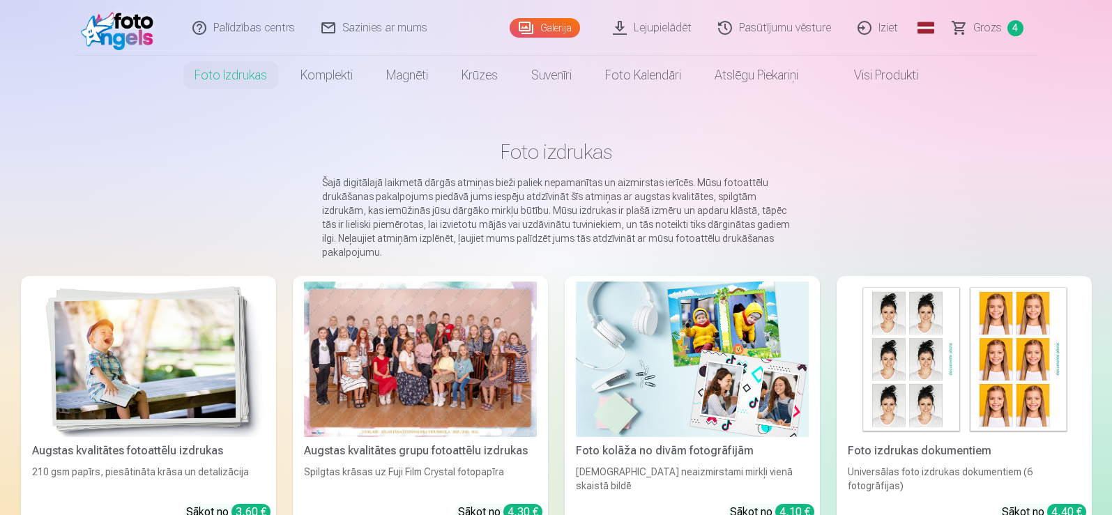
click at [786, 360] on img at bounding box center [692, 359] width 233 height 155
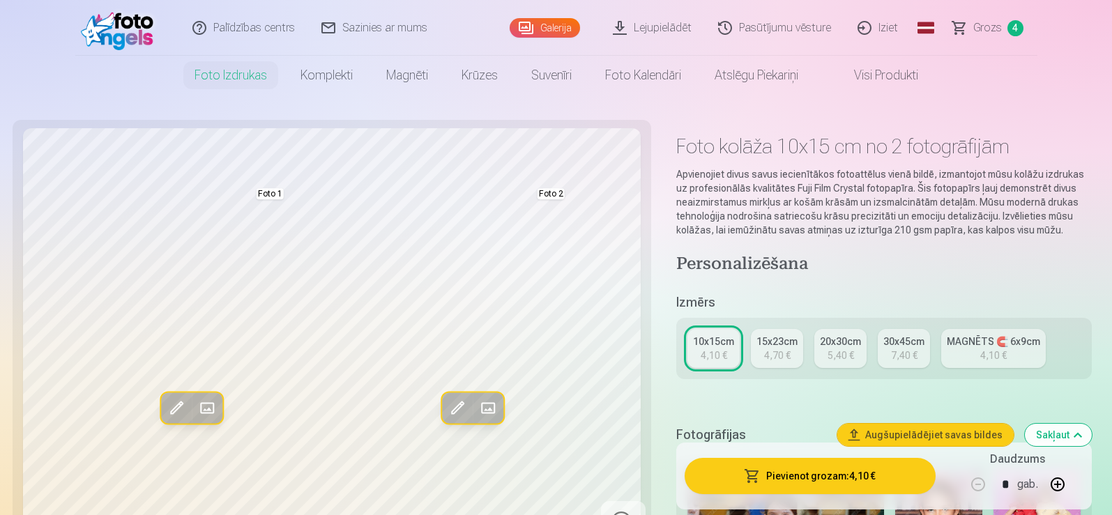
click at [834, 360] on div "5,40 €" at bounding box center [841, 356] width 26 height 14
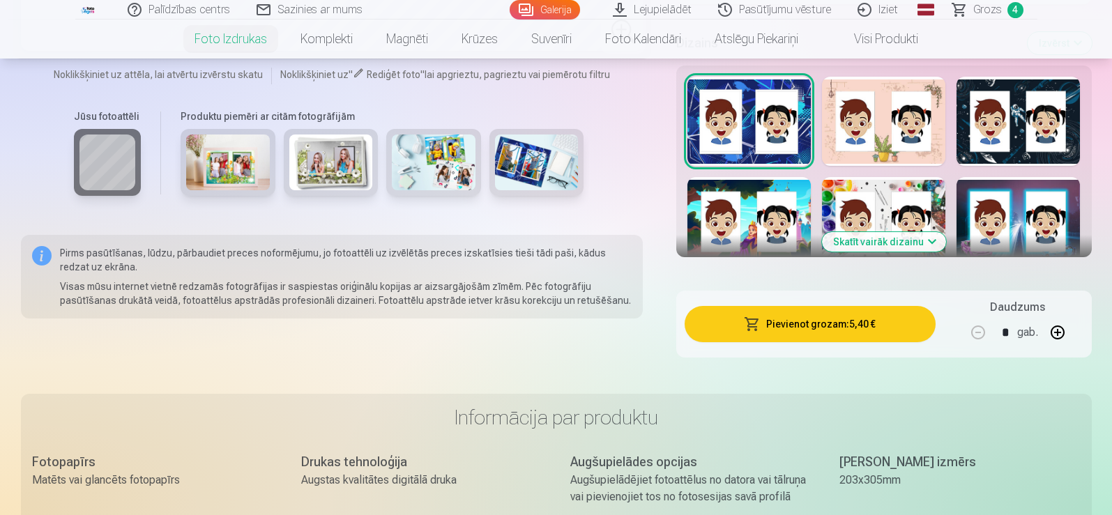
scroll to position [1240, 0]
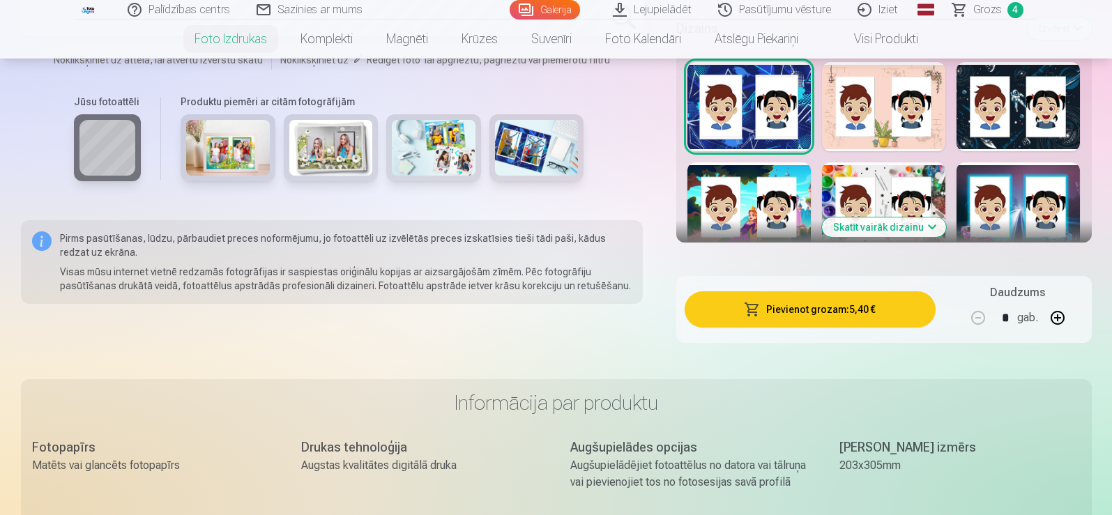
click at [922, 226] on button "Skatīt vairāk dizainu" at bounding box center [884, 228] width 124 height 20
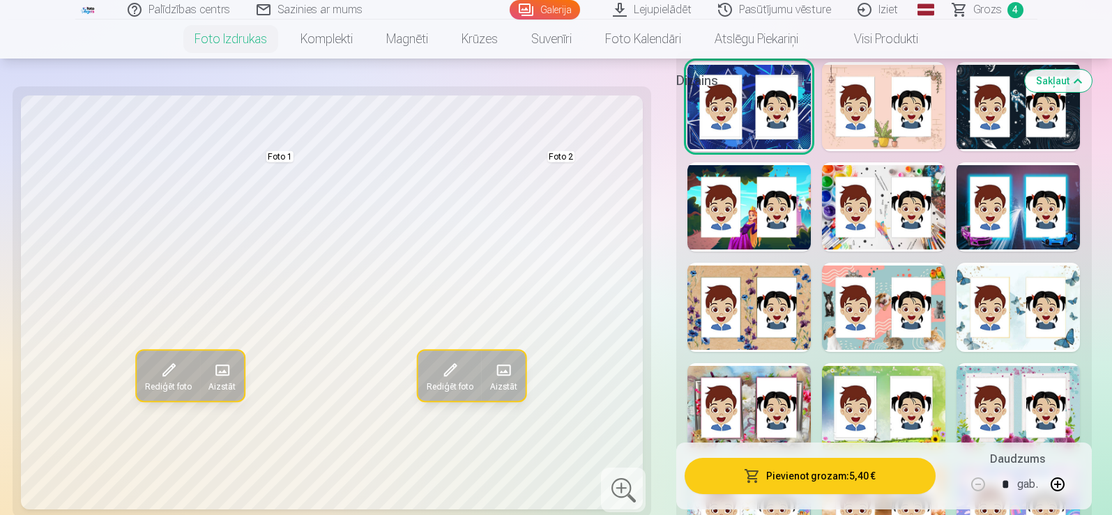
click at [743, 340] on div at bounding box center [749, 307] width 123 height 89
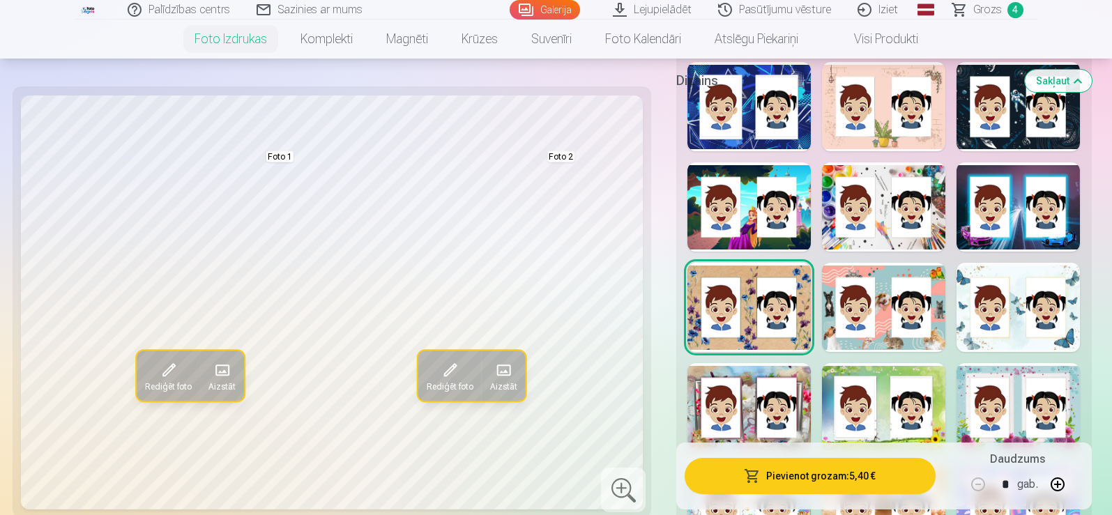
click at [1056, 426] on div at bounding box center [1018, 407] width 123 height 89
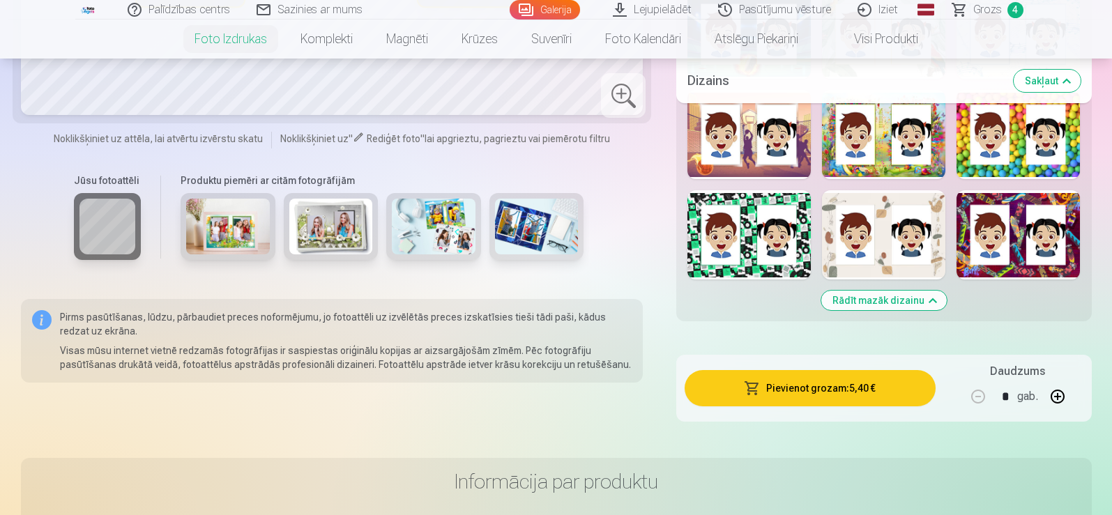
scroll to position [2007, 0]
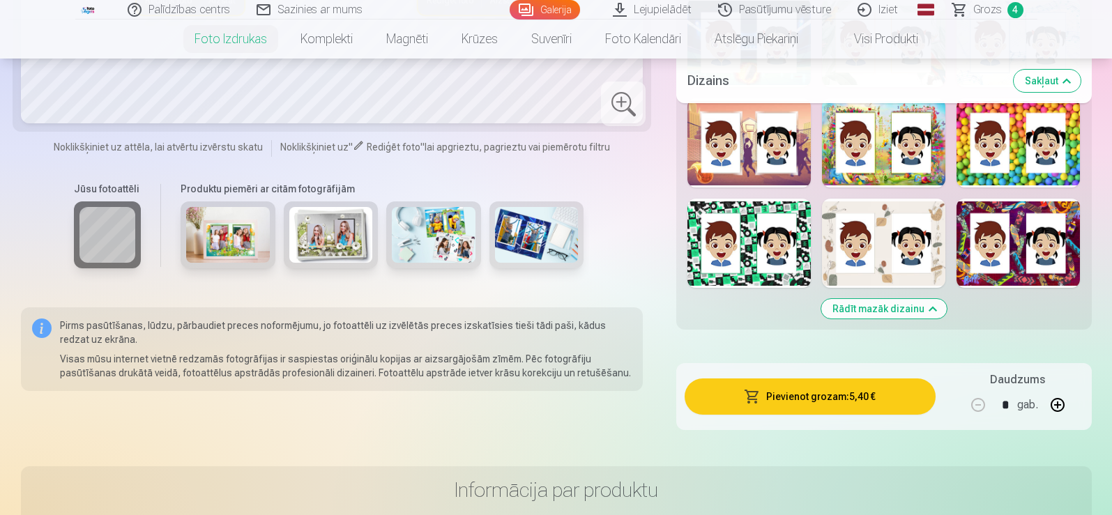
click at [933, 237] on div at bounding box center [883, 243] width 123 height 89
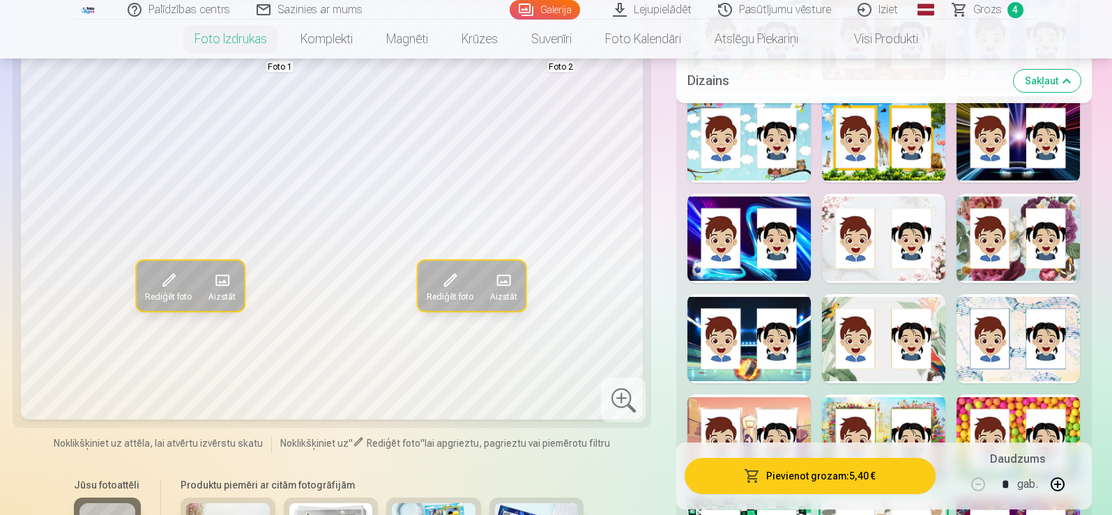
scroll to position [1729, 0]
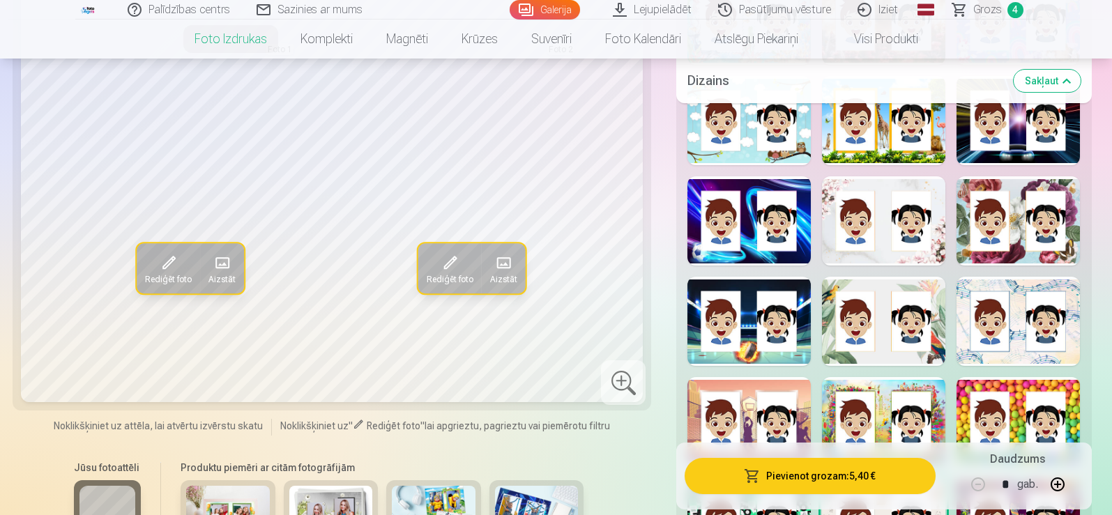
click at [936, 291] on div at bounding box center [883, 321] width 123 height 89
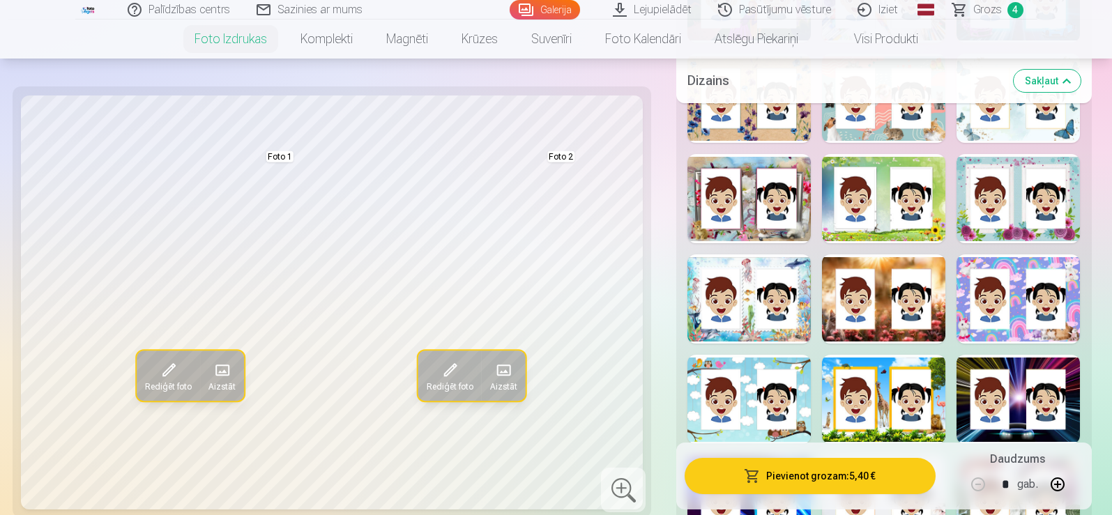
scroll to position [1380, 0]
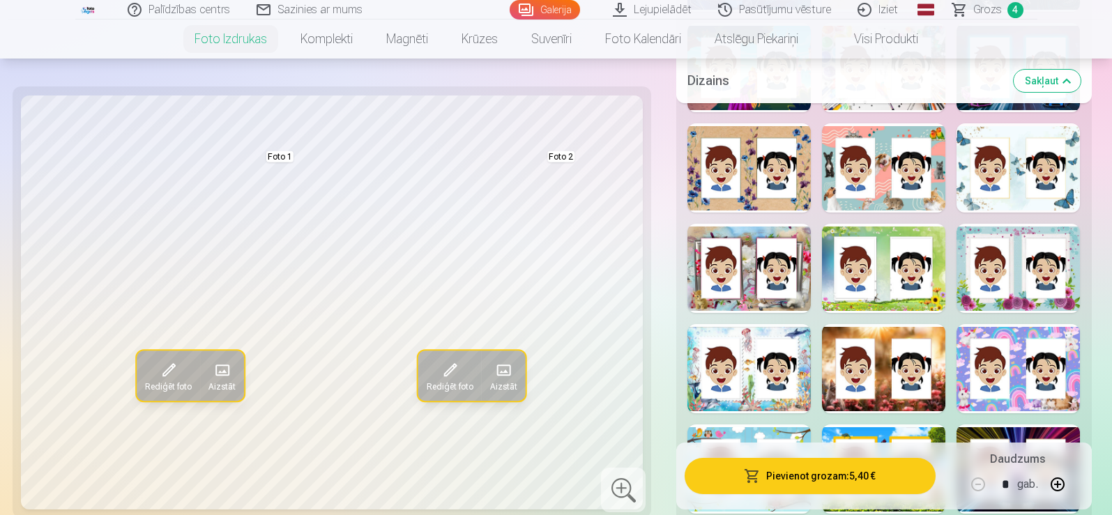
click at [741, 295] on div at bounding box center [749, 268] width 123 height 89
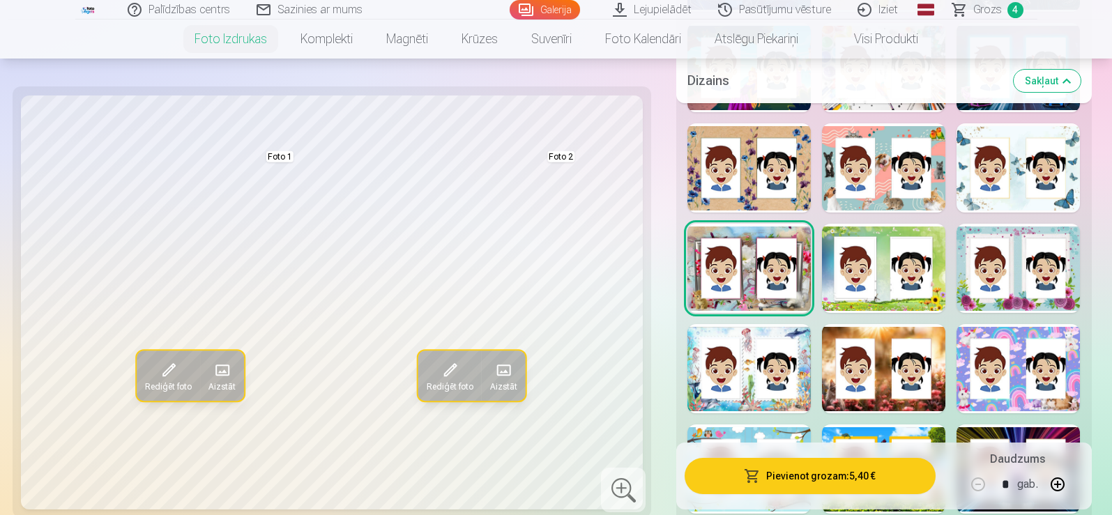
click at [929, 303] on div at bounding box center [883, 268] width 123 height 89
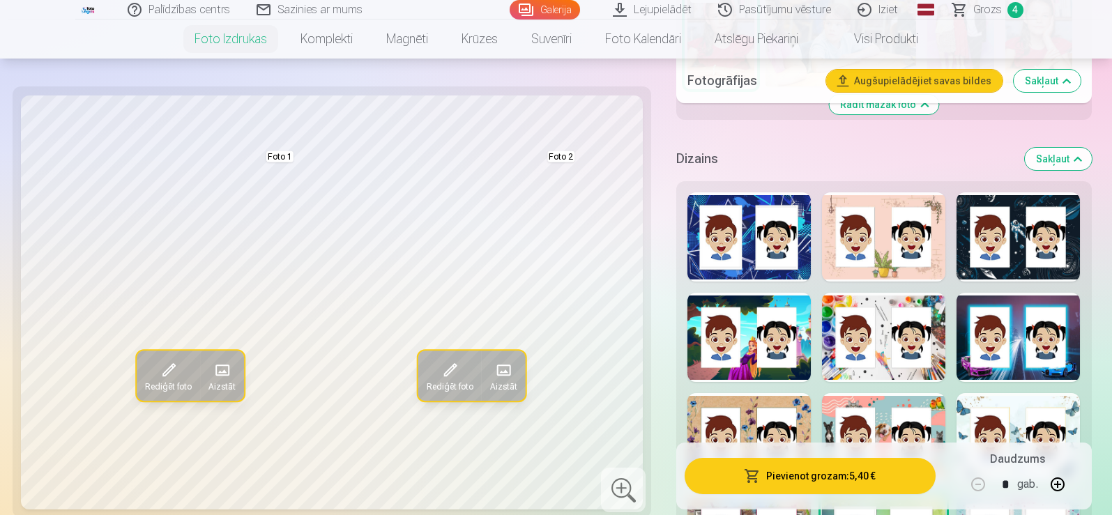
scroll to position [1101, 0]
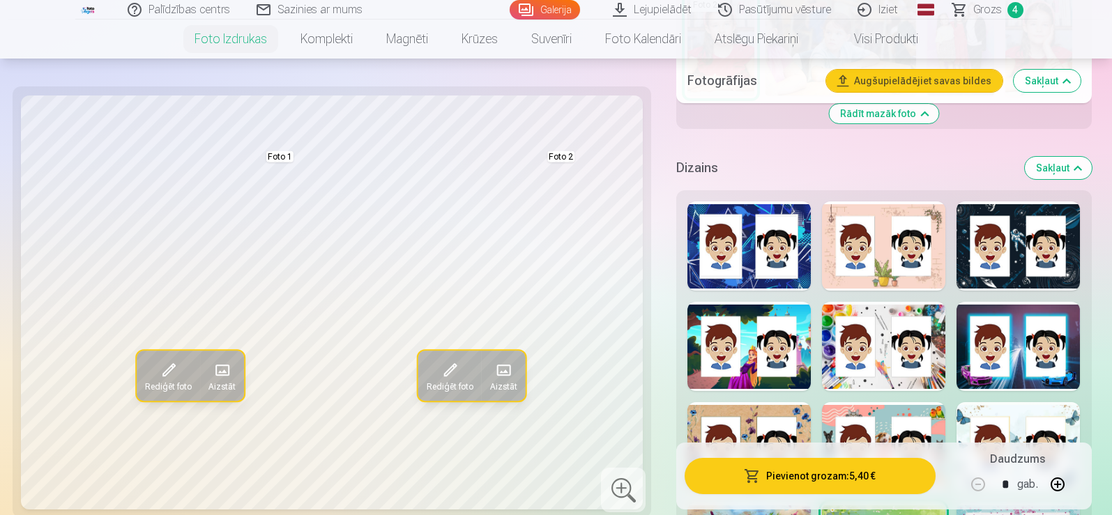
click at [910, 284] on div at bounding box center [883, 246] width 123 height 89
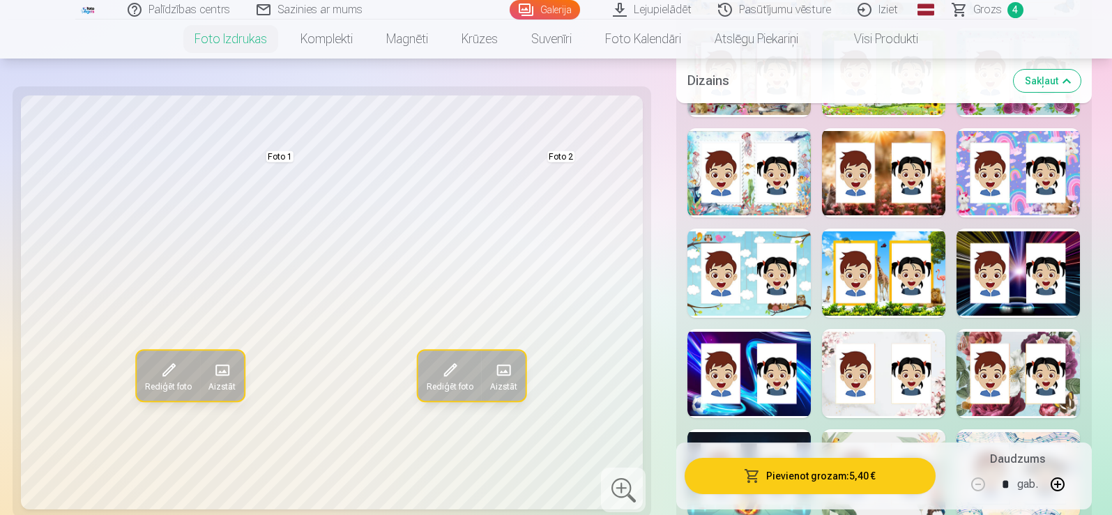
scroll to position [1659, 0]
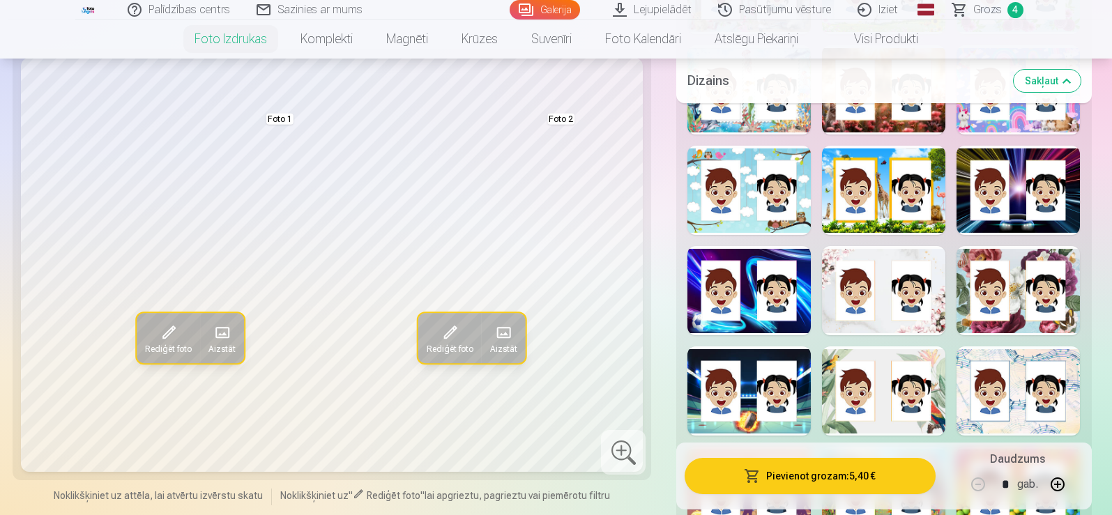
click at [936, 328] on div at bounding box center [883, 290] width 123 height 89
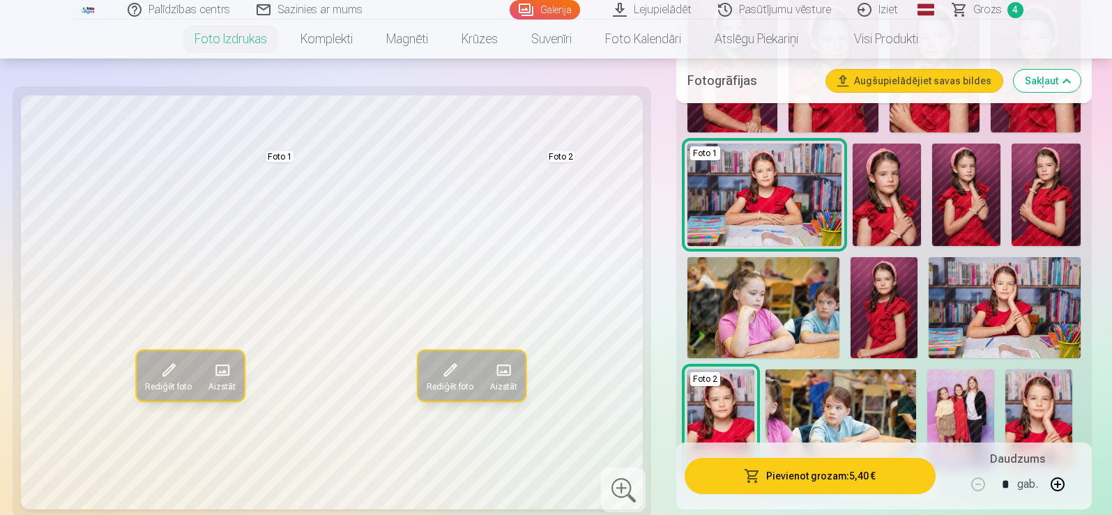
scroll to position [752, 0]
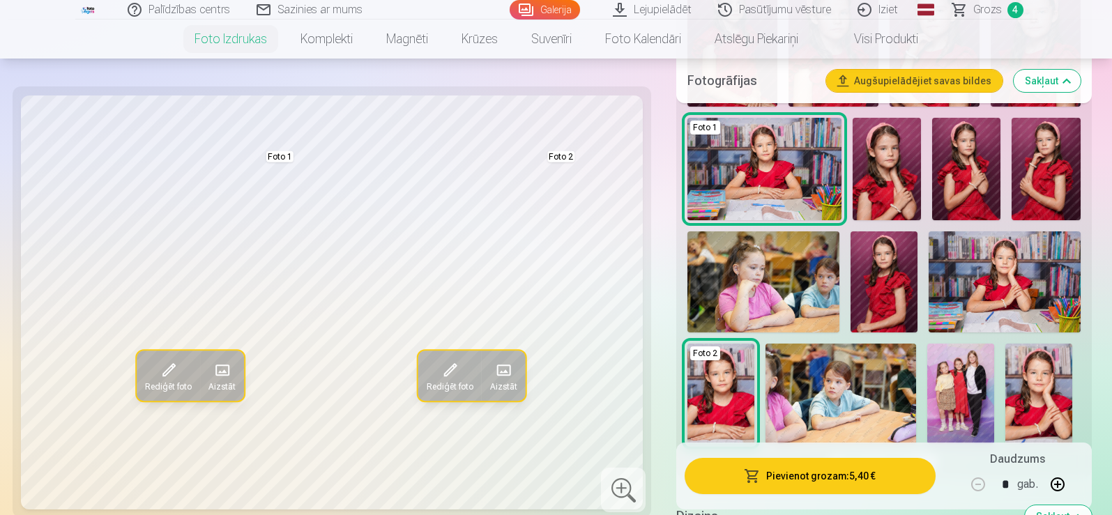
click at [740, 398] on img at bounding box center [721, 394] width 67 height 100
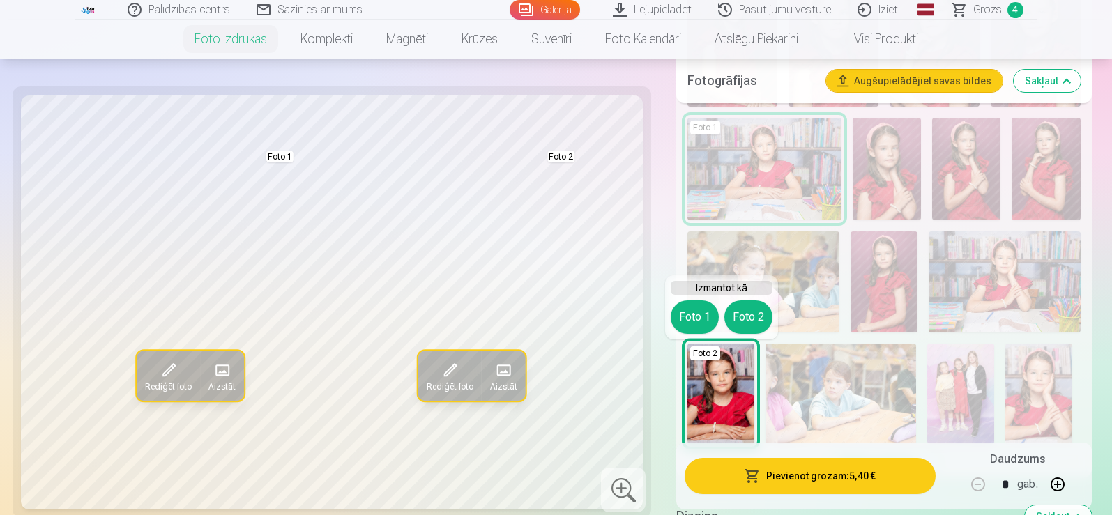
click at [740, 398] on img at bounding box center [721, 394] width 67 height 100
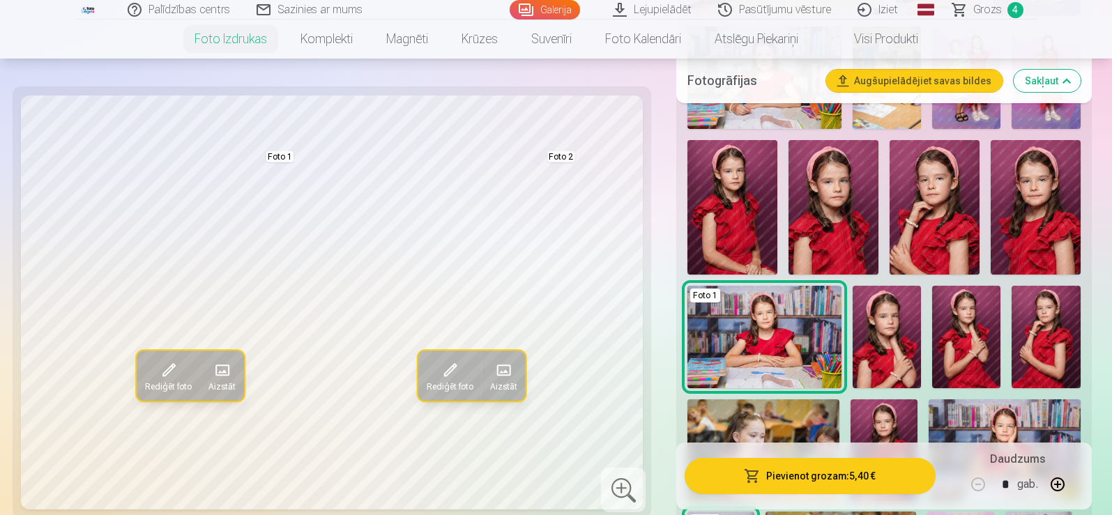
scroll to position [576, 0]
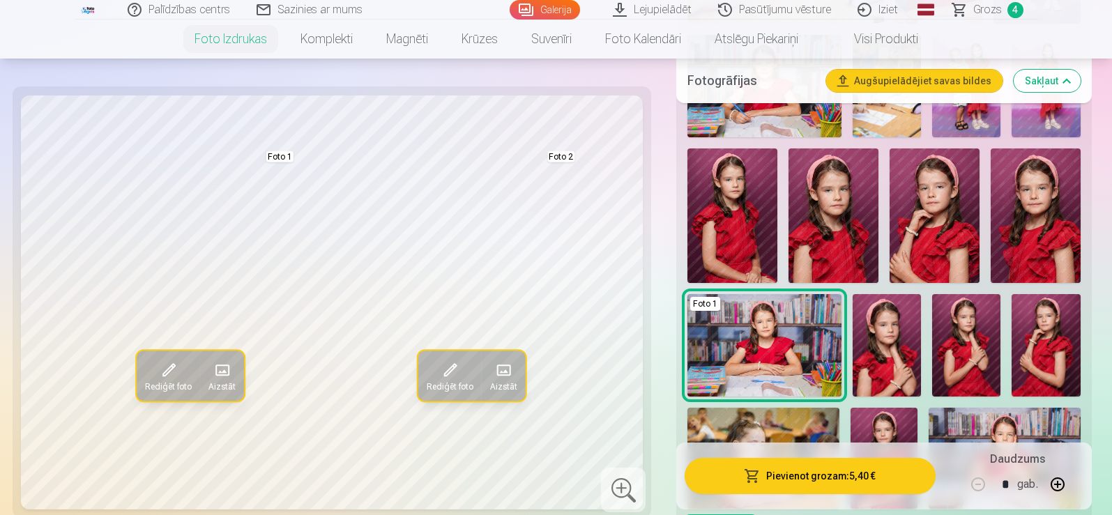
click at [1039, 243] on img at bounding box center [1036, 216] width 90 height 135
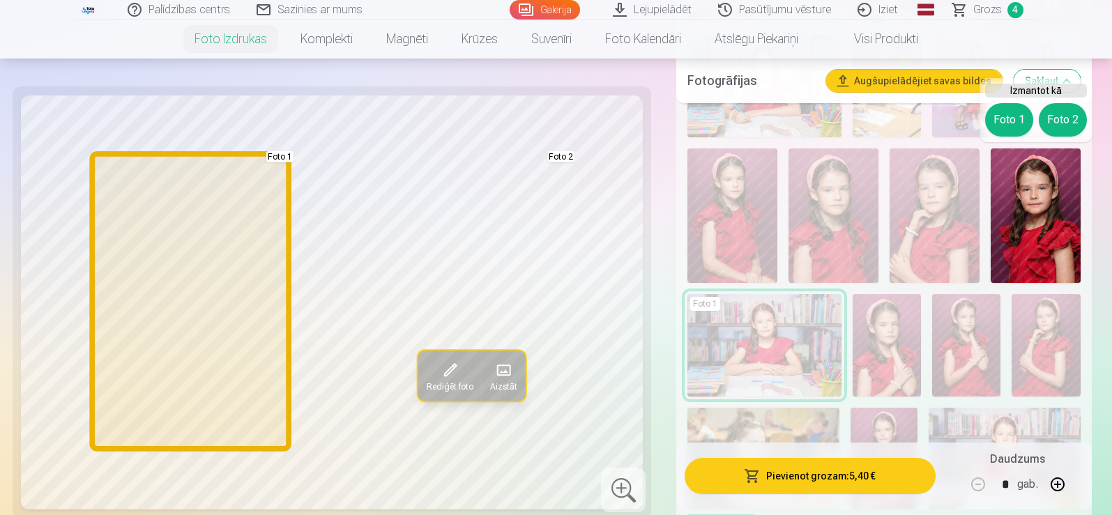
click at [1013, 112] on button "Foto 1" at bounding box center [1009, 119] width 48 height 33
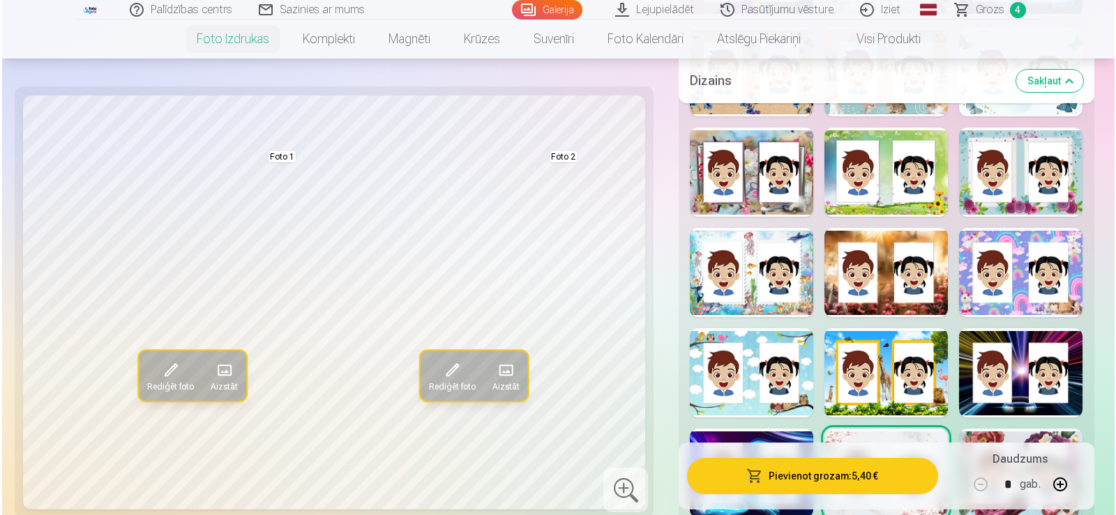
scroll to position [1535, 0]
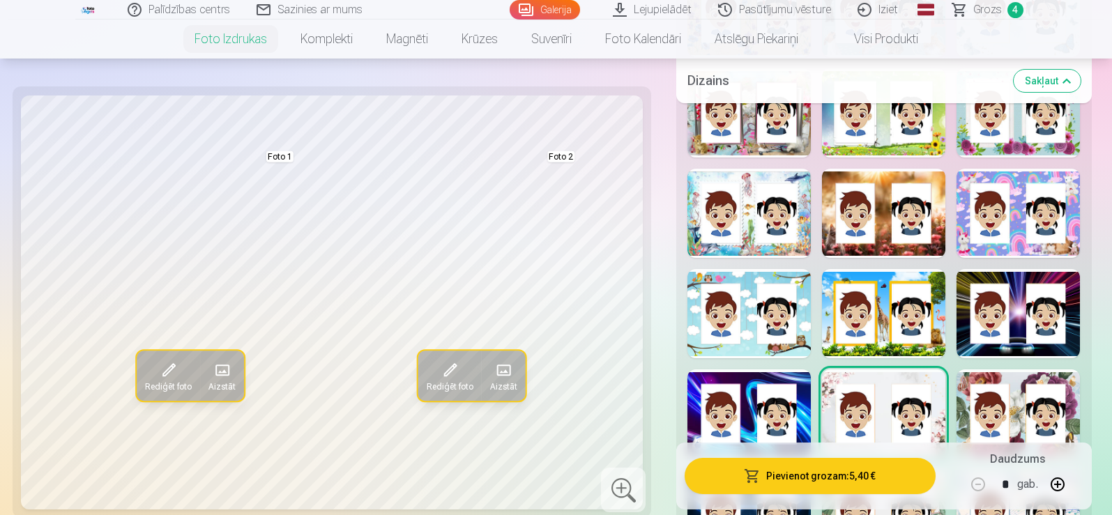
click at [785, 481] on button "Pievienot grozam : 5,40 €" at bounding box center [810, 476] width 250 height 36
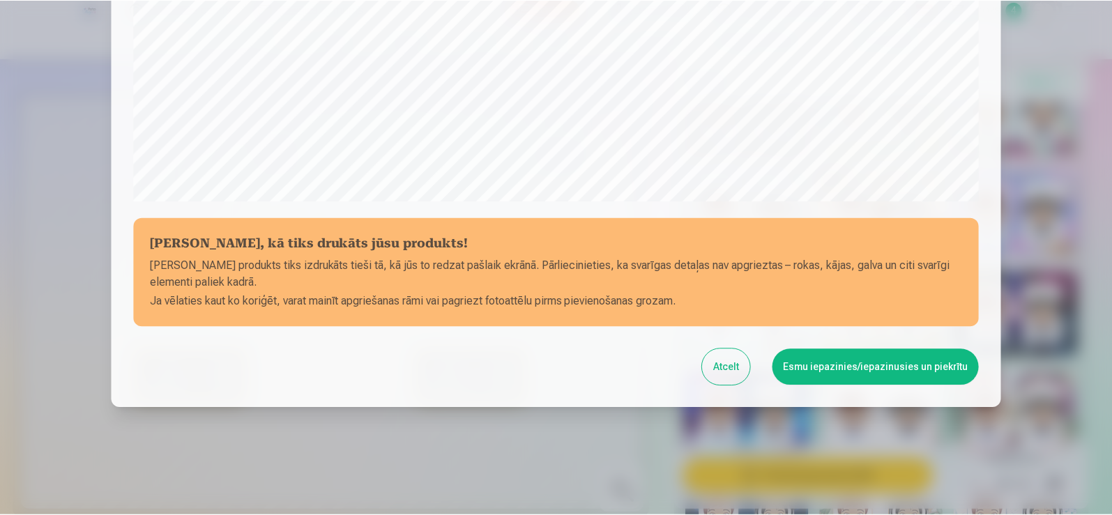
scroll to position [489, 0]
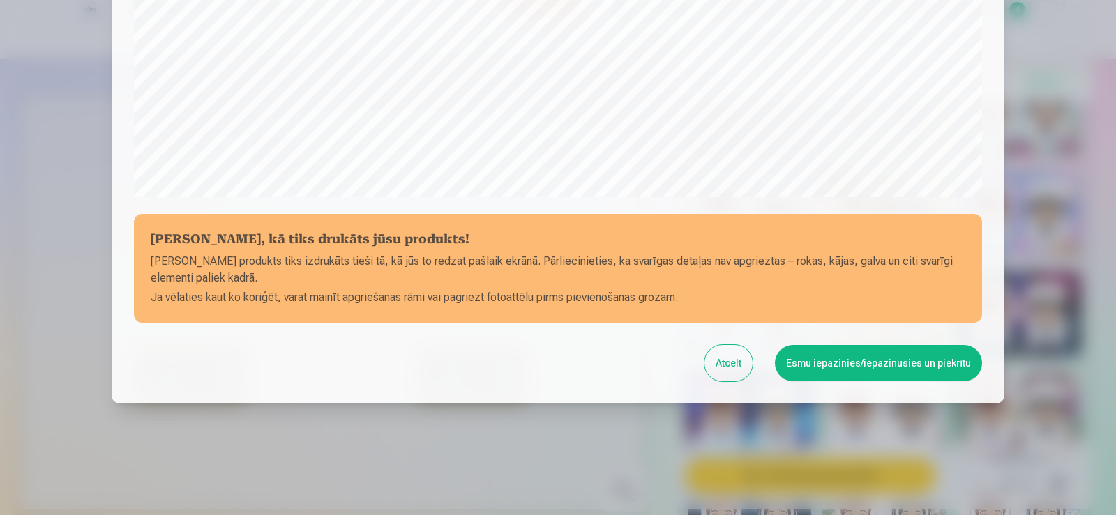
click at [821, 366] on button "Esmu iepazinies/iepazinusies un piekrītu" at bounding box center [878, 363] width 207 height 36
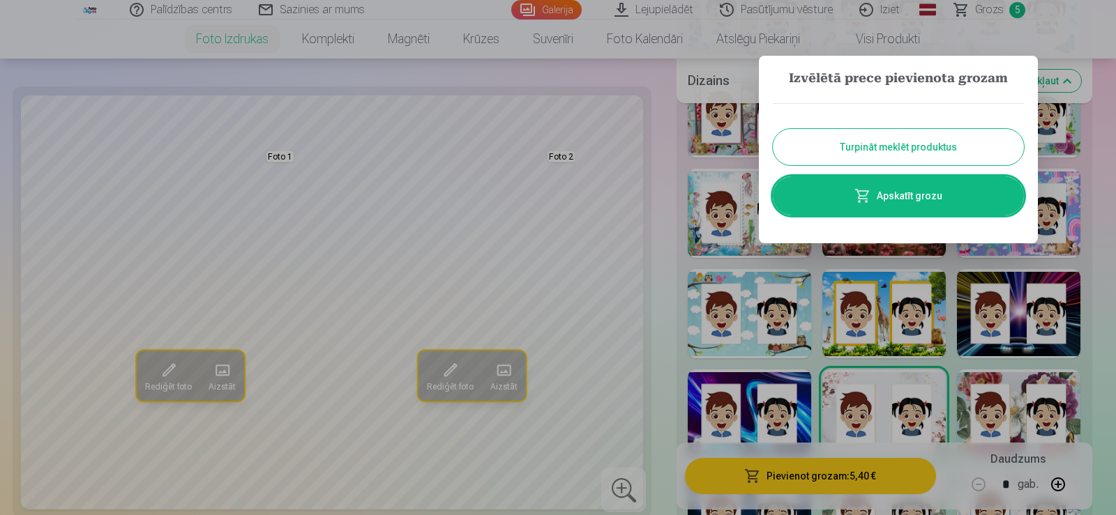
click at [1101, 425] on div at bounding box center [558, 257] width 1116 height 515
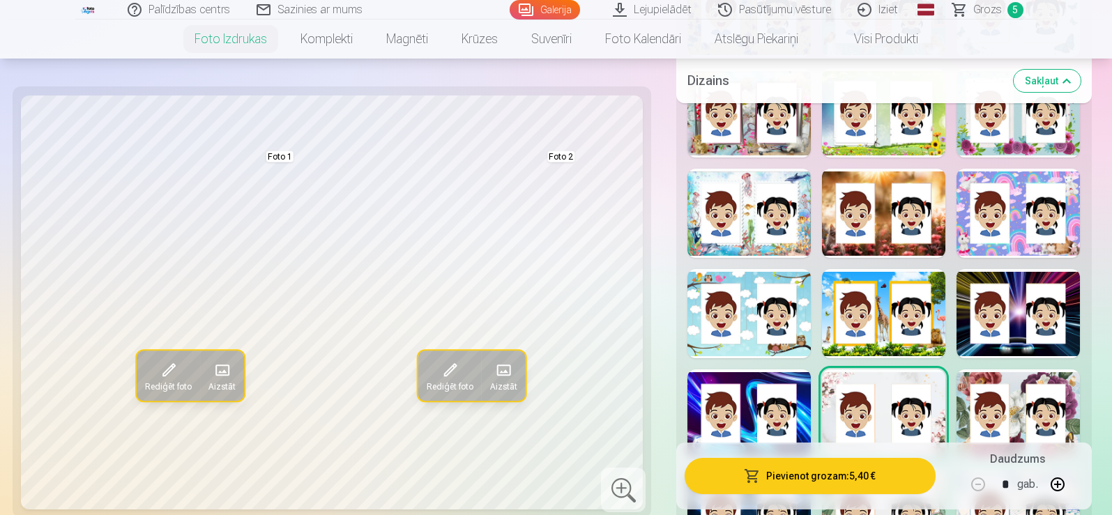
click at [985, 13] on span "Grozs" at bounding box center [987, 9] width 29 height 17
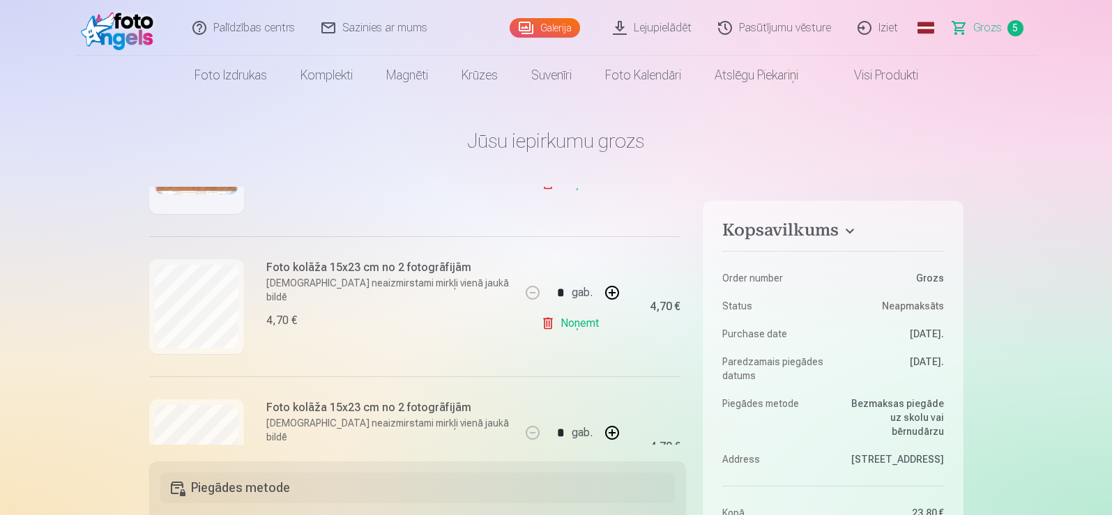
scroll to position [279, 0]
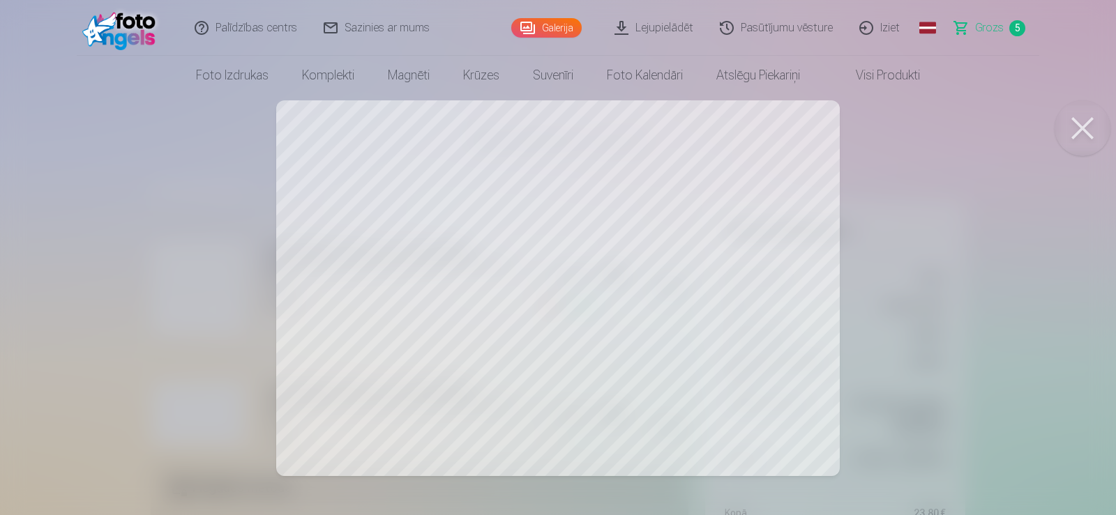
click at [1086, 139] on button at bounding box center [1082, 128] width 56 height 56
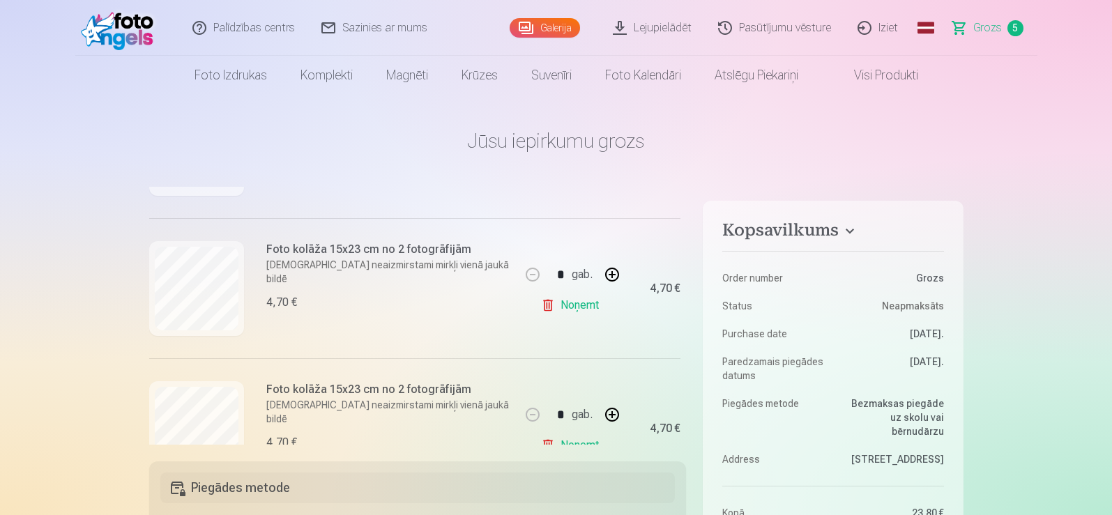
click at [582, 306] on link "Noņemt" at bounding box center [572, 305] width 63 height 28
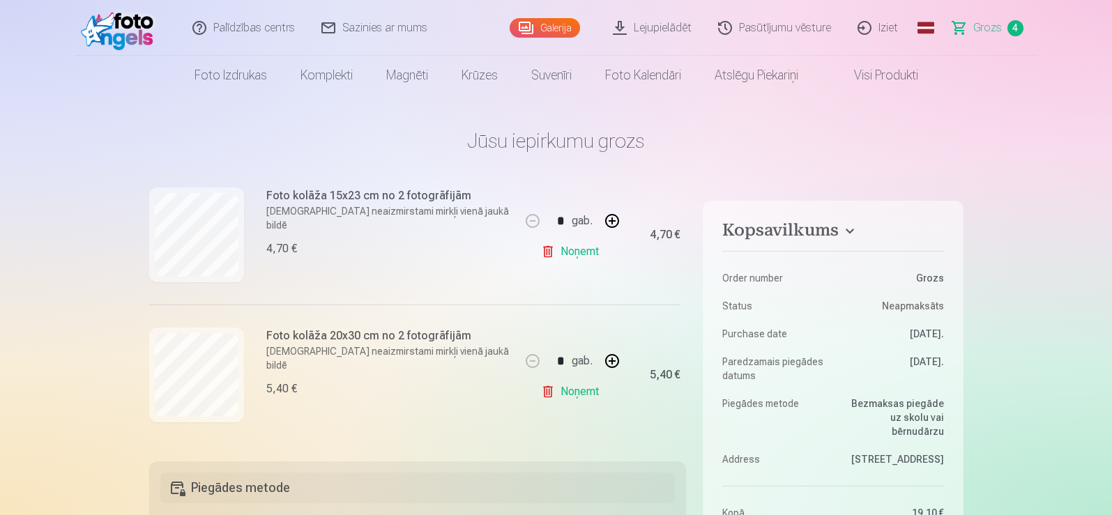
scroll to position [476, 0]
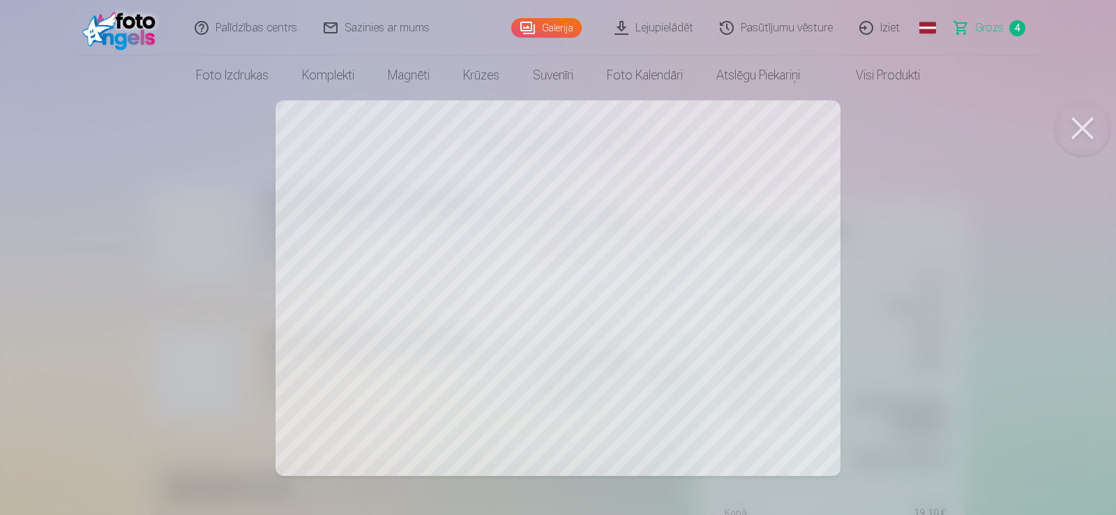
click at [1088, 139] on button at bounding box center [1082, 128] width 56 height 56
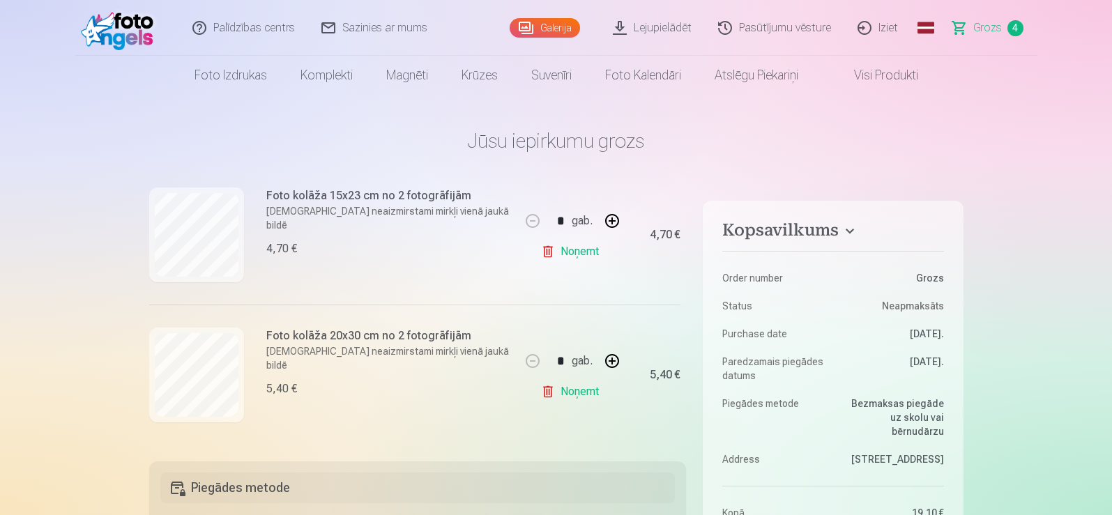
click at [612, 361] on button "button" at bounding box center [611, 360] width 33 height 33
type input "*"
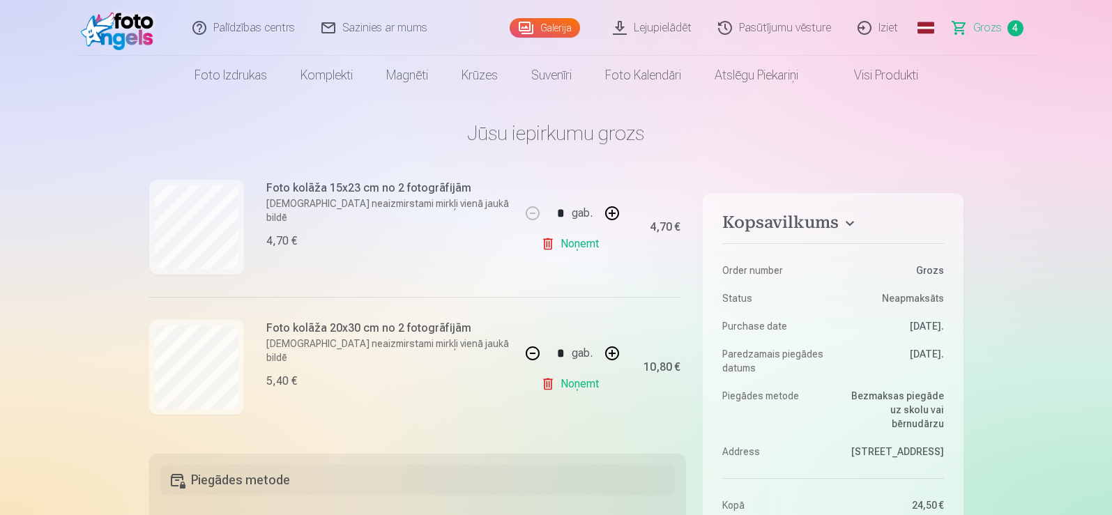
scroll to position [0, 0]
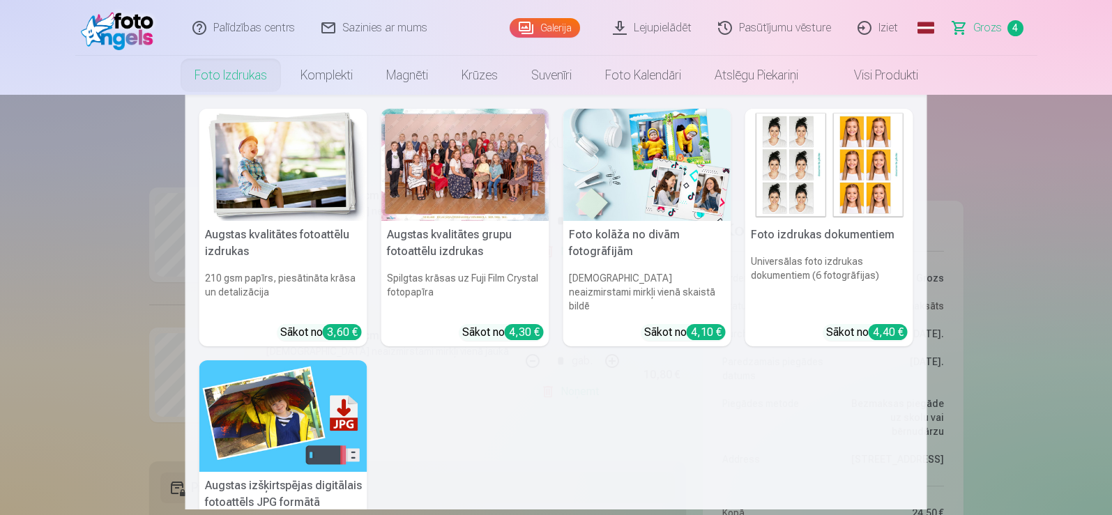
click at [208, 79] on link "Foto izdrukas" at bounding box center [231, 75] width 106 height 39
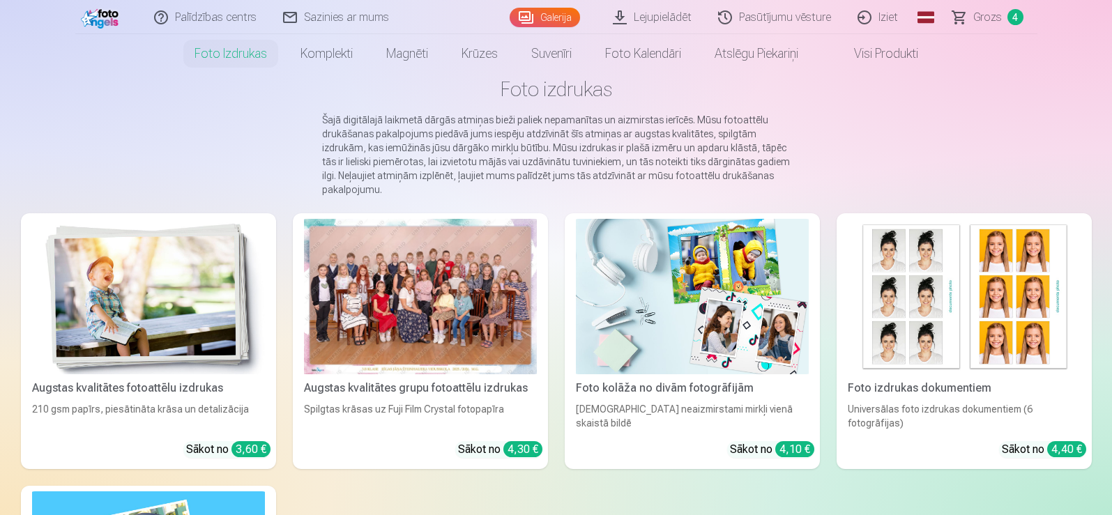
scroll to position [70, 0]
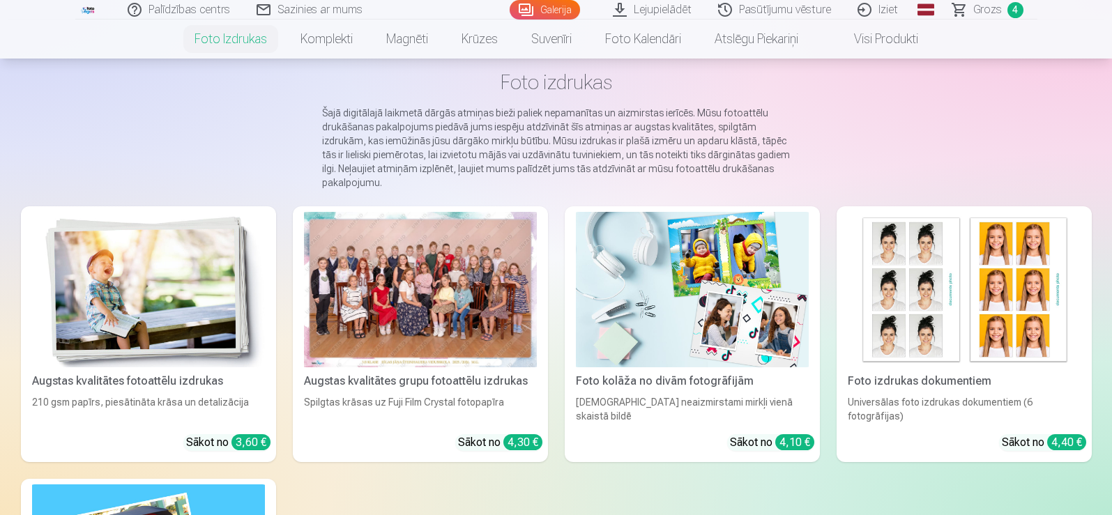
click at [662, 317] on img at bounding box center [692, 289] width 233 height 155
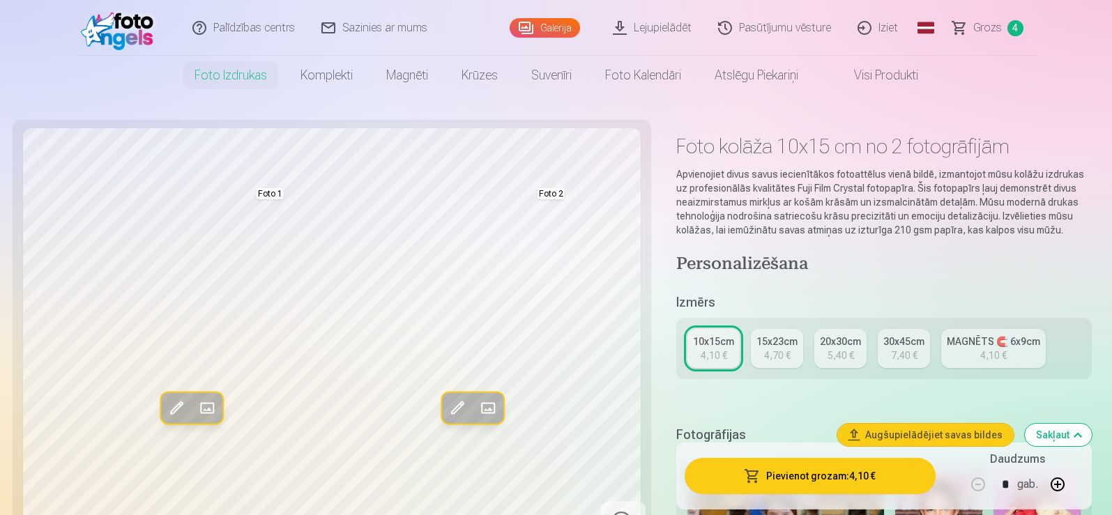
scroll to position [70, 0]
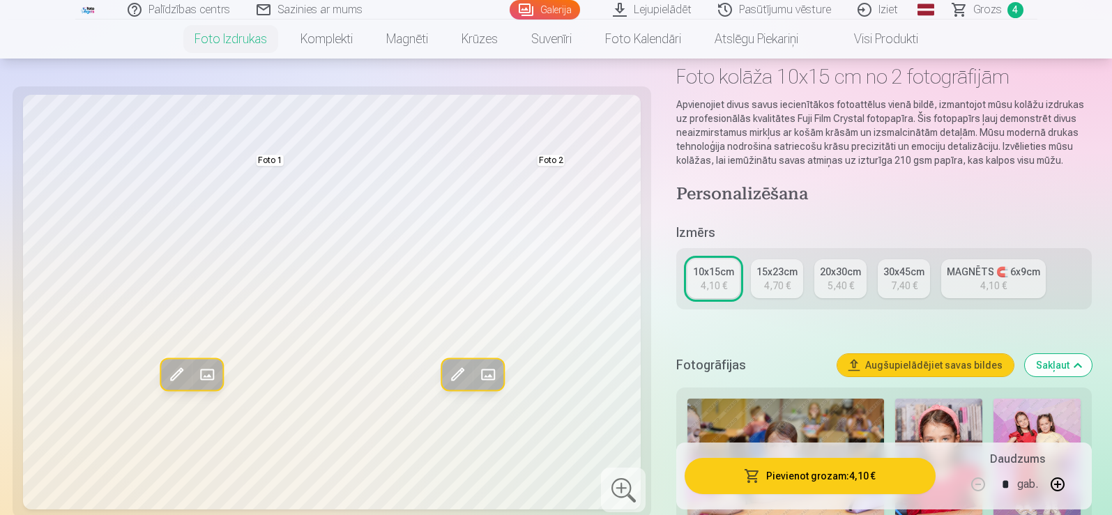
click at [766, 281] on div "4,70 €" at bounding box center [777, 286] width 26 height 14
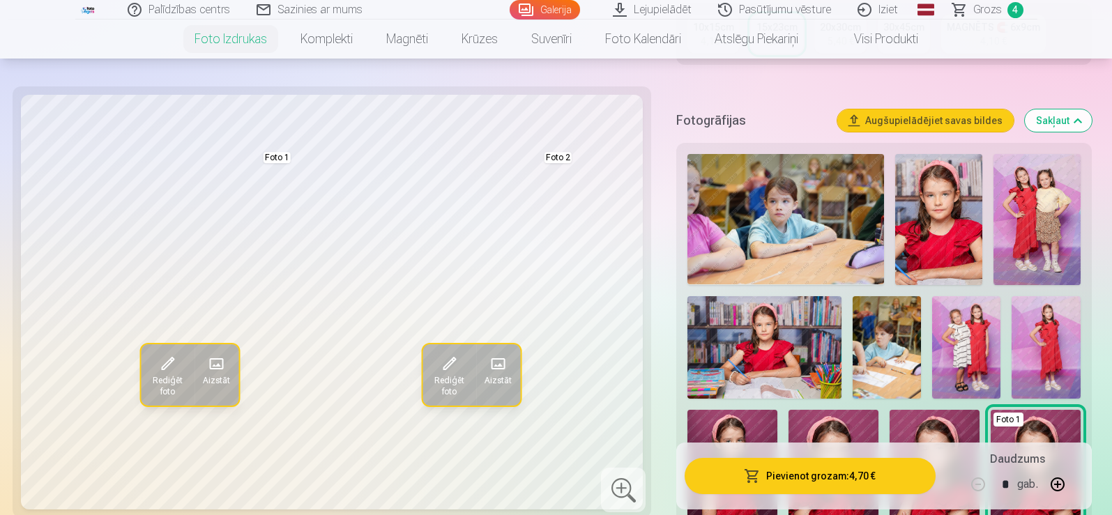
scroll to position [279, 0]
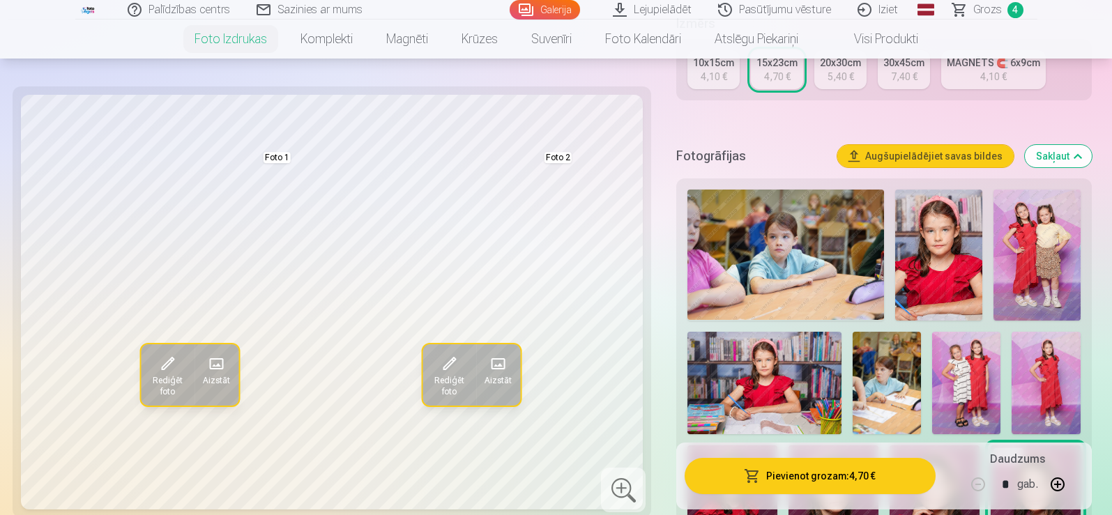
click at [1043, 400] on img at bounding box center [1046, 383] width 68 height 103
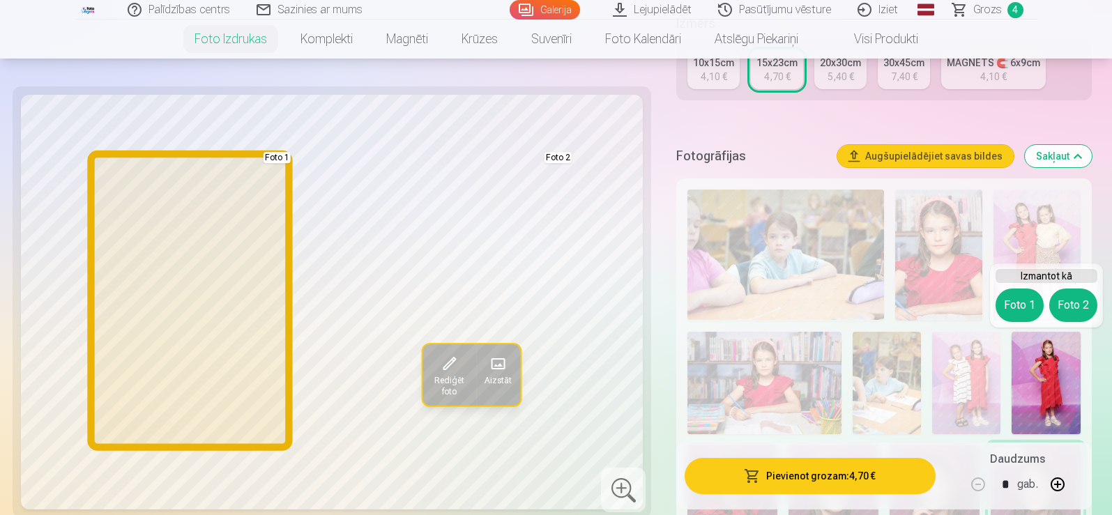
click at [1015, 315] on button "Foto 1" at bounding box center [1020, 305] width 48 height 33
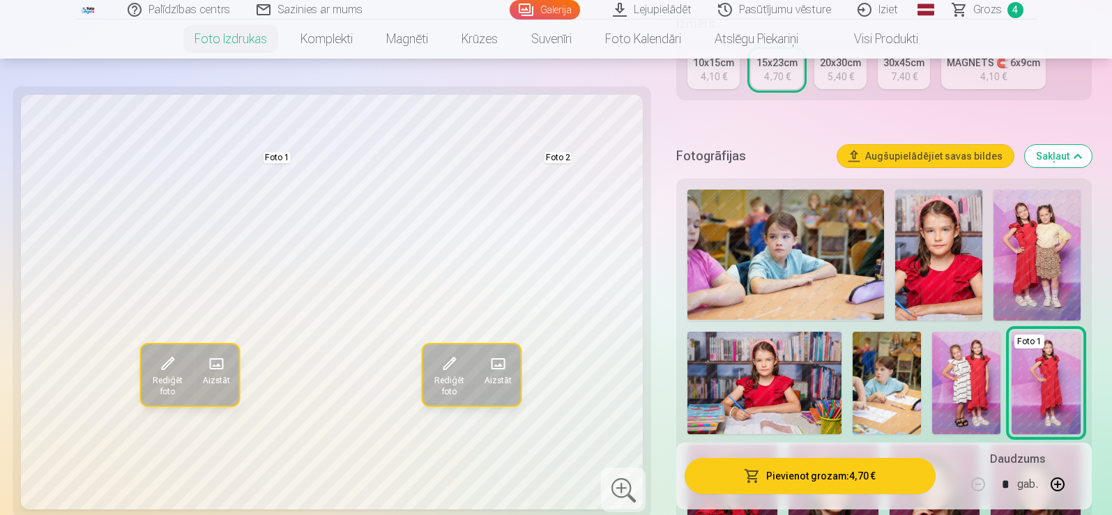
click at [935, 274] on img at bounding box center [938, 255] width 87 height 131
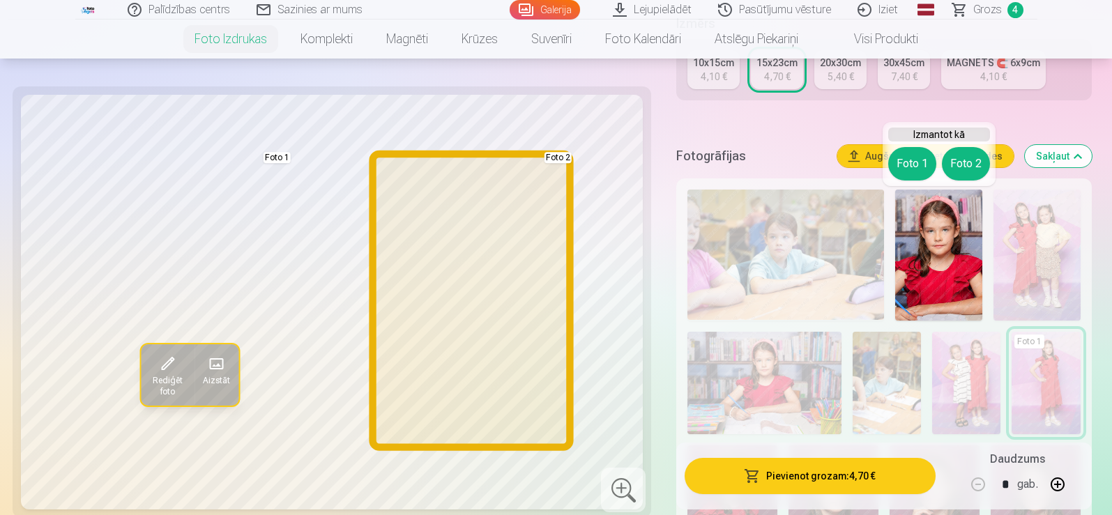
click at [962, 167] on button "Foto 2" at bounding box center [966, 163] width 48 height 33
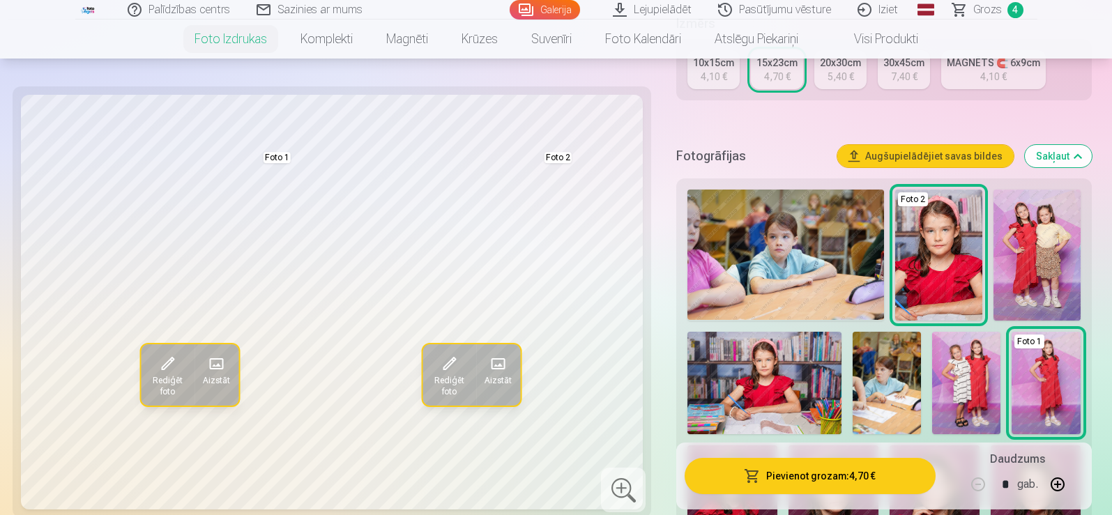
click at [787, 472] on button "Pievienot grozam : 4,70 €" at bounding box center [810, 476] width 250 height 36
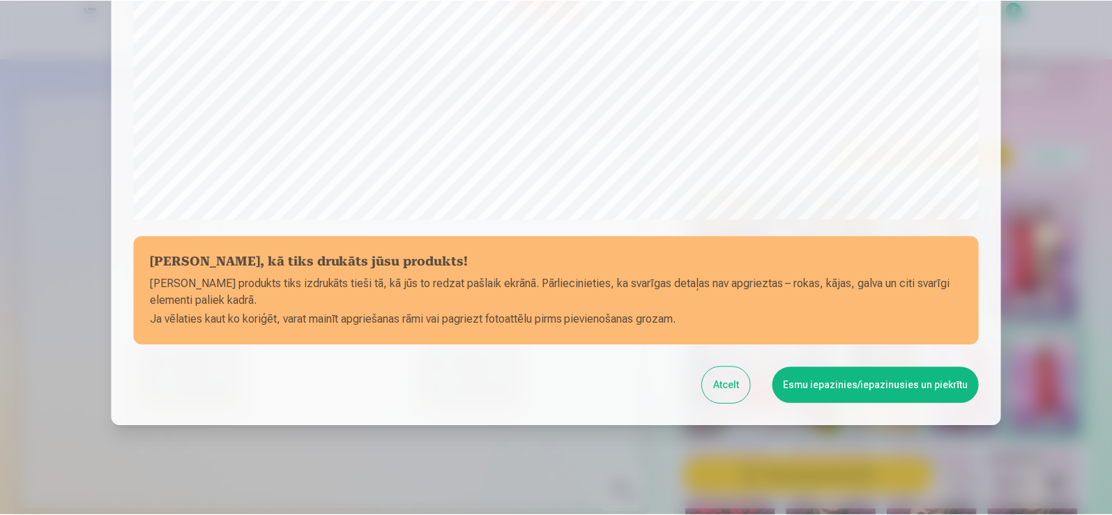
scroll to position [489, 0]
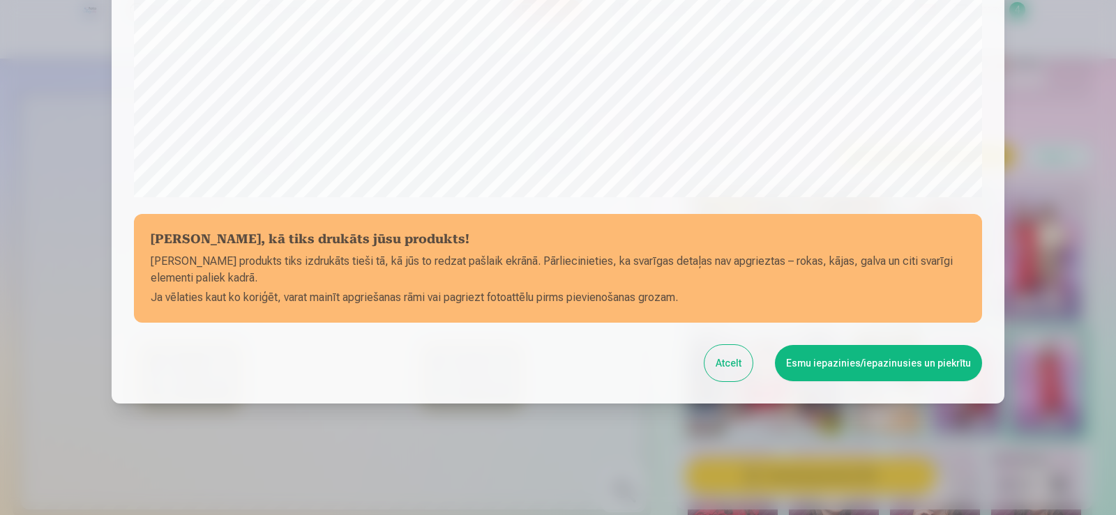
click at [914, 356] on button "Esmu iepazinies/iepazinusies un piekrītu" at bounding box center [878, 363] width 207 height 36
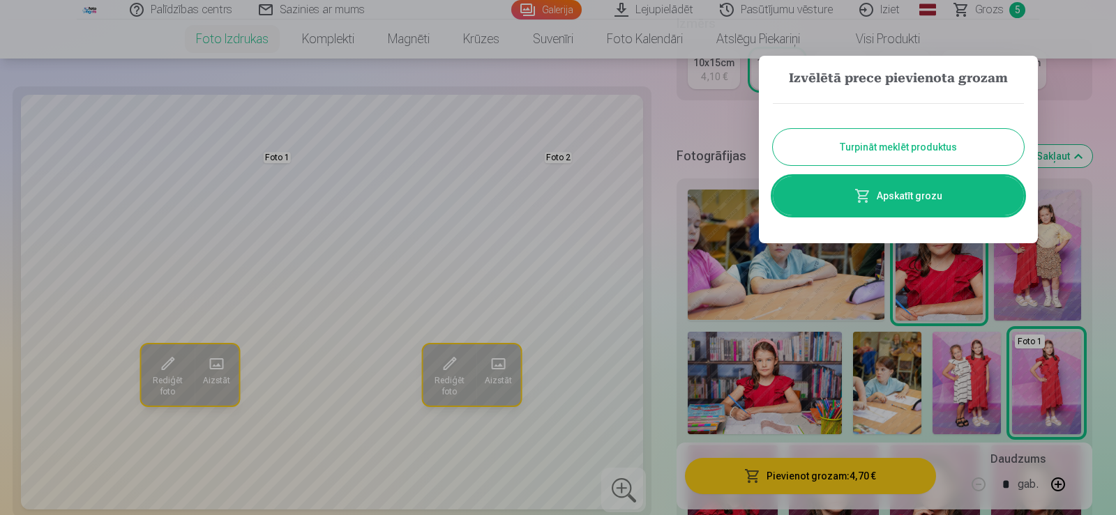
drag, startPoint x: 924, startPoint y: 206, endPoint x: 692, endPoint y: 284, distance: 245.0
click at [923, 206] on link "Apskatīt grozu" at bounding box center [898, 195] width 251 height 39
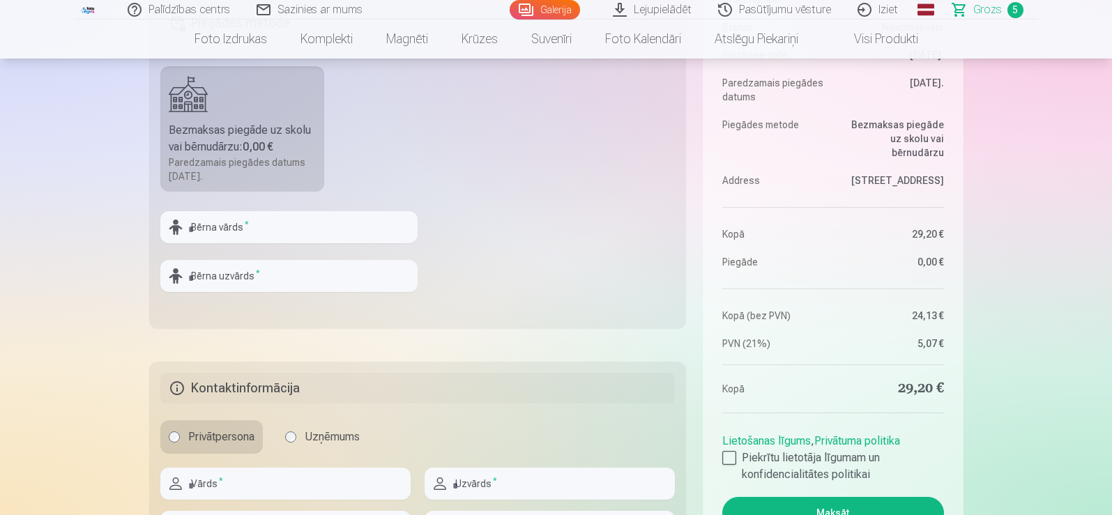
scroll to position [488, 0]
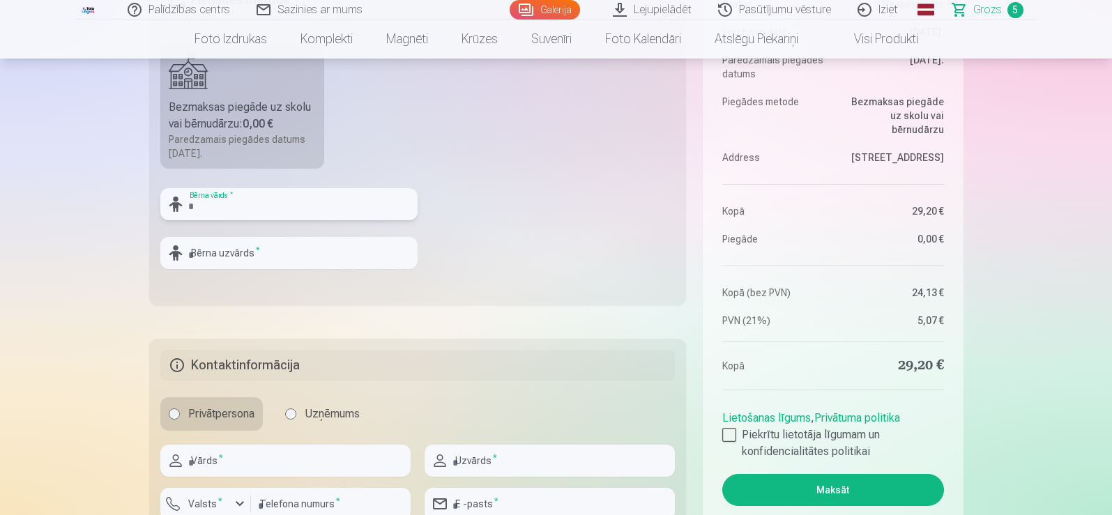
click at [342, 212] on input "text" at bounding box center [288, 204] width 257 height 32
type input "**********"
click at [337, 252] on input "text" at bounding box center [288, 253] width 257 height 32
type input "*******"
click at [308, 453] on input "text" at bounding box center [285, 461] width 250 height 32
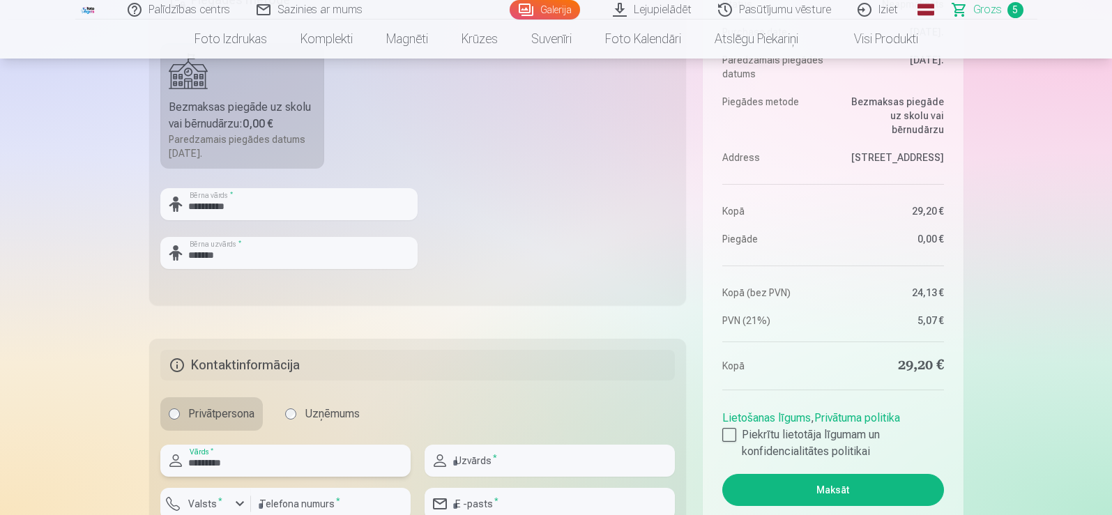
type input "*********"
click at [600, 458] on input "text" at bounding box center [550, 461] width 250 height 32
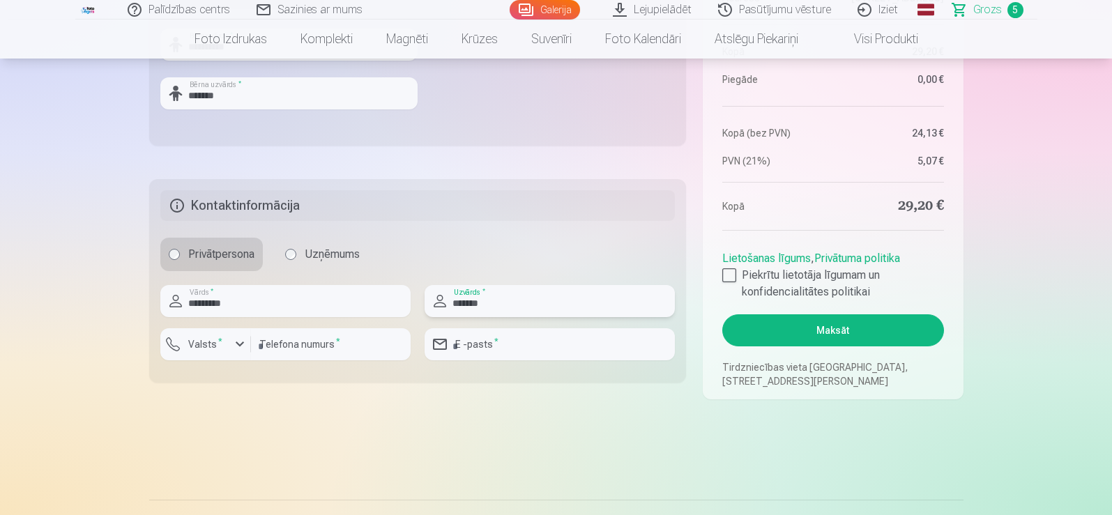
scroll to position [697, 0]
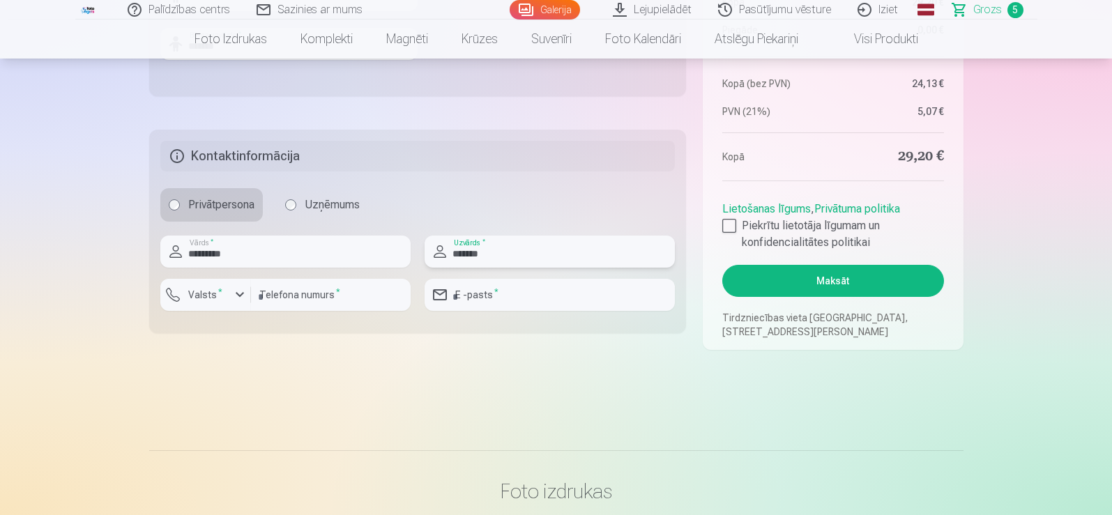
type input "*******"
click at [236, 298] on div "button" at bounding box center [240, 295] width 17 height 17
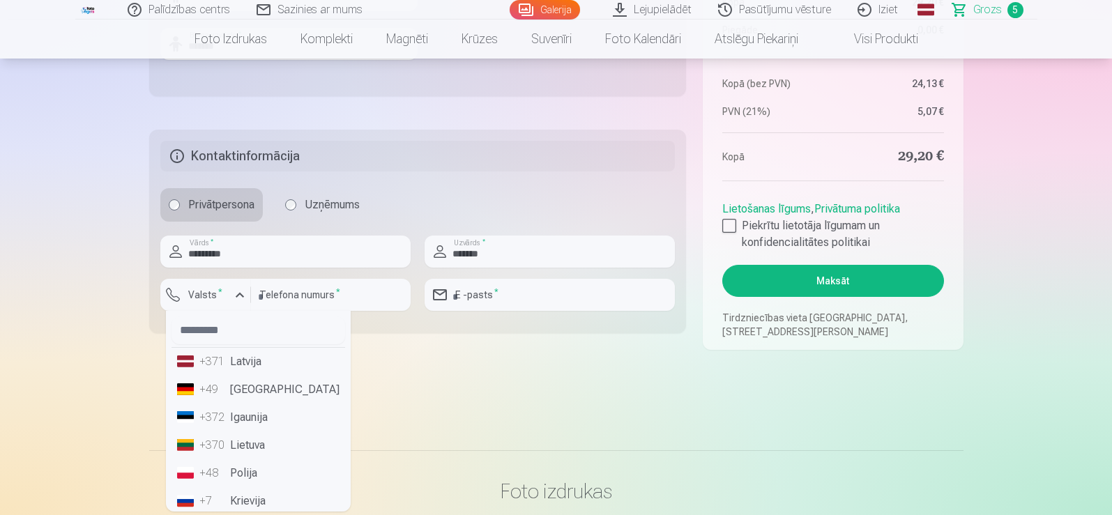
click at [250, 369] on li "+371 Latvija" at bounding box center [259, 362] width 174 height 28
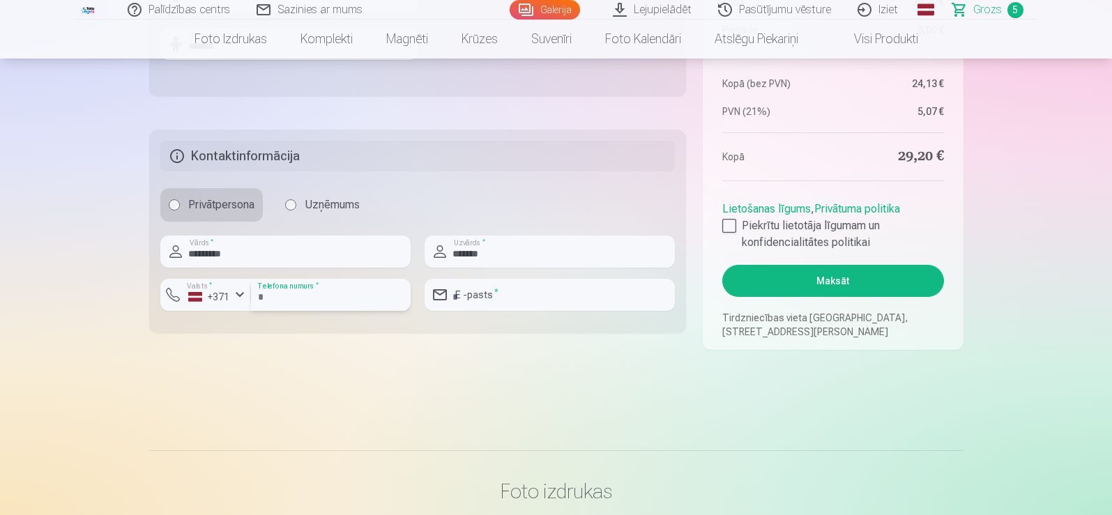
click at [293, 298] on input "number" at bounding box center [331, 295] width 160 height 32
type input "********"
click at [539, 298] on input "email" at bounding box center [550, 295] width 250 height 32
type input "**********"
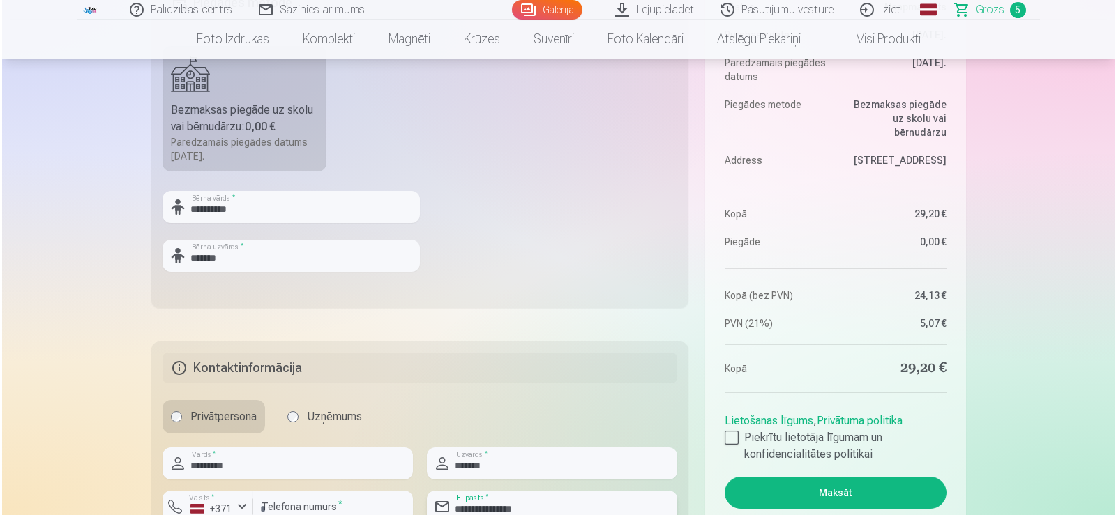
scroll to position [488, 0]
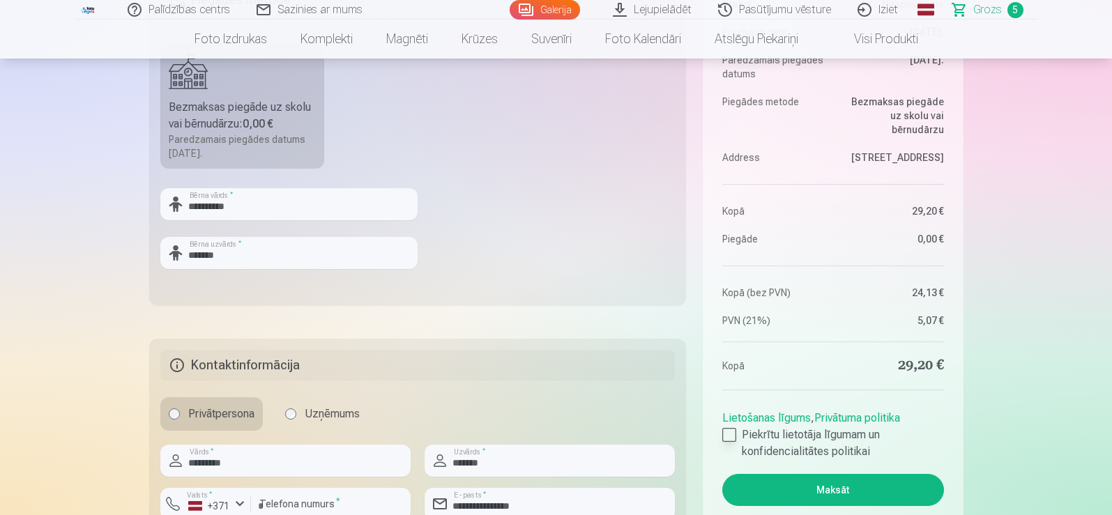
click at [728, 437] on div at bounding box center [729, 435] width 14 height 14
click at [793, 489] on button "Maksāt" at bounding box center [832, 490] width 221 height 32
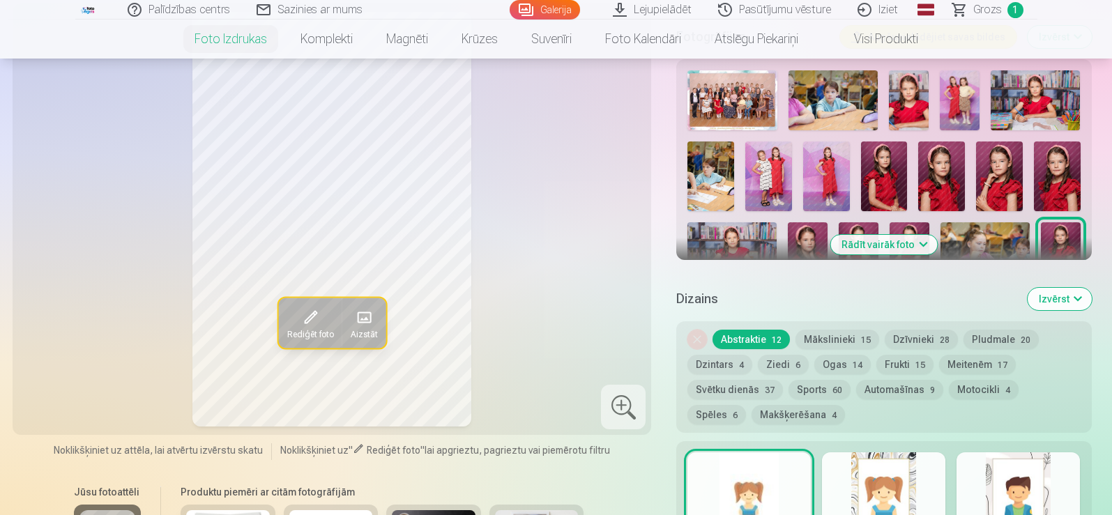
scroll to position [628, 0]
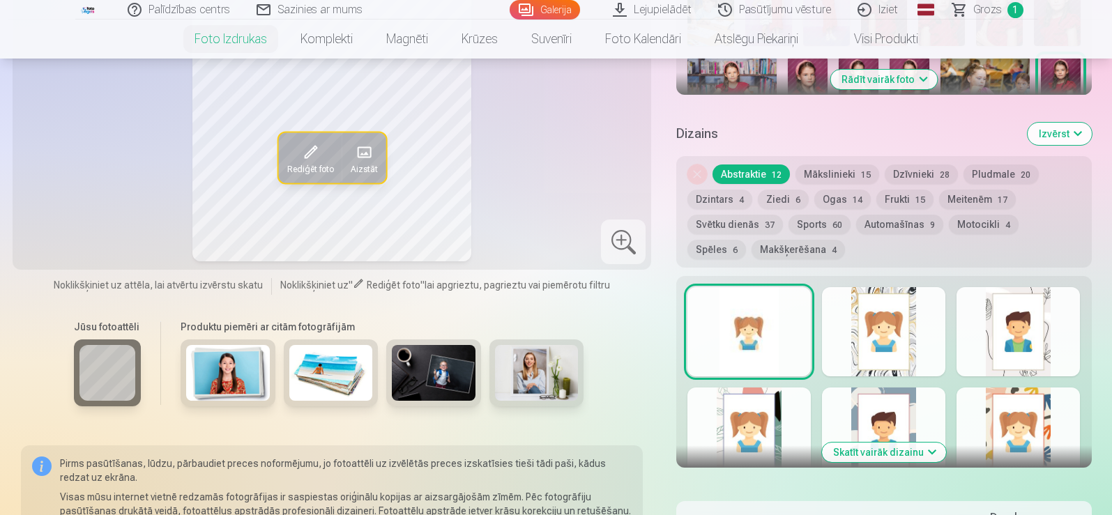
click at [837, 170] on button "Mākslinieki 15" at bounding box center [838, 175] width 84 height 20
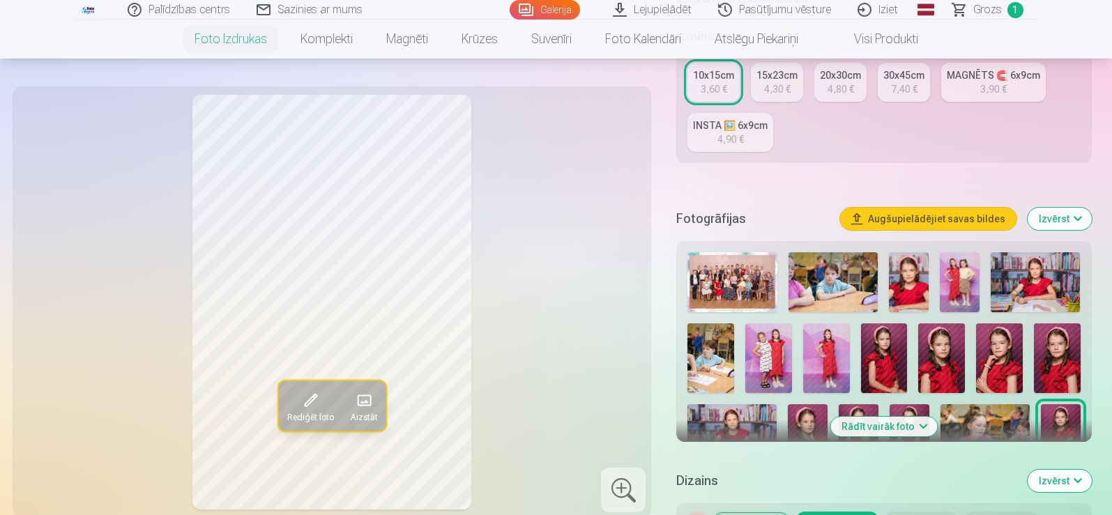
scroll to position [209, 0]
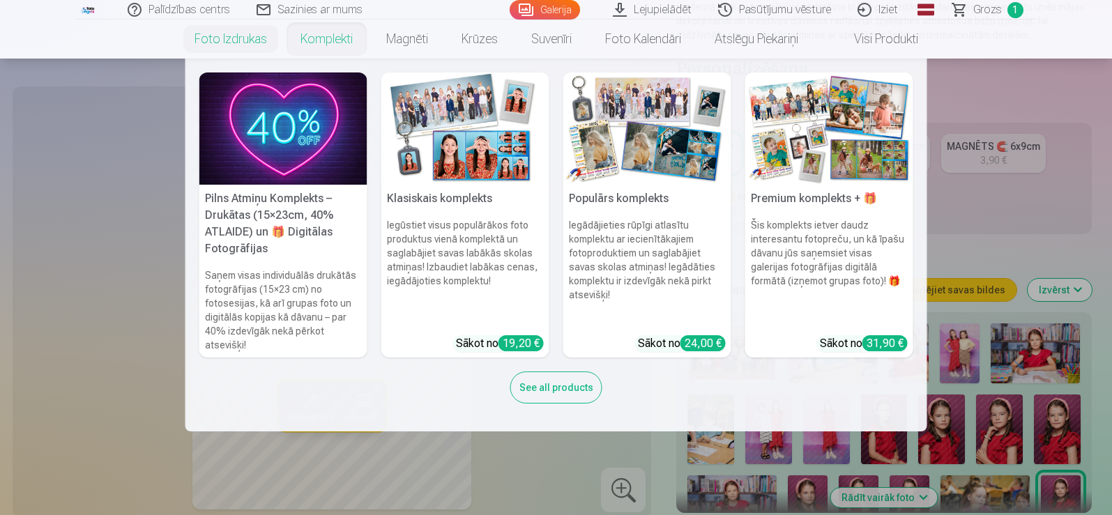
click at [339, 42] on link "Komplekti" at bounding box center [327, 39] width 86 height 39
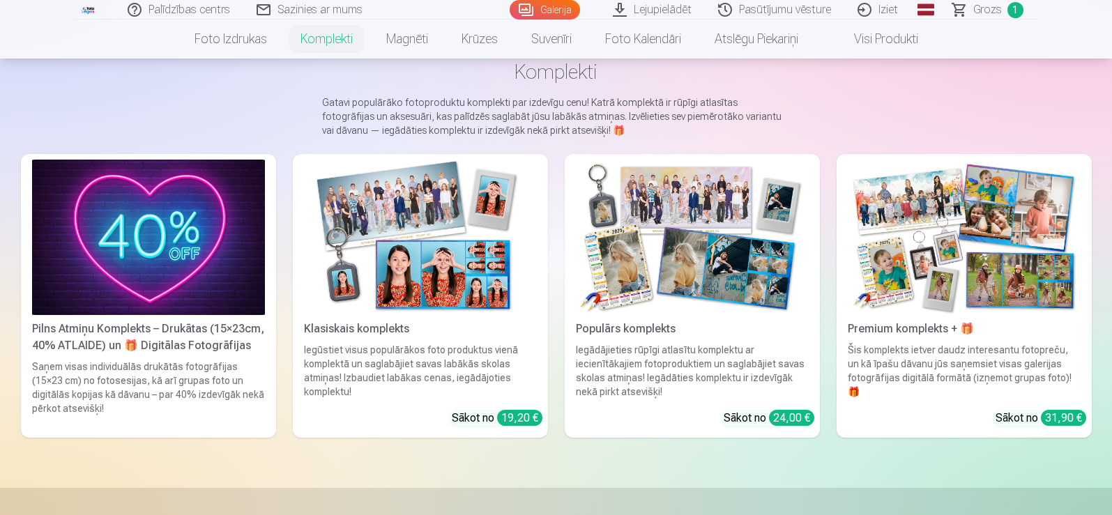
scroll to position [139, 0]
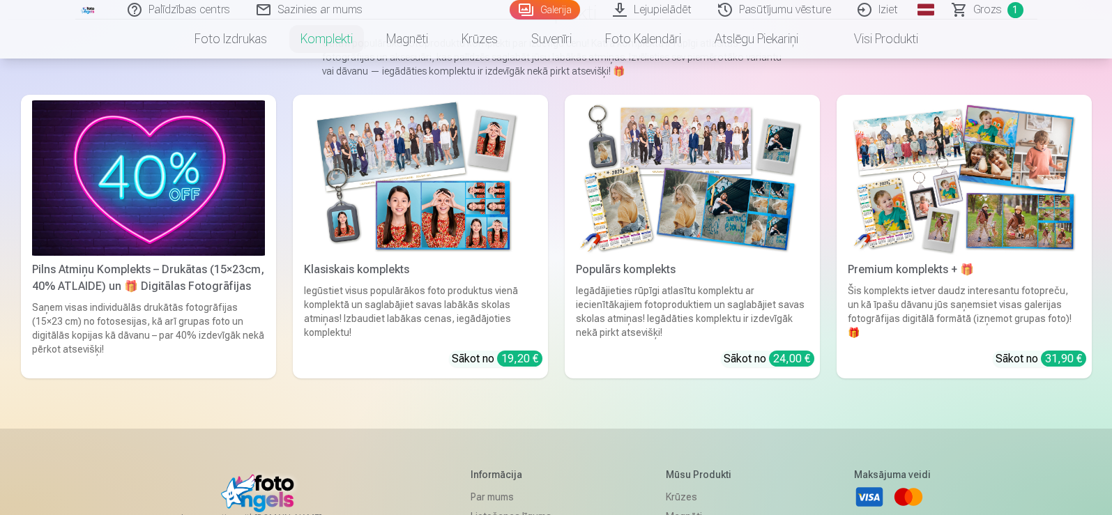
drag, startPoint x: 681, startPoint y: 187, endPoint x: 639, endPoint y: 222, distance: 54.5
click at [639, 222] on img at bounding box center [692, 177] width 233 height 155
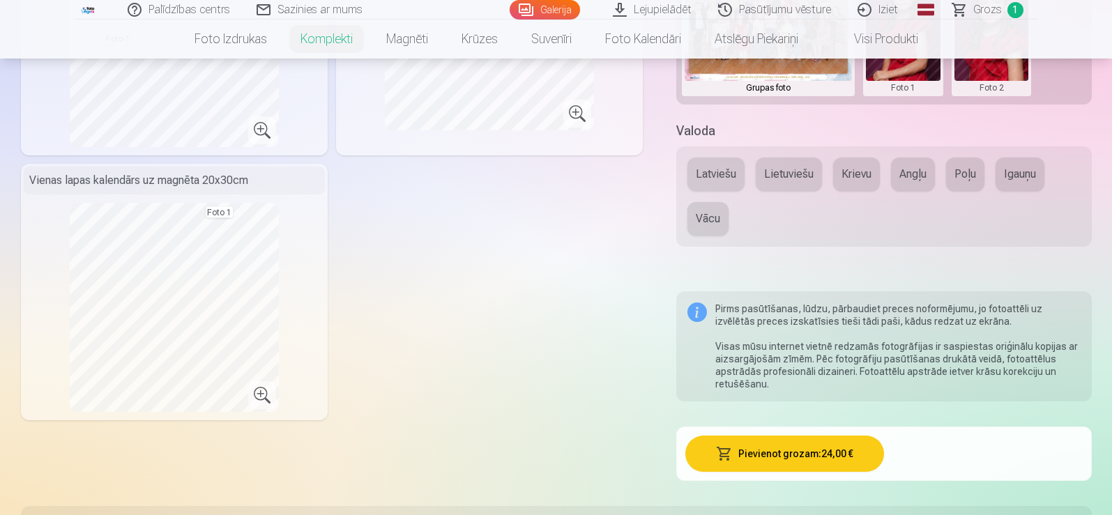
scroll to position [558, 0]
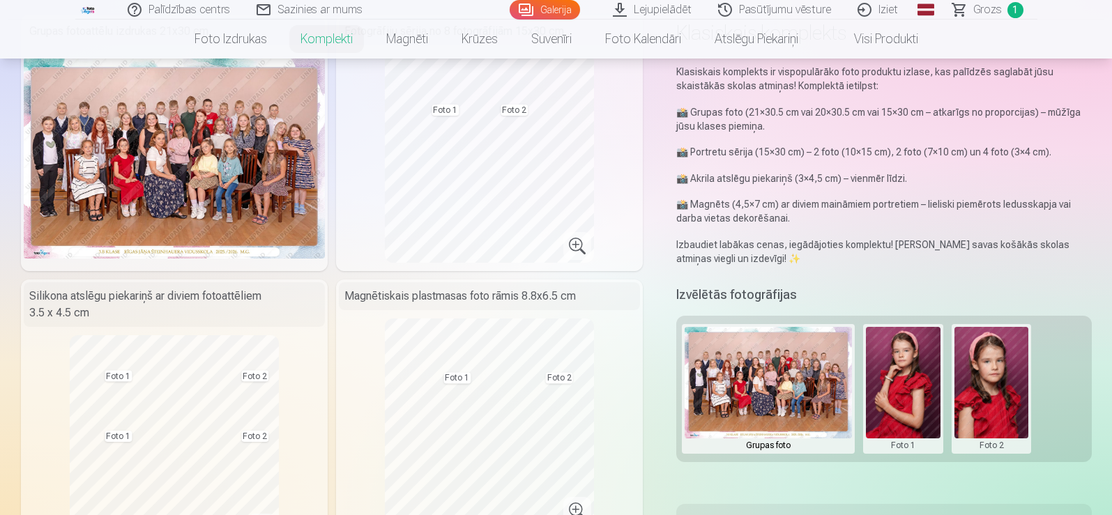
scroll to position [70, 0]
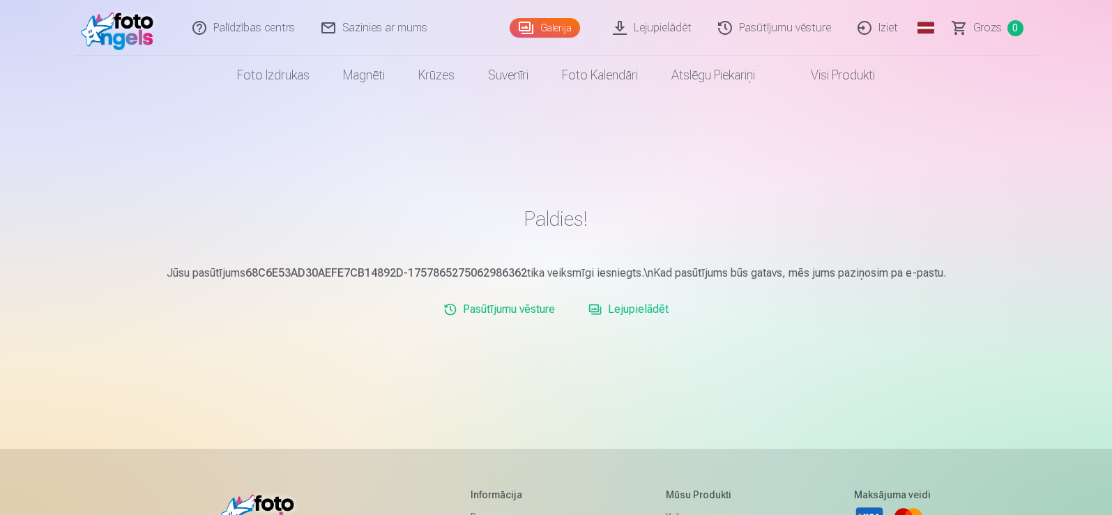
click at [667, 29] on link "Lejupielādēt" at bounding box center [652, 28] width 105 height 56
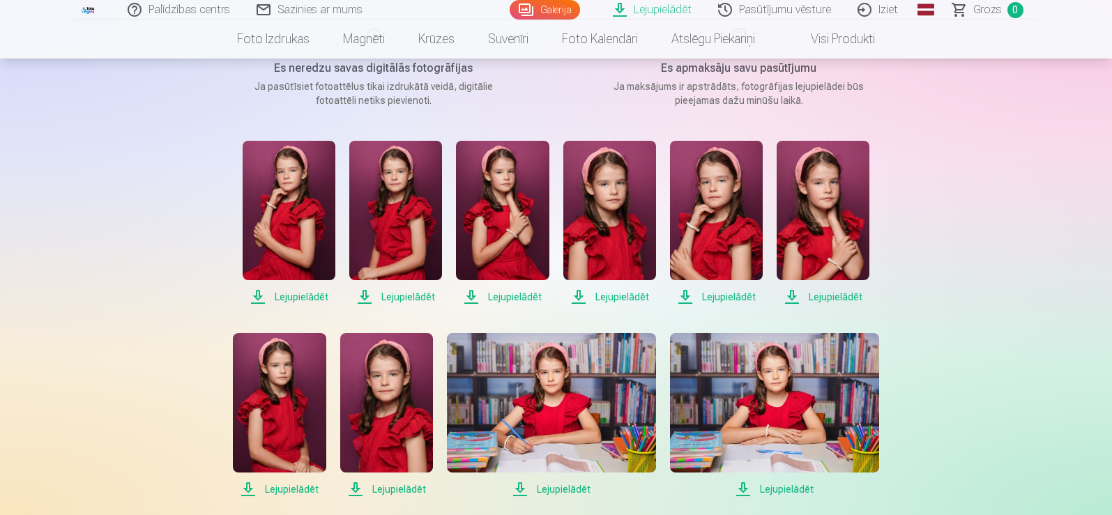
scroll to position [209, 0]
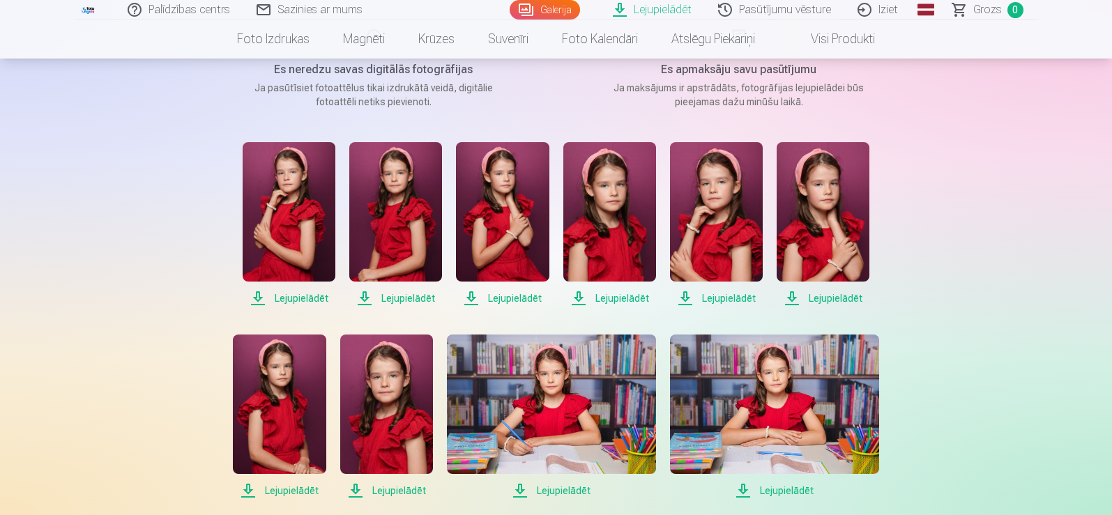
click at [294, 294] on span "Lejupielādēt" at bounding box center [289, 298] width 93 height 17
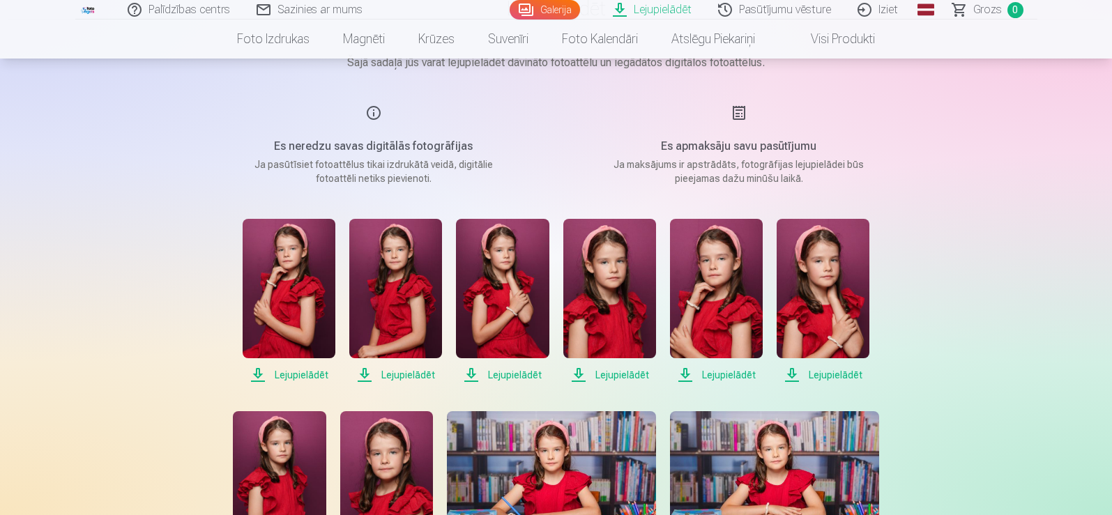
scroll to position [139, 0]
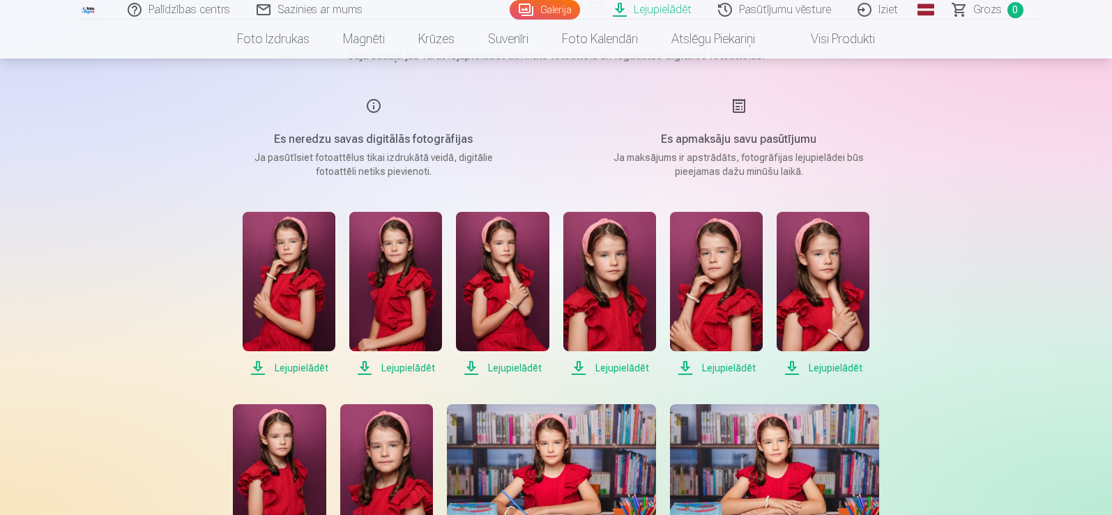
click at [404, 364] on span "Lejupielādēt" at bounding box center [395, 368] width 93 height 17
click at [522, 369] on span "Lejupielādēt" at bounding box center [502, 368] width 93 height 17
click at [607, 366] on span "Lejupielādēt" at bounding box center [609, 368] width 93 height 17
click at [706, 367] on span "Lejupielādēt" at bounding box center [716, 368] width 93 height 17
click at [848, 364] on span "Lejupielādēt" at bounding box center [823, 368] width 93 height 17
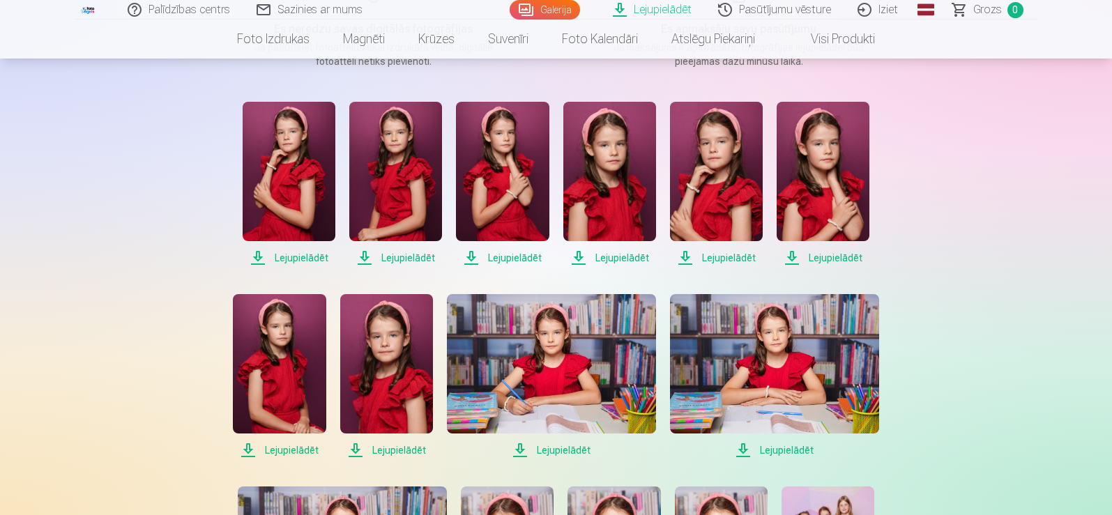
scroll to position [349, 0]
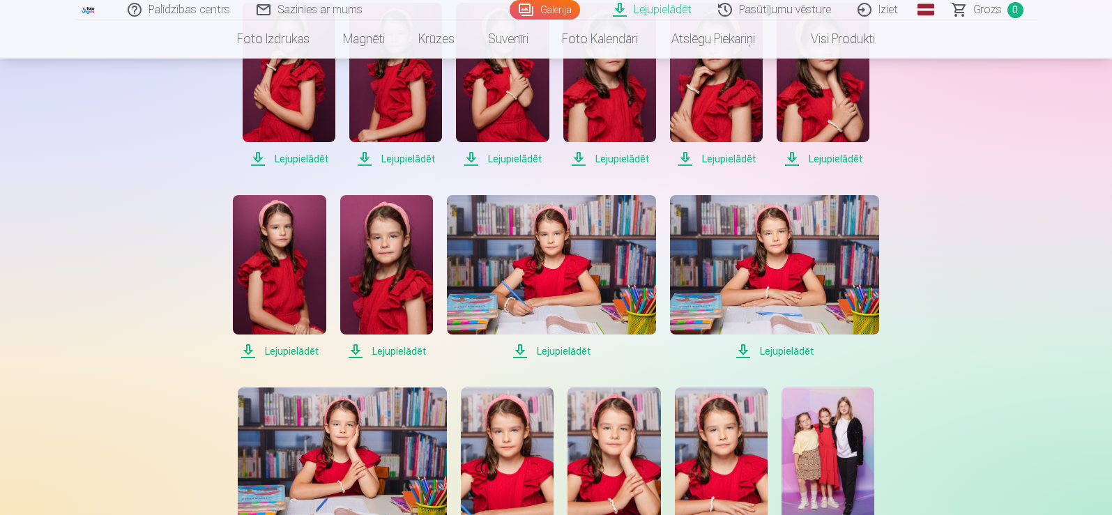
click at [287, 349] on span "Lejupielādēt" at bounding box center [279, 351] width 93 height 17
click at [414, 349] on span "Lejupielādēt" at bounding box center [386, 351] width 93 height 17
click at [579, 348] on span "Lejupielādēt" at bounding box center [551, 351] width 209 height 17
click at [797, 351] on span "Lejupielādēt" at bounding box center [774, 351] width 209 height 17
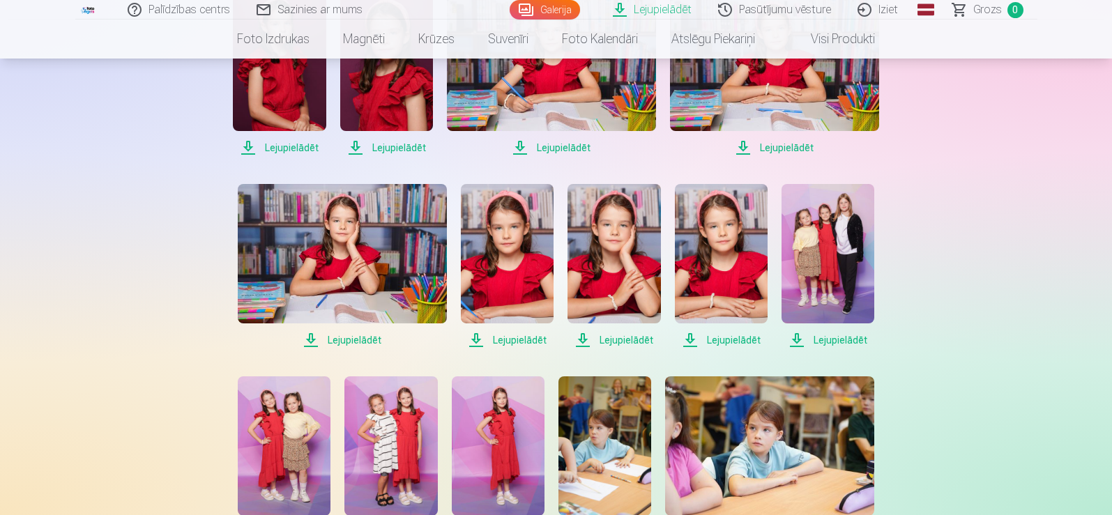
scroll to position [558, 0]
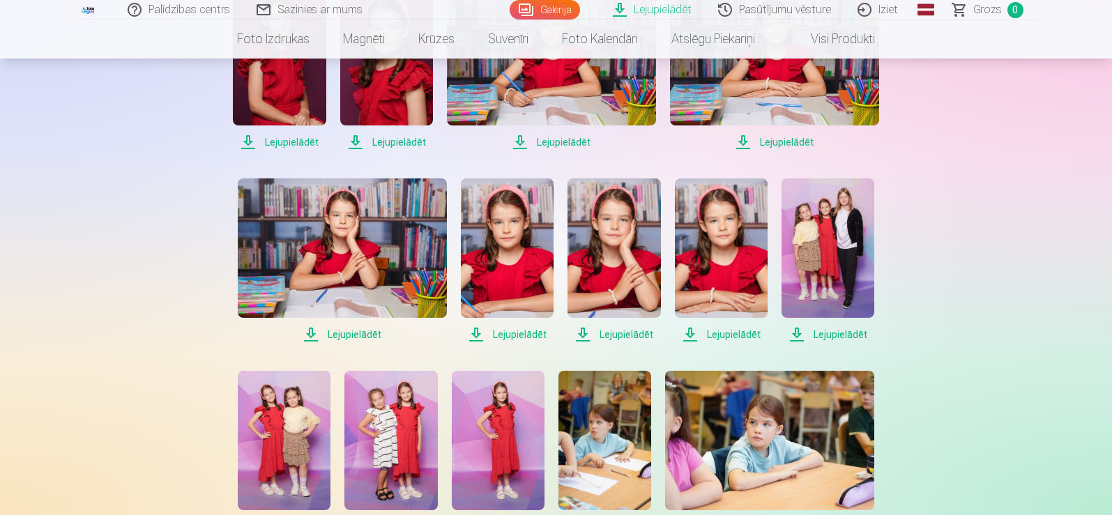
click at [342, 333] on span "Lejupielādēt" at bounding box center [342, 334] width 209 height 17
click at [534, 334] on span "Lejupielādēt" at bounding box center [507, 334] width 93 height 17
click at [628, 339] on span "Lejupielādēt" at bounding box center [614, 334] width 93 height 17
click at [729, 339] on span "Lejupielādēt" at bounding box center [721, 334] width 93 height 17
click at [859, 334] on span "Lejupielādēt" at bounding box center [828, 334] width 93 height 17
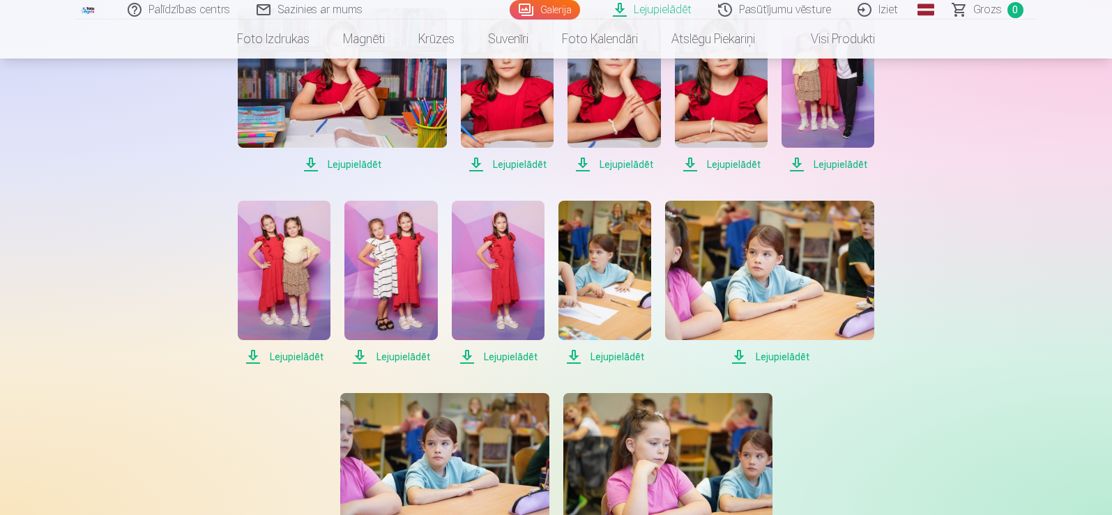
scroll to position [767, 0]
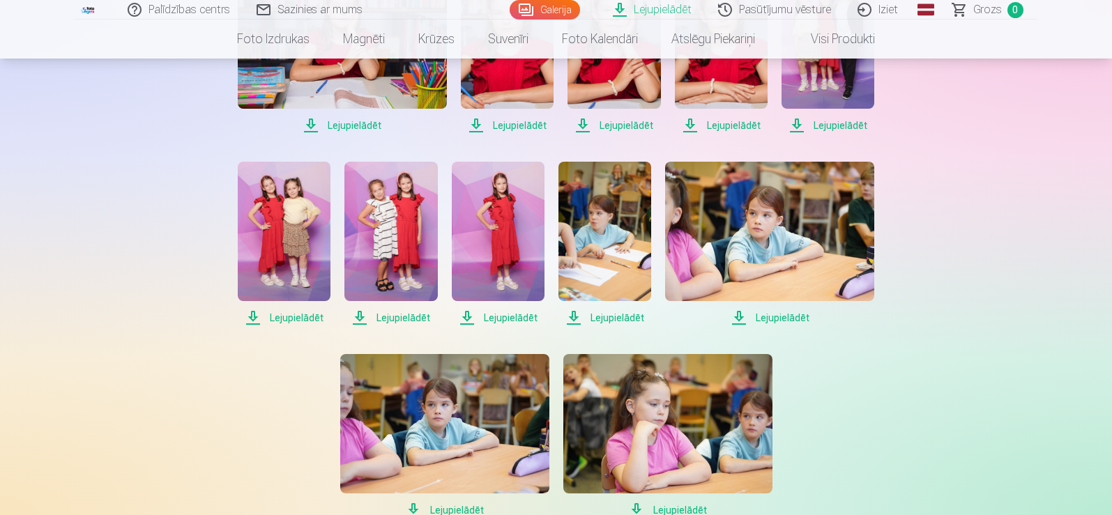
click at [282, 323] on span "Lejupielādēt" at bounding box center [284, 318] width 93 height 17
click at [406, 314] on span "Lejupielādēt" at bounding box center [390, 318] width 93 height 17
click at [521, 316] on span "Lejupielādēt" at bounding box center [498, 318] width 93 height 17
click at [609, 315] on span "Lejupielādēt" at bounding box center [605, 318] width 93 height 17
click at [800, 318] on span "Lejupielādēt" at bounding box center [769, 318] width 209 height 17
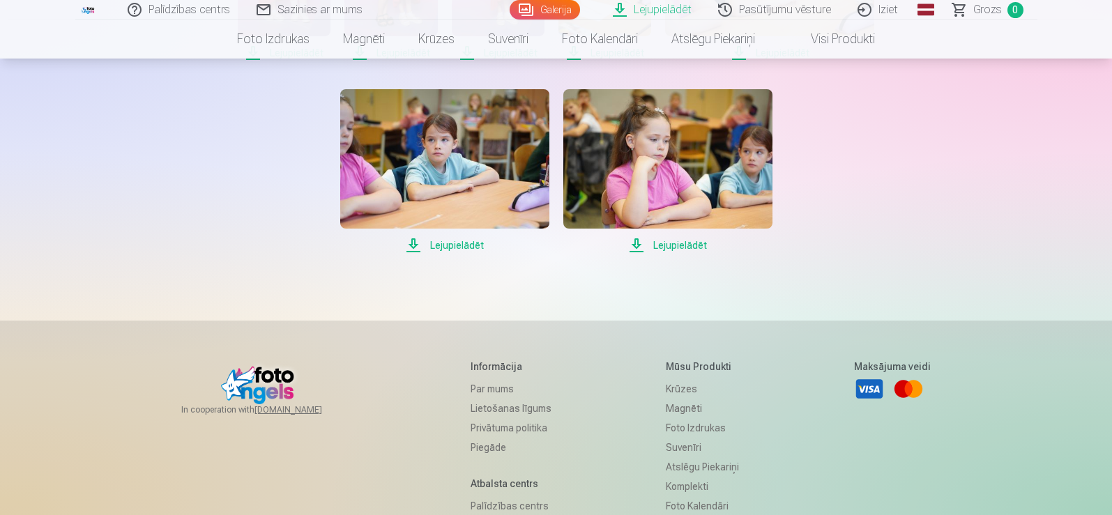
scroll to position [1046, 0]
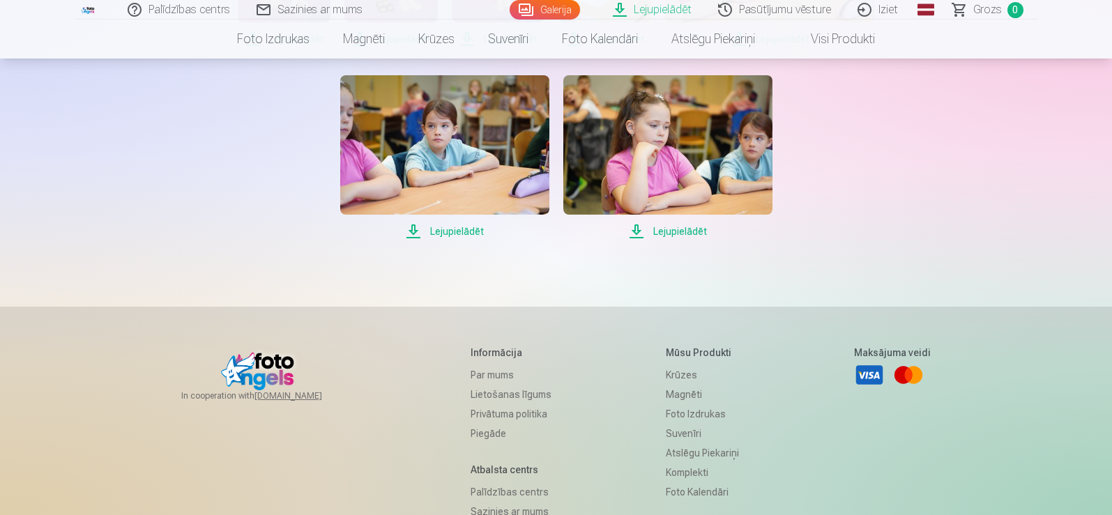
click at [455, 233] on span "Lejupielādēt" at bounding box center [444, 231] width 209 height 17
click at [666, 233] on span "Lejupielādēt" at bounding box center [667, 231] width 209 height 17
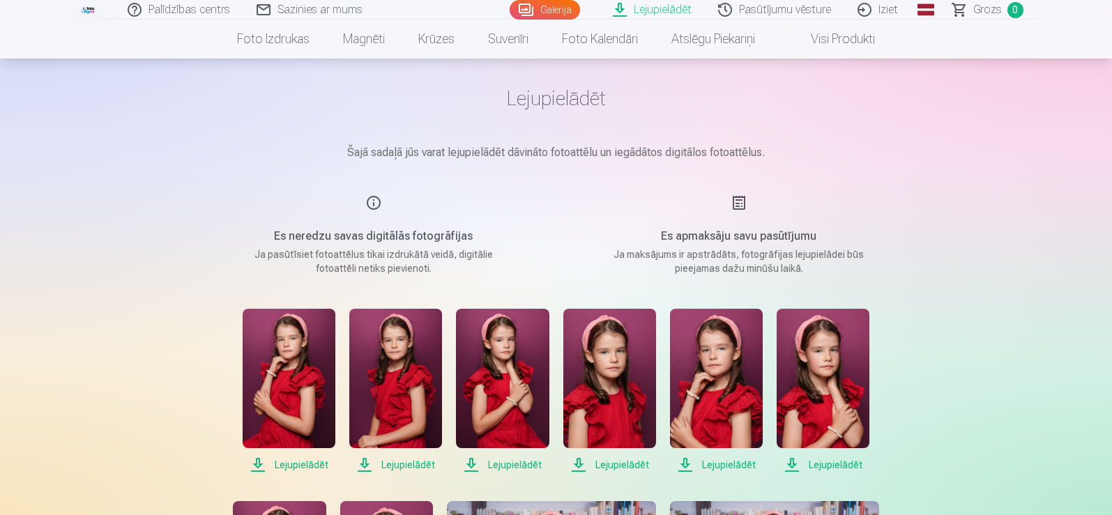
scroll to position [0, 0]
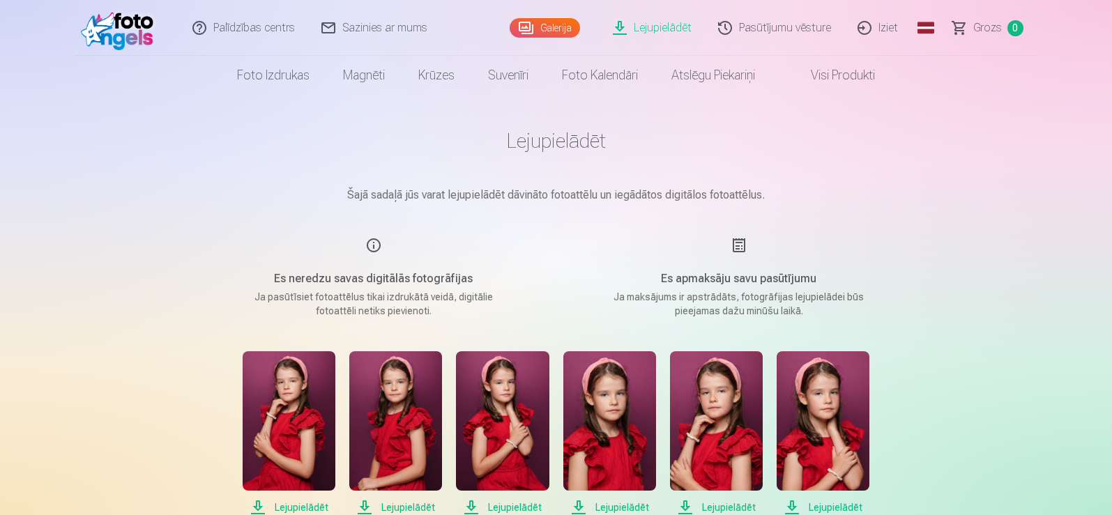
click at [887, 25] on link "Iziet" at bounding box center [878, 28] width 67 height 56
